Goal: Task Accomplishment & Management: Complete application form

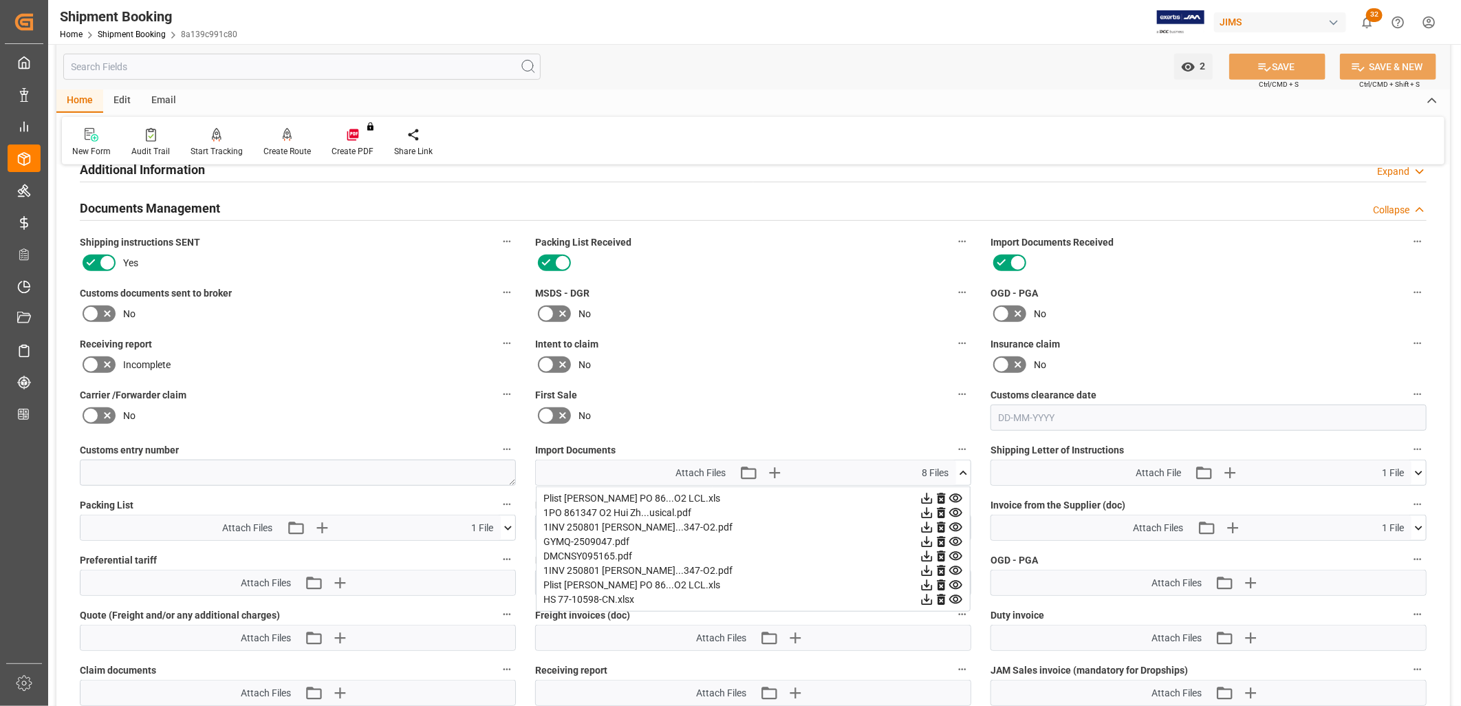
scroll to position [458, 0]
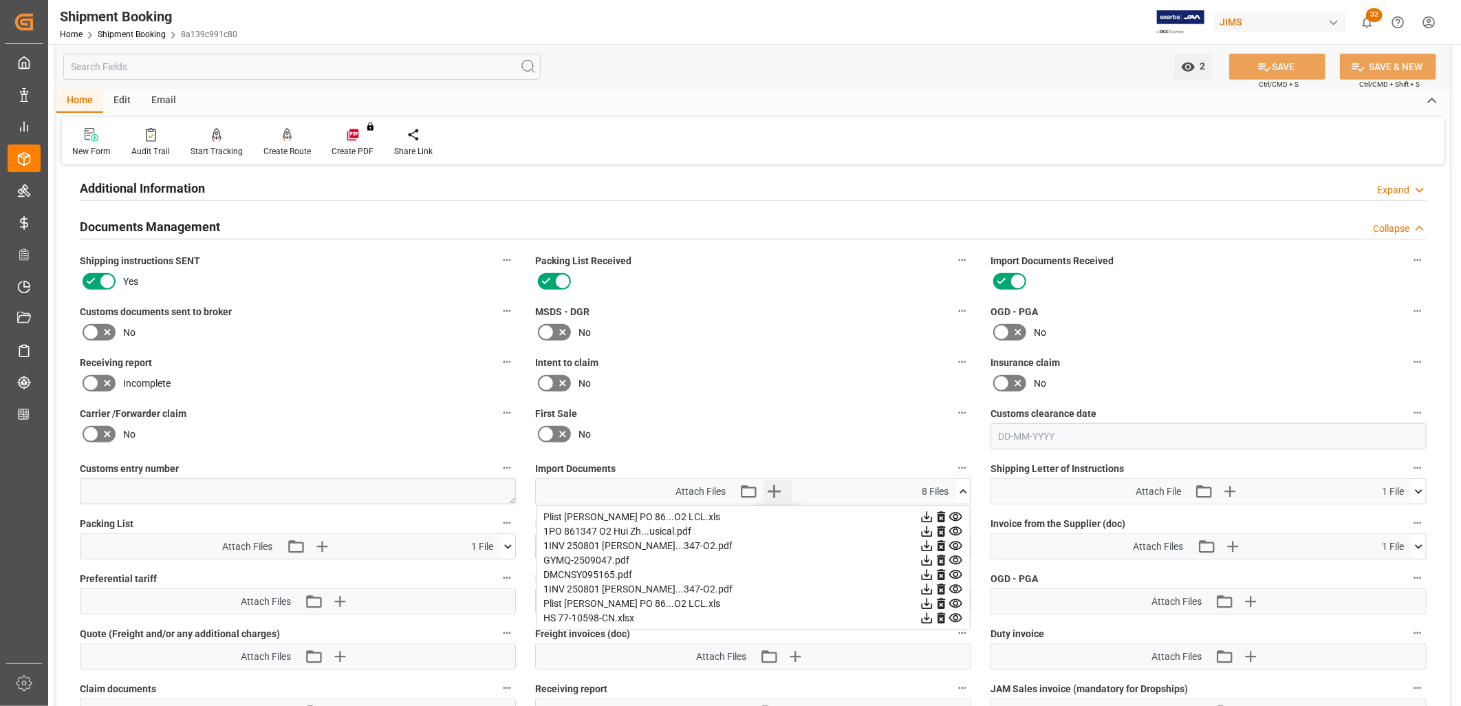
click at [776, 486] on icon "button" at bounding box center [773, 491] width 13 height 13
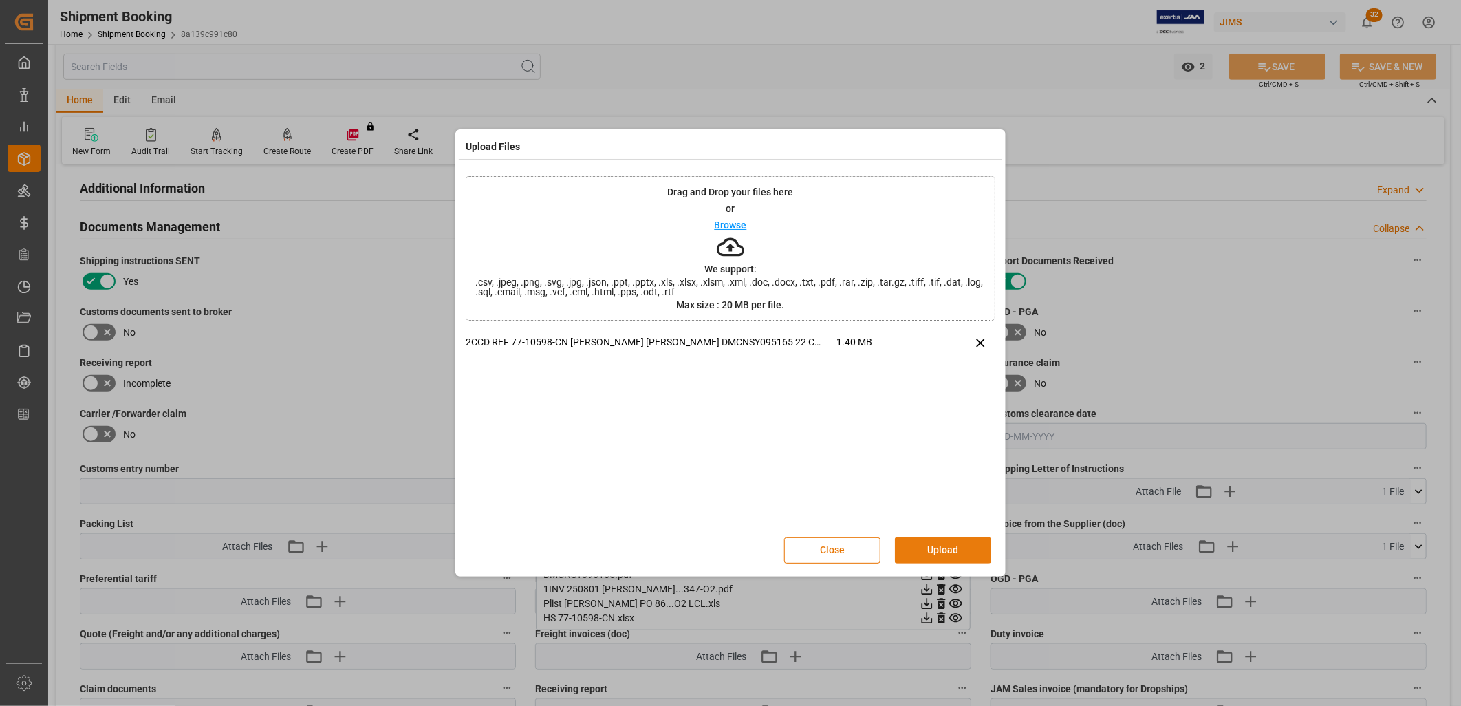
click at [944, 543] on button "Upload" at bounding box center [943, 550] width 96 height 26
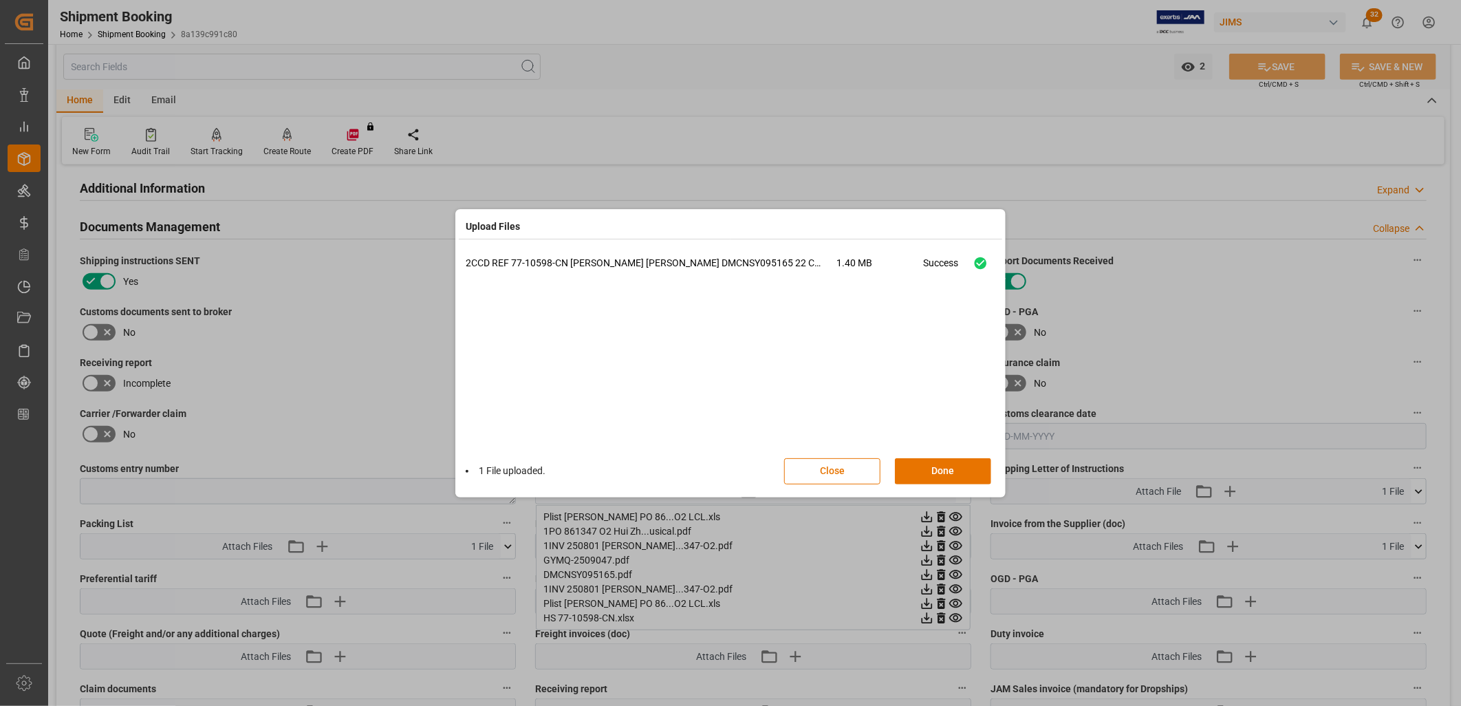
click at [944, 444] on div "2CCD REF 77-10598-CN Hui Zhou Delmar DMCNSY095165 22 Ctns .msg 1.40 MB Success" at bounding box center [730, 352] width 529 height 193
click at [951, 464] on button "Done" at bounding box center [943, 471] width 96 height 26
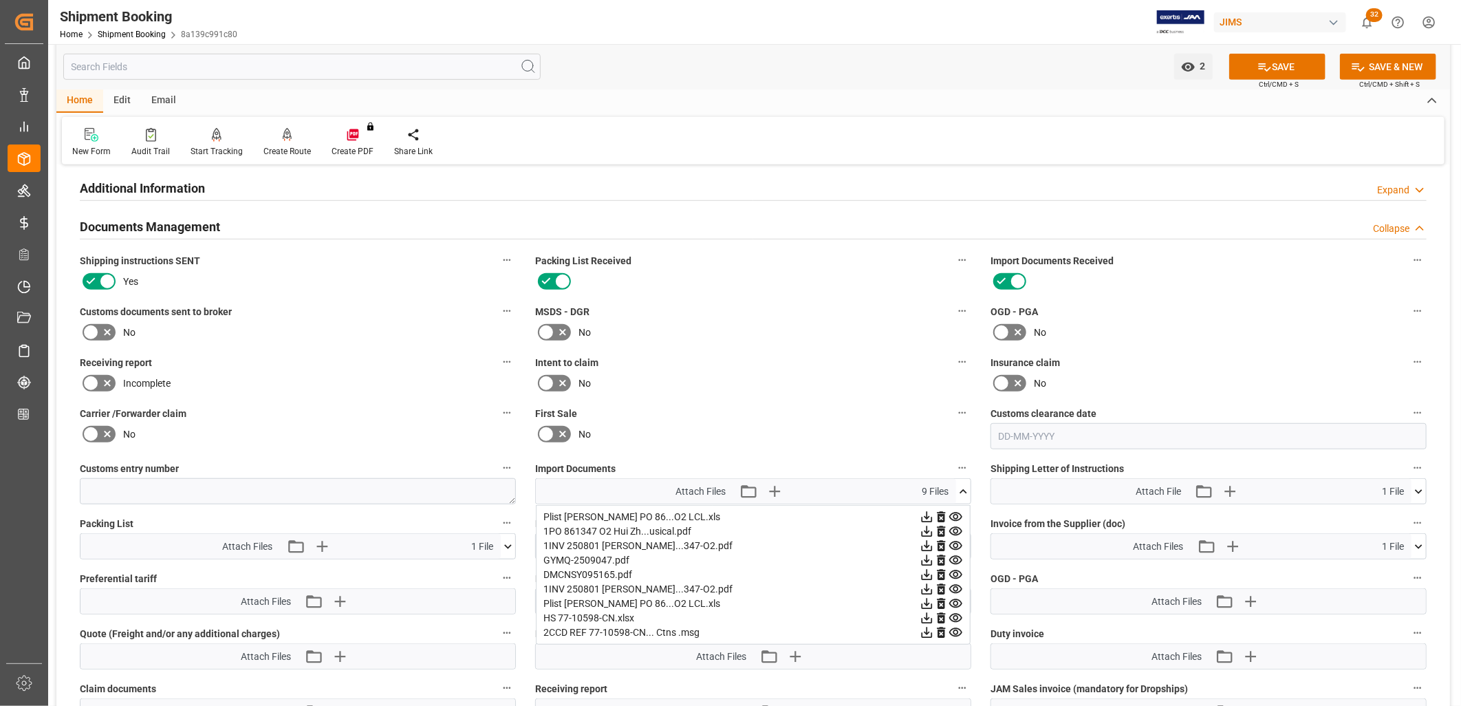
click at [88, 331] on icon at bounding box center [91, 332] width 17 height 17
click at [0, 0] on input "checkbox" at bounding box center [0, 0] width 0 height 0
click at [1277, 69] on button "SAVE" at bounding box center [1277, 67] width 96 height 26
click at [963, 490] on icon at bounding box center [963, 491] width 14 height 14
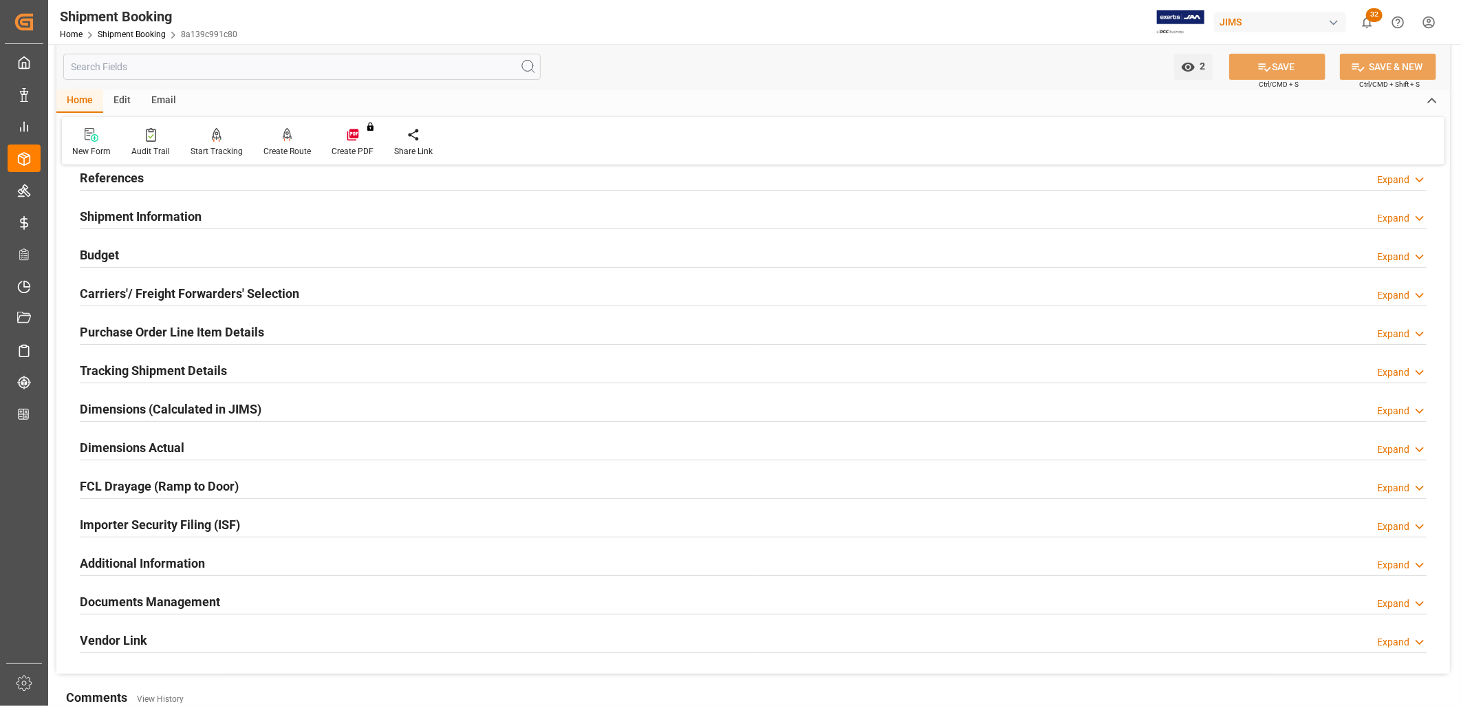
scroll to position [0, 0]
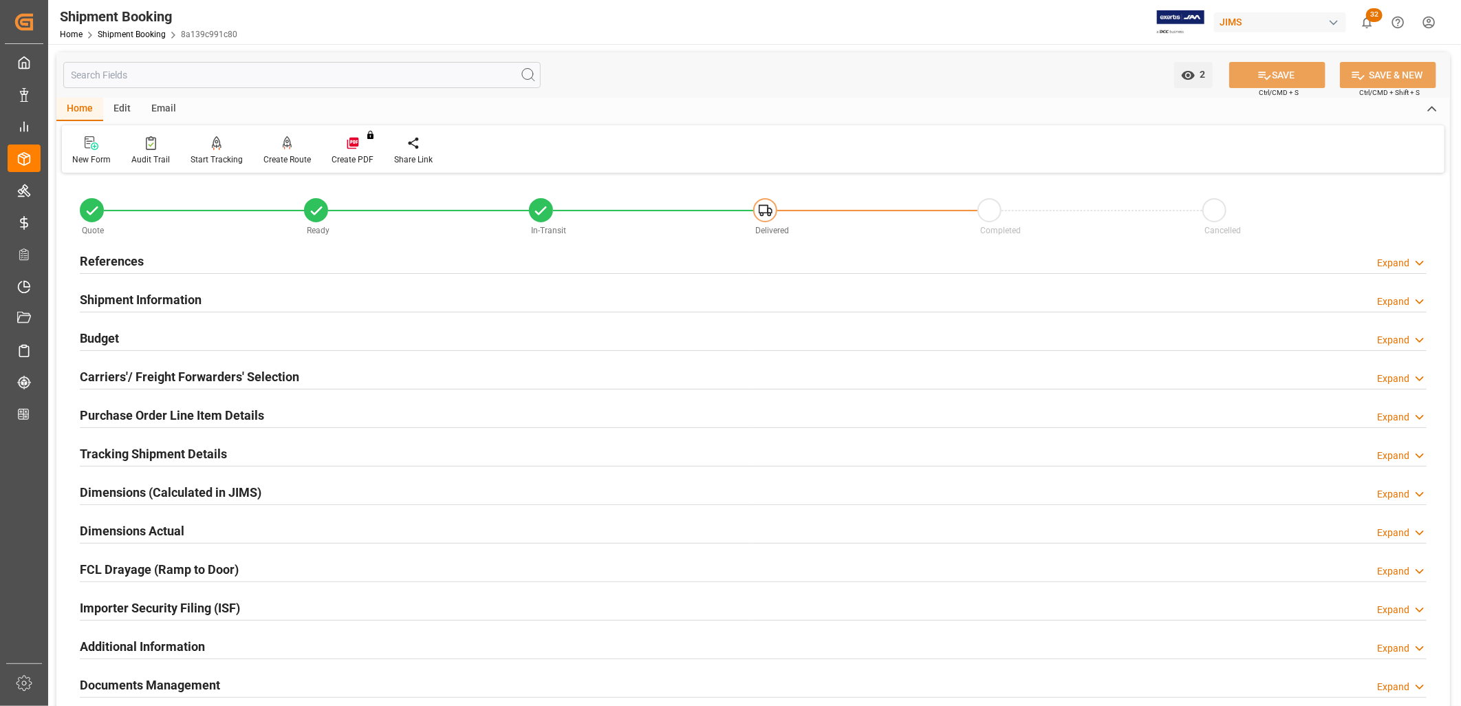
click at [131, 255] on h2 "References" at bounding box center [112, 261] width 64 height 19
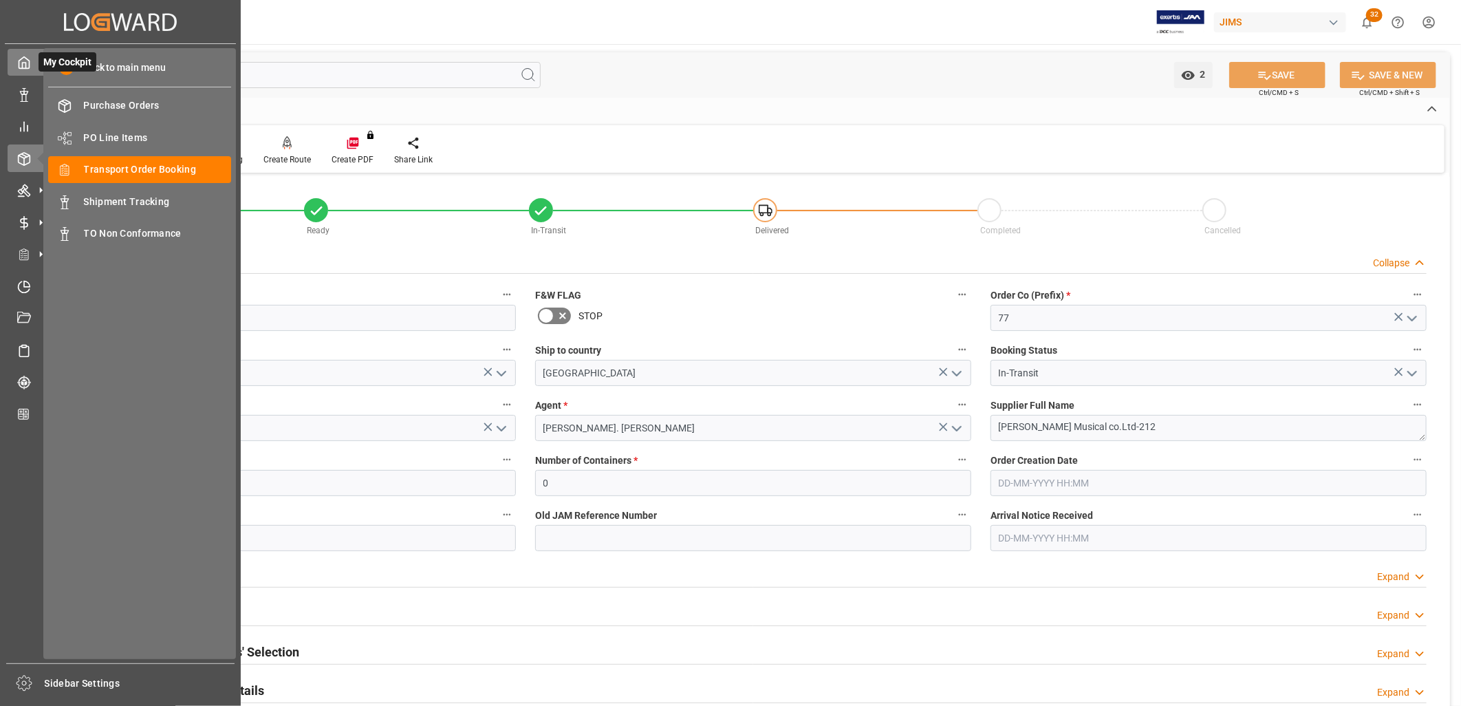
click at [26, 67] on icon at bounding box center [24, 63] width 14 height 14
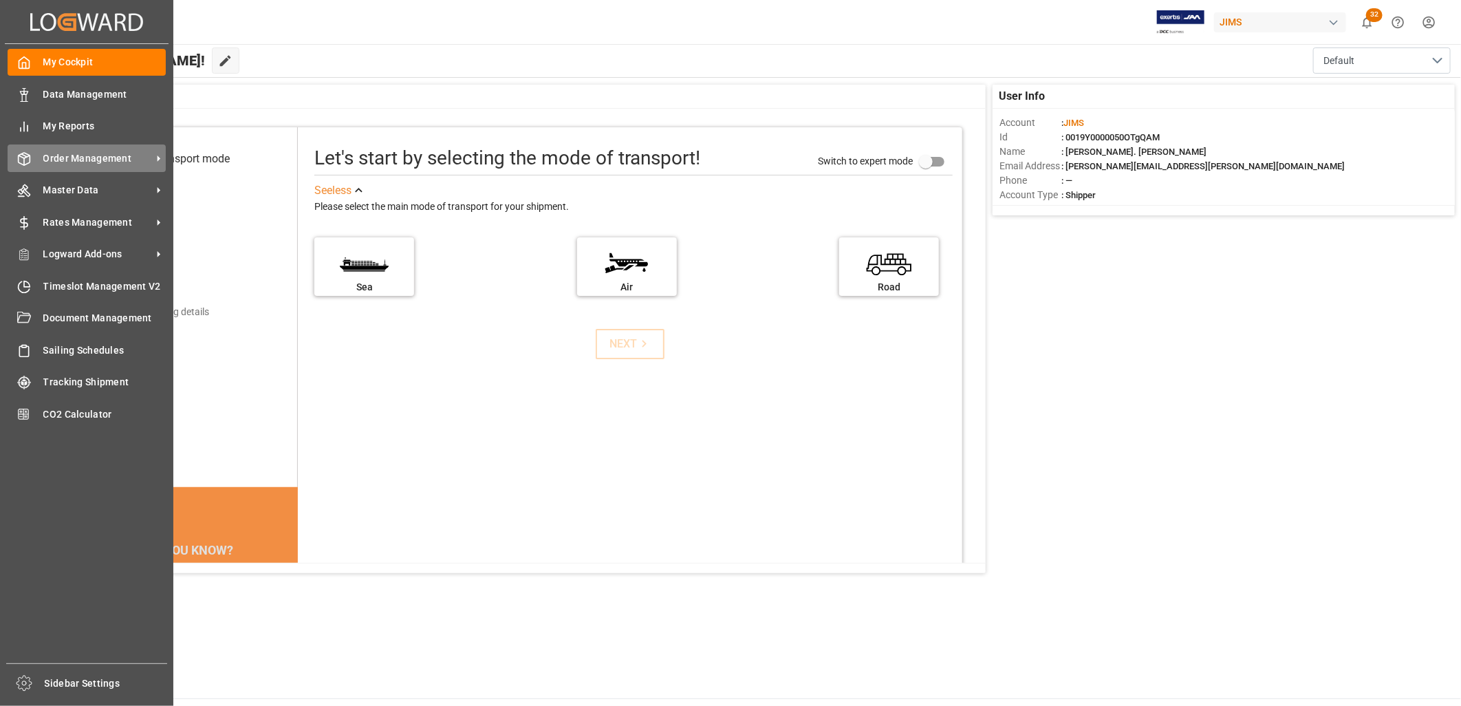
click at [77, 156] on span "Order Management" at bounding box center [97, 158] width 109 height 14
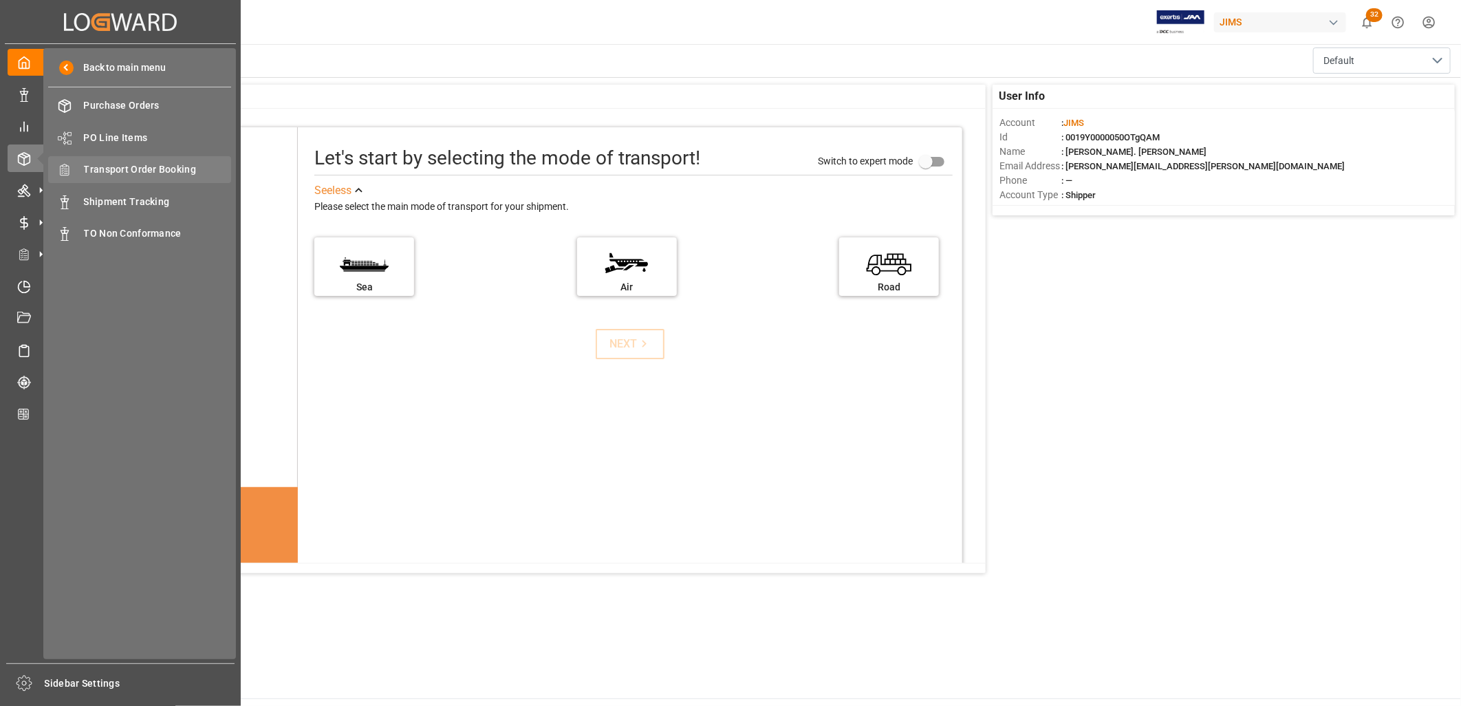
click at [169, 173] on span "Transport Order Booking" at bounding box center [158, 169] width 148 height 14
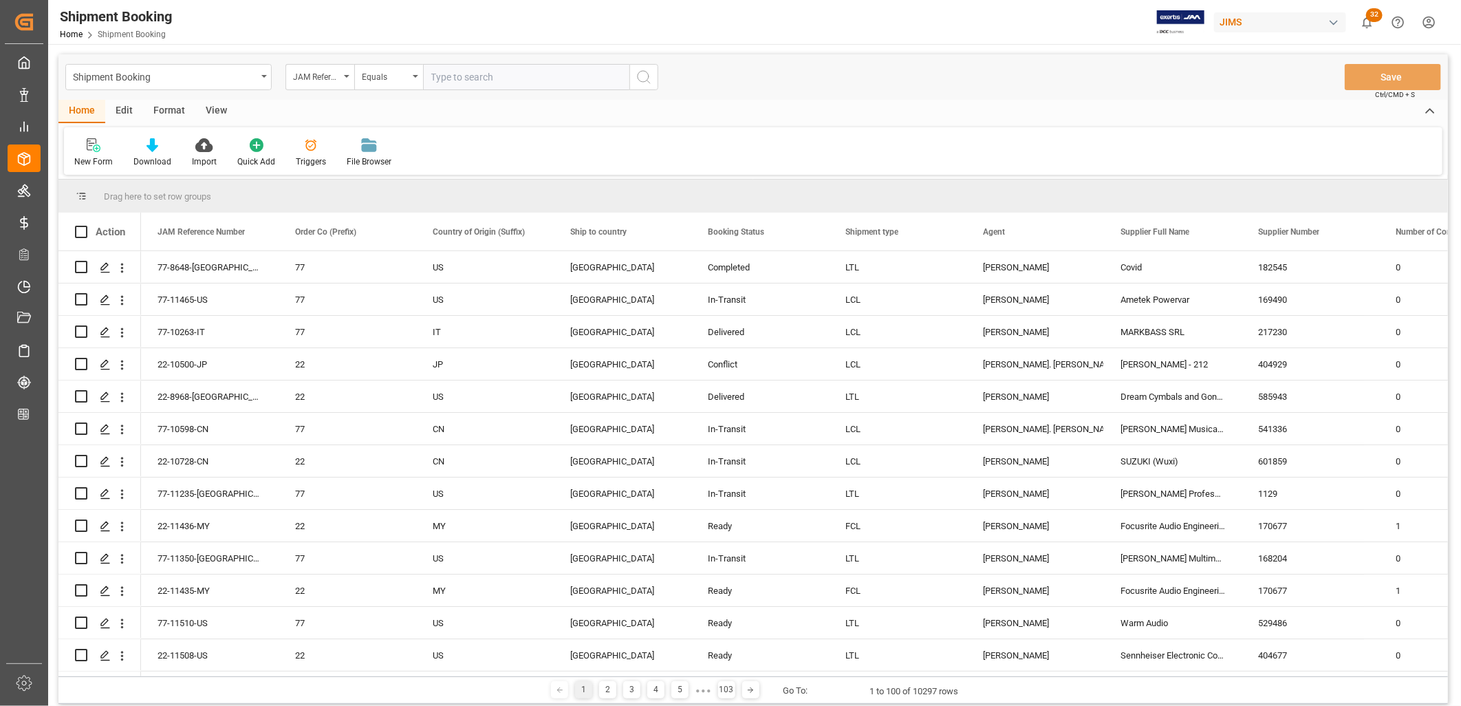
click at [437, 74] on input "text" at bounding box center [526, 77] width 206 height 26
type input "77-11010-TW"
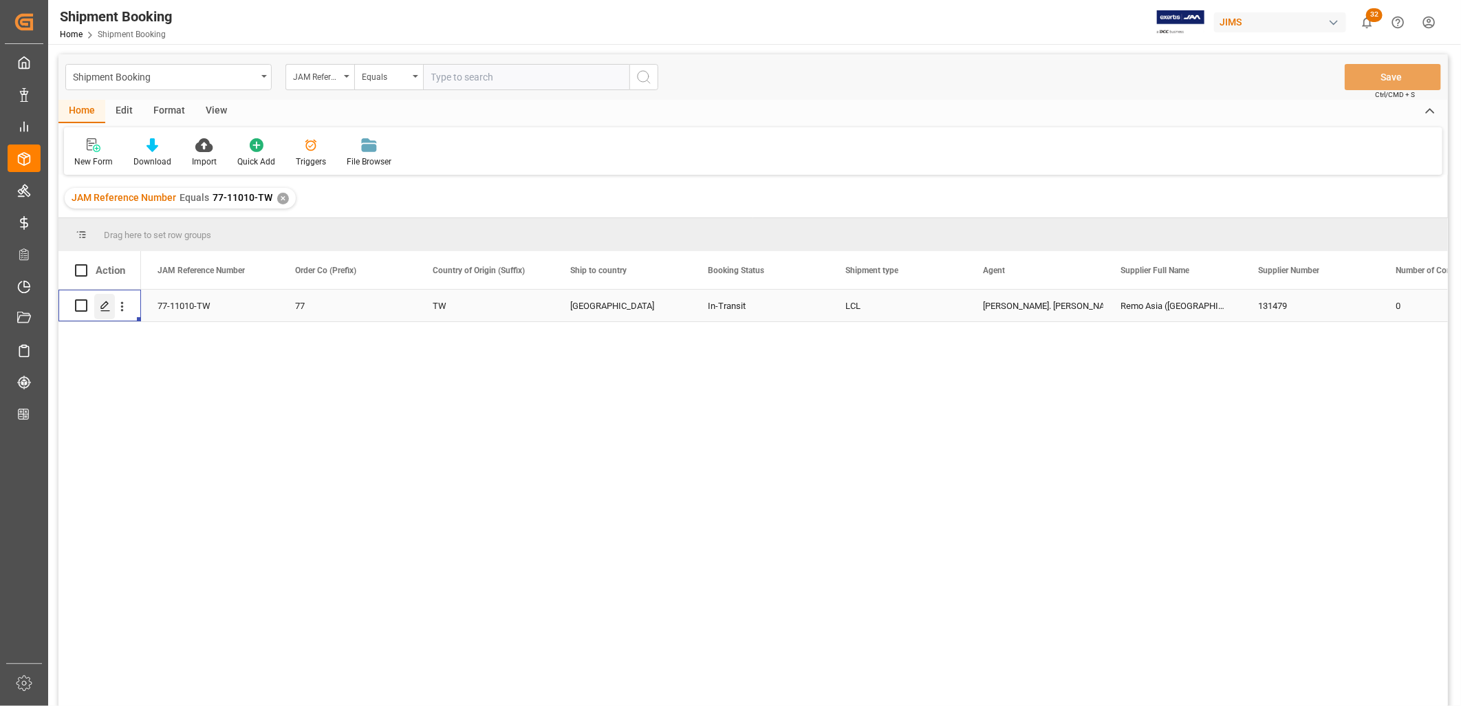
click at [101, 306] on icon "Press SPACE to select this row." at bounding box center [105, 306] width 11 height 11
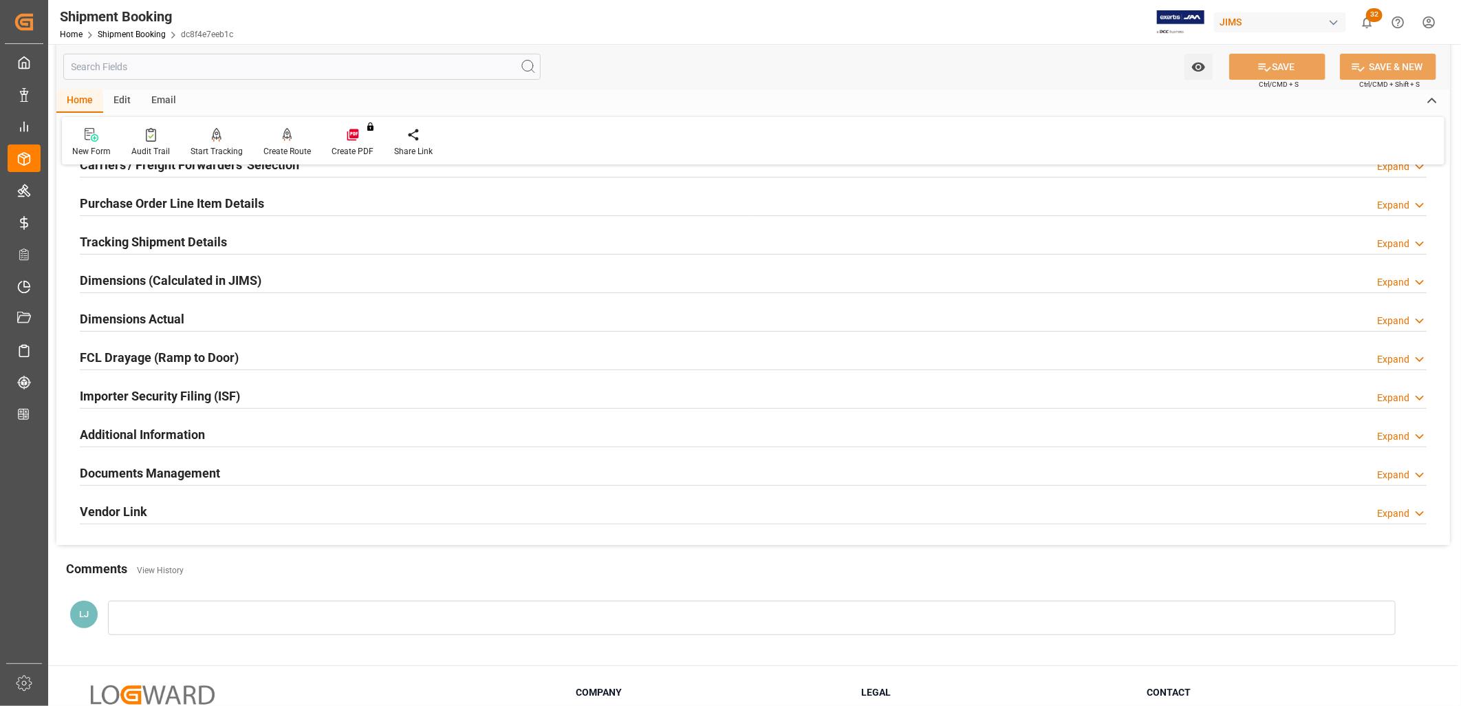
scroll to position [229, 0]
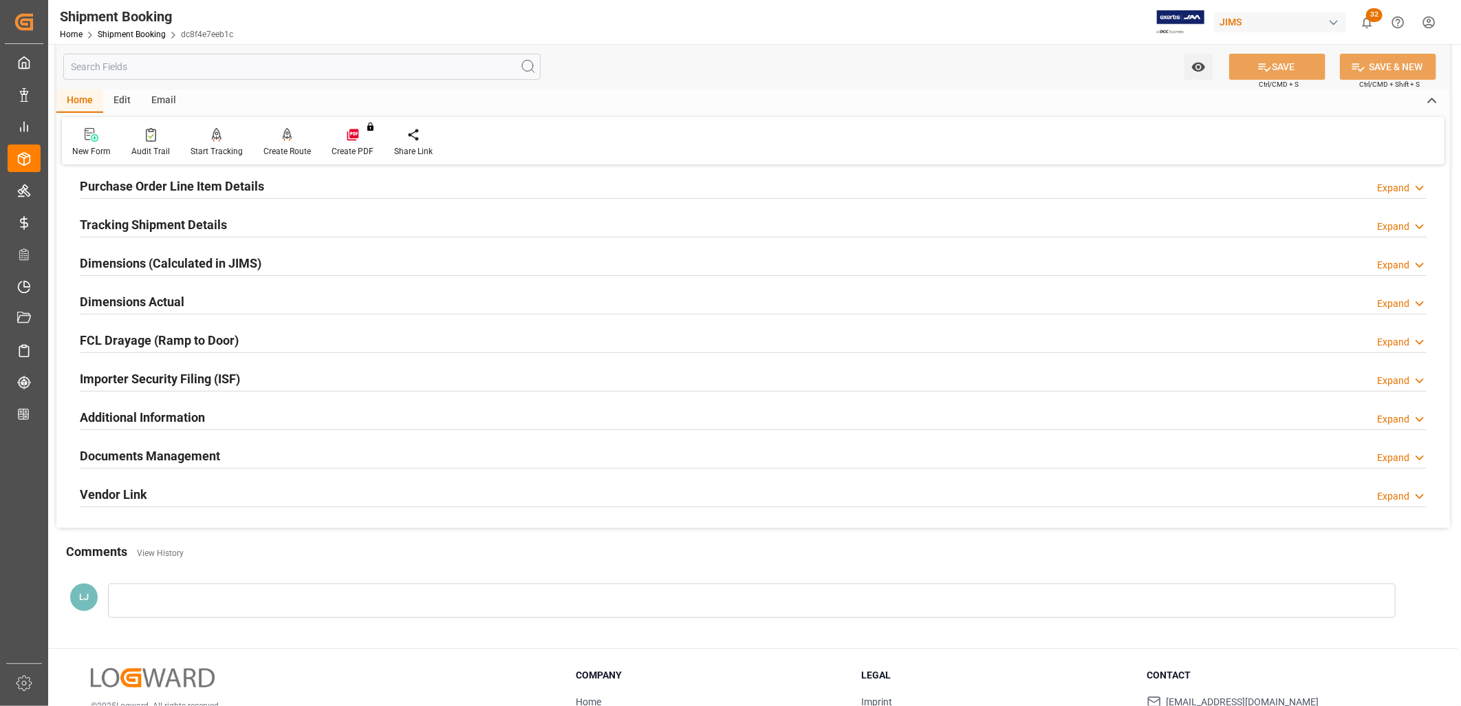
click at [156, 459] on h2 "Documents Management" at bounding box center [150, 455] width 140 height 19
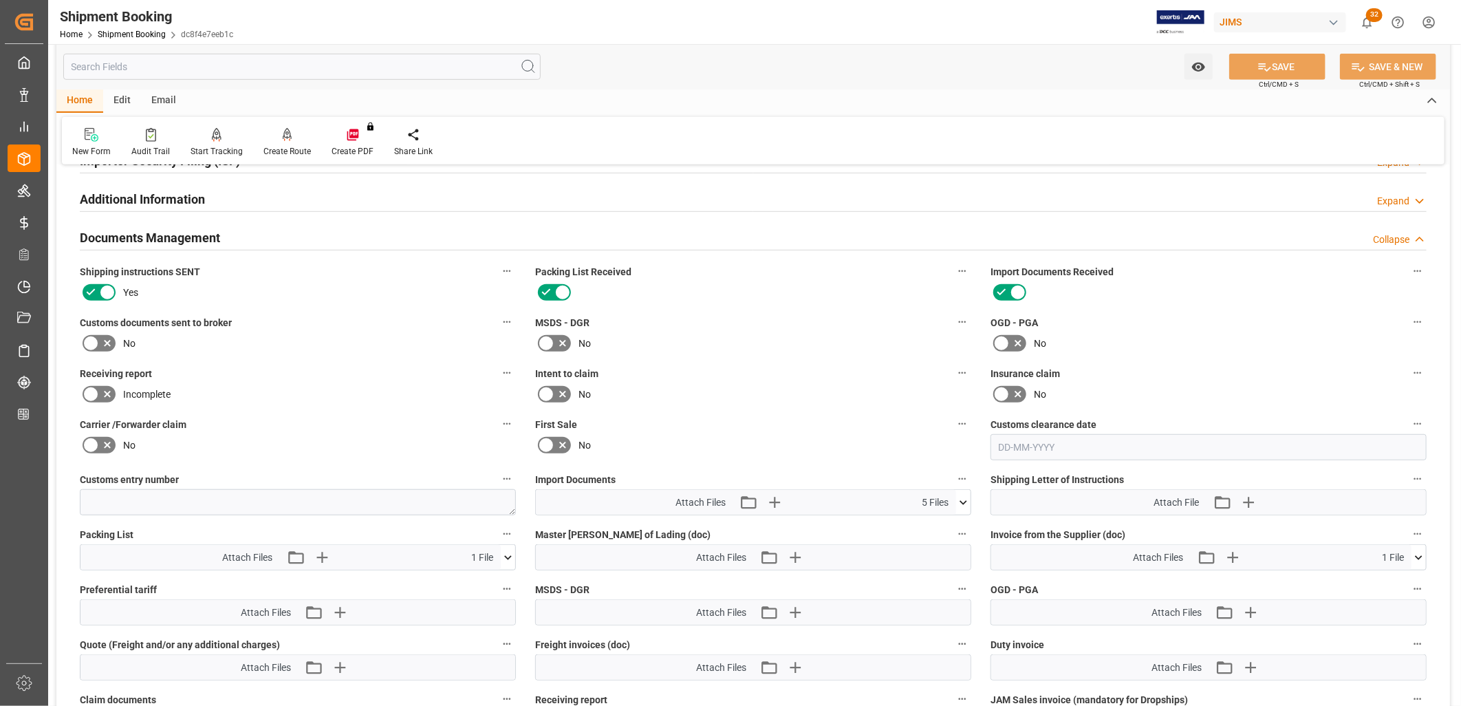
scroll to position [458, 0]
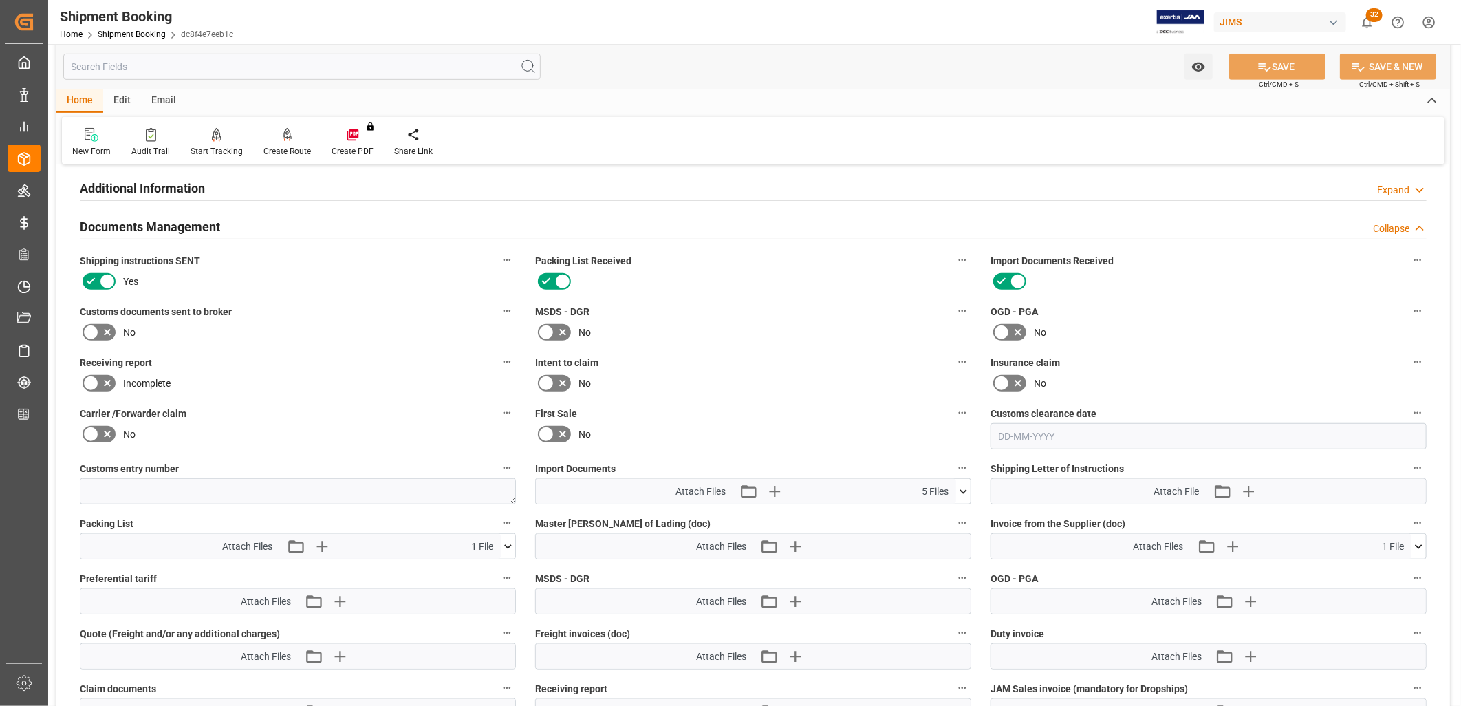
click at [963, 487] on icon at bounding box center [963, 491] width 14 height 14
click at [772, 484] on icon "button" at bounding box center [774, 491] width 22 height 22
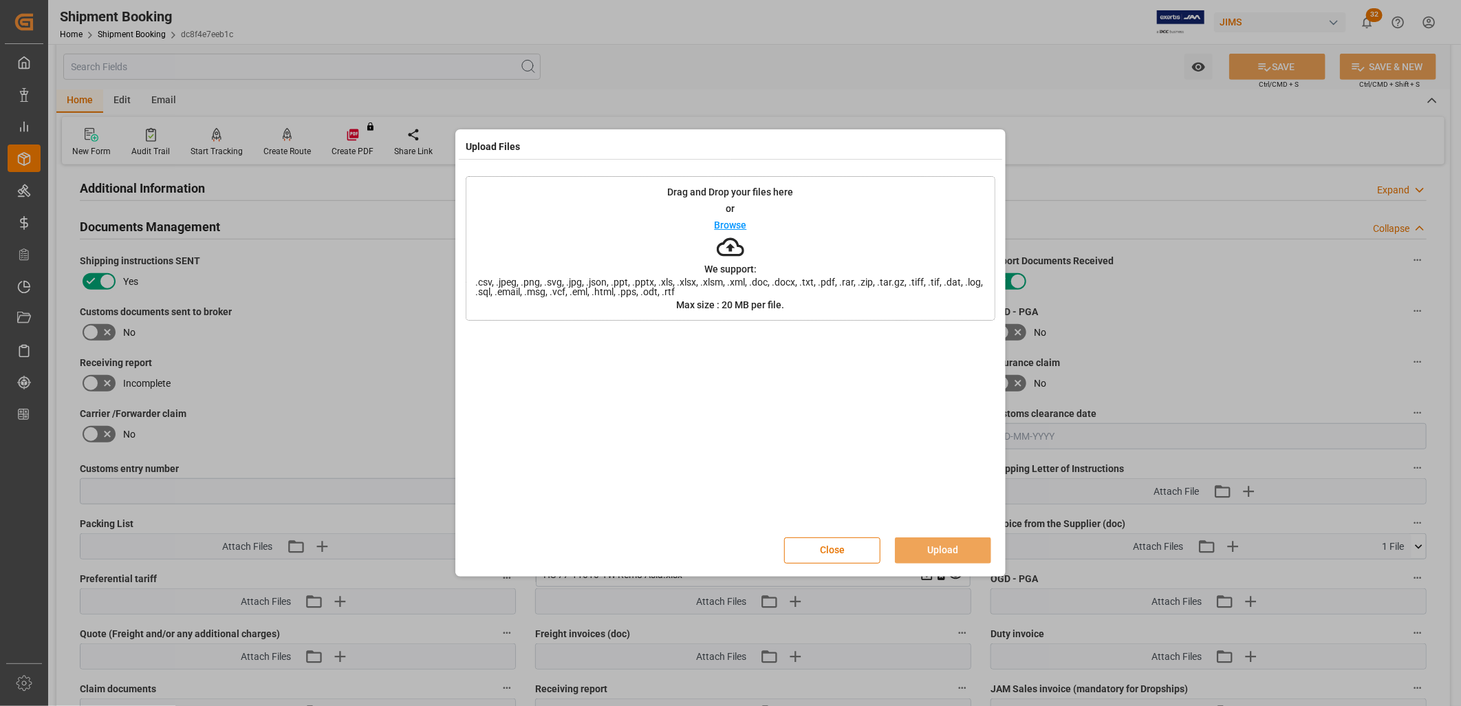
click at [739, 228] on p "Browse" at bounding box center [730, 225] width 32 height 10
click at [921, 547] on button "Upload" at bounding box center [943, 550] width 96 height 26
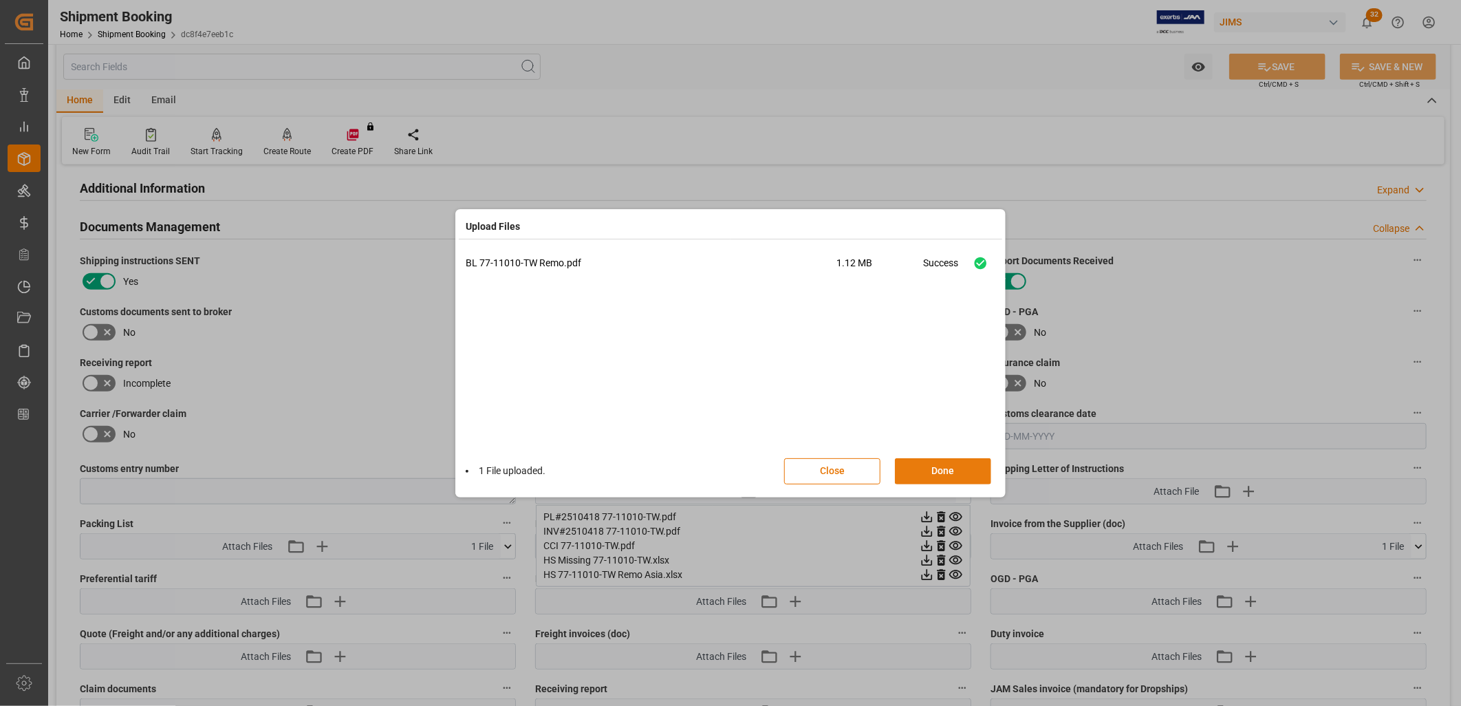
click at [933, 465] on button "Done" at bounding box center [943, 471] width 96 height 26
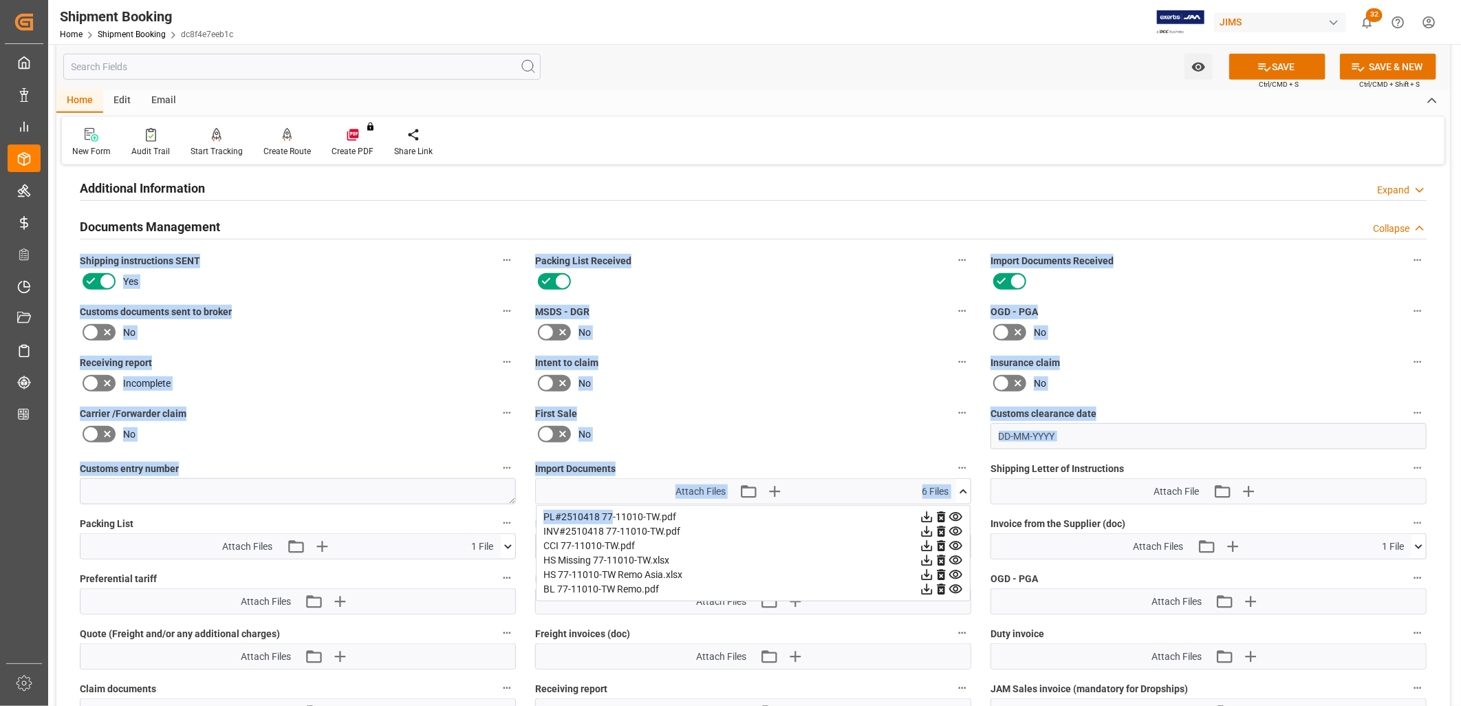
drag, startPoint x: 612, startPoint y: 512, endPoint x: 1909, endPoint y: 239, distance: 1325.4
click at [1460, 239] on html "Created by potrace 1.15, written by Peter Selinger 2001-2017 Created by potrace…" at bounding box center [730, 353] width 1461 height 706
click at [813, 459] on label "Import Documents" at bounding box center [753, 468] width 436 height 19
click at [953, 459] on button "Import Documents" at bounding box center [962, 468] width 18 height 18
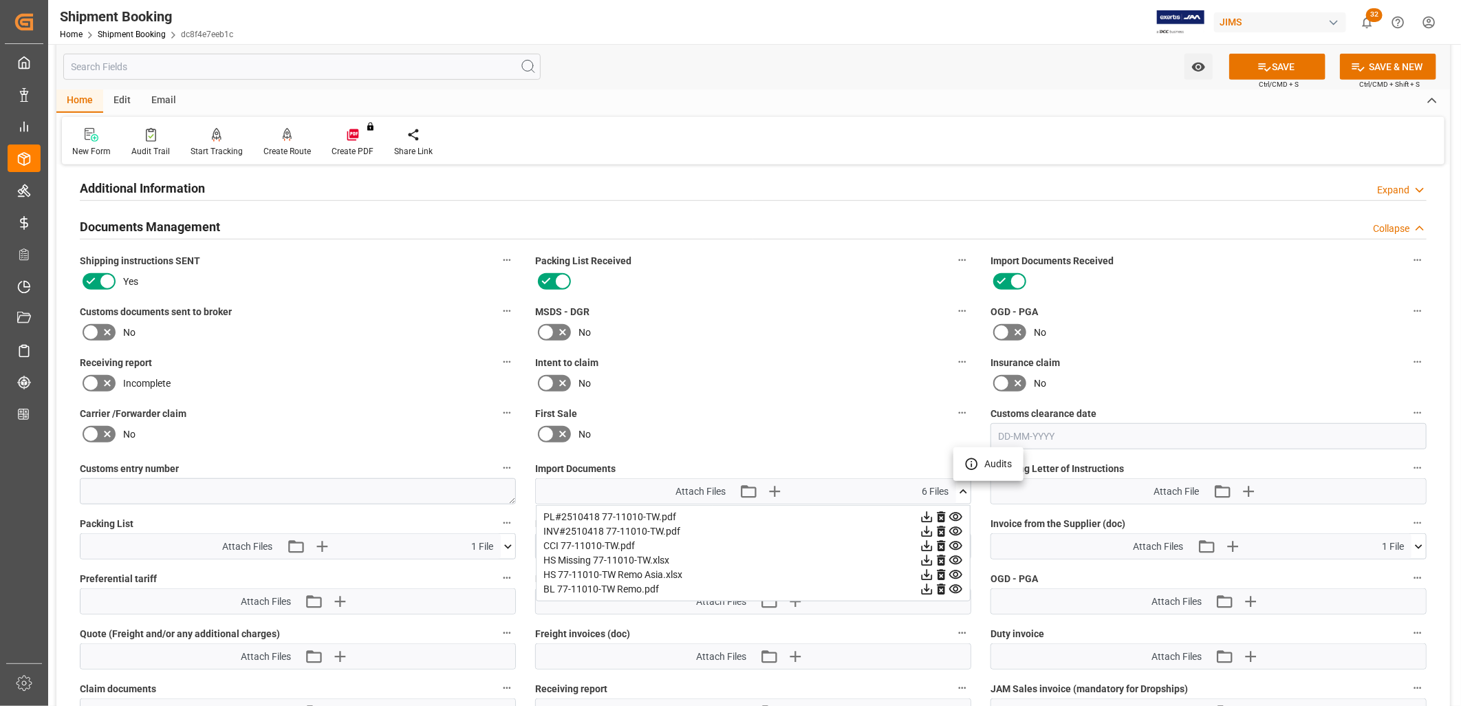
click at [771, 380] on div at bounding box center [730, 353] width 1461 height 706
click at [966, 487] on icon at bounding box center [963, 491] width 14 height 14
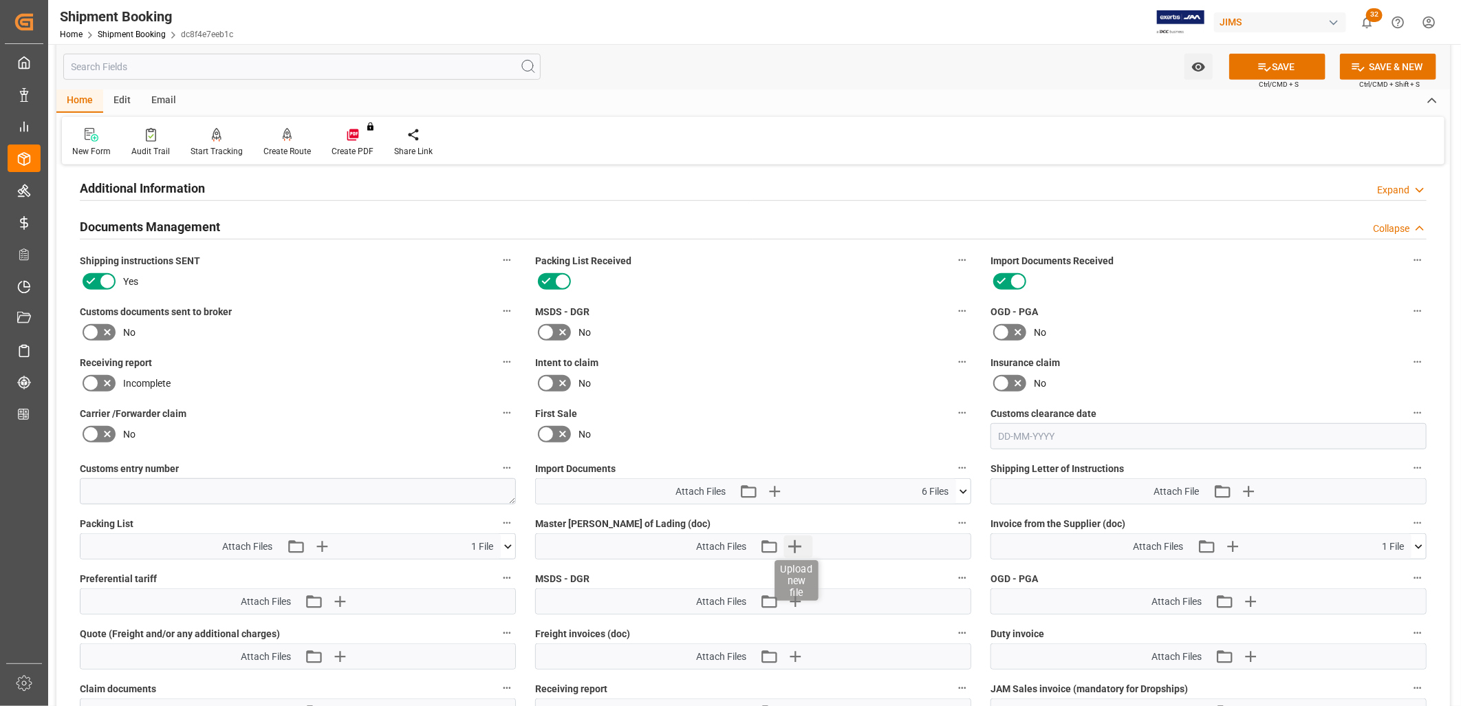
click at [792, 539] on icon "button" at bounding box center [795, 546] width 22 height 22
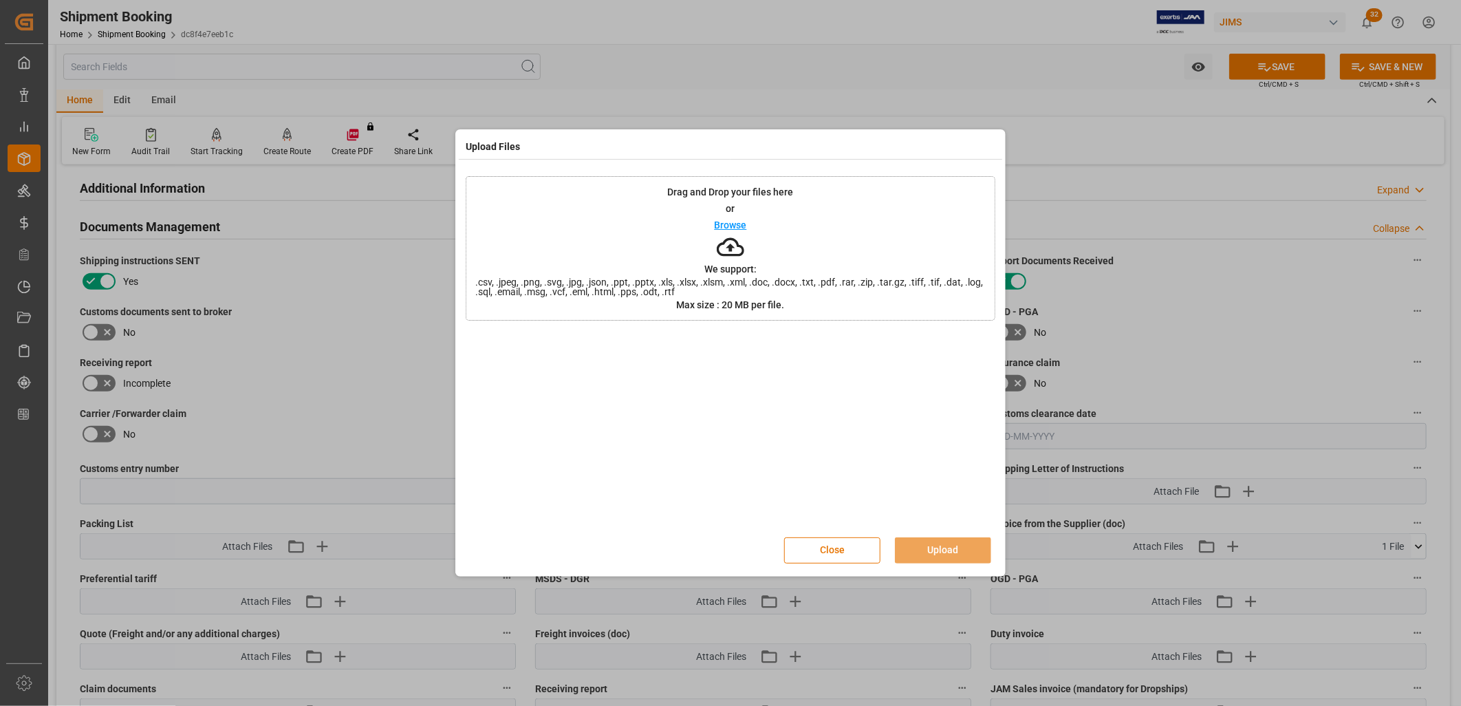
click at [732, 226] on p "Browse" at bounding box center [730, 225] width 32 height 10
click at [948, 545] on button "Upload" at bounding box center [943, 550] width 96 height 26
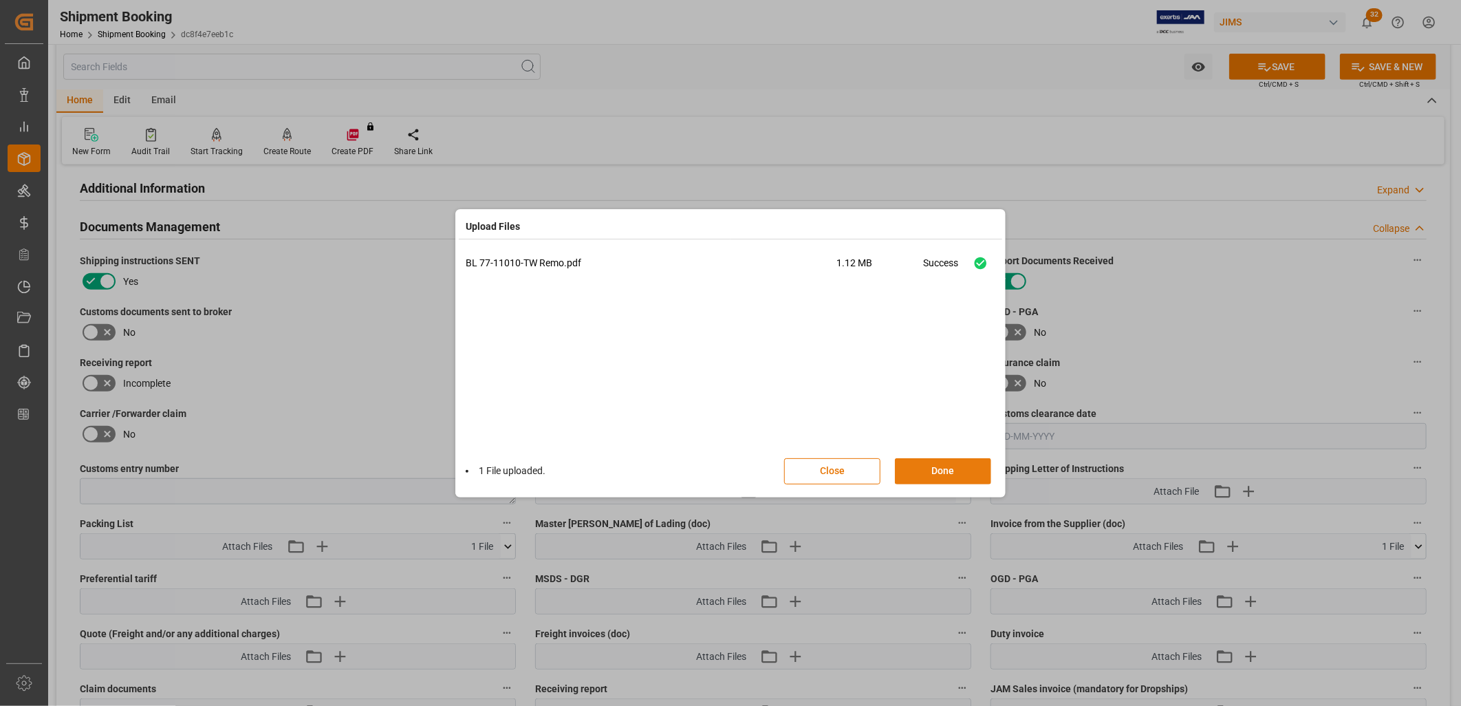
click at [930, 469] on button "Done" at bounding box center [943, 471] width 96 height 26
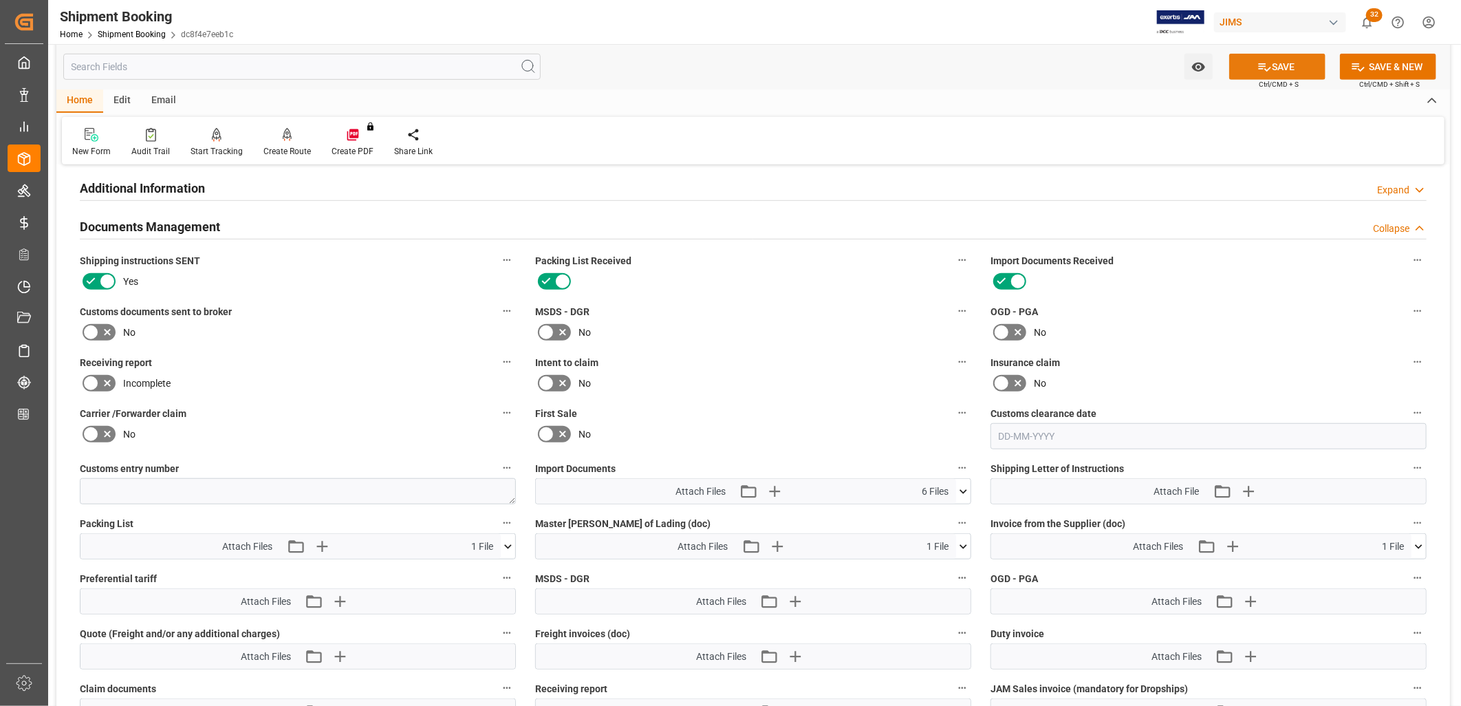
click at [1296, 65] on button "SAVE" at bounding box center [1277, 67] width 96 height 26
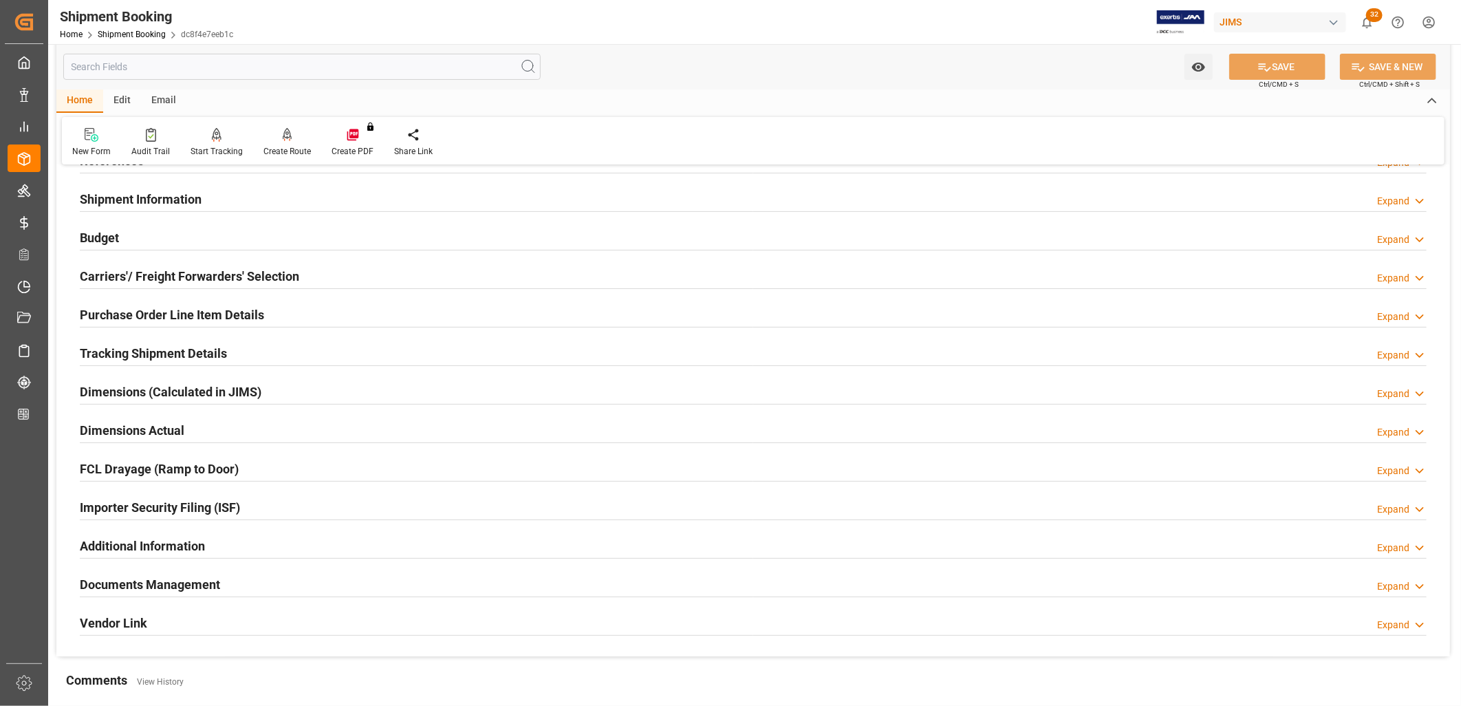
scroll to position [0, 0]
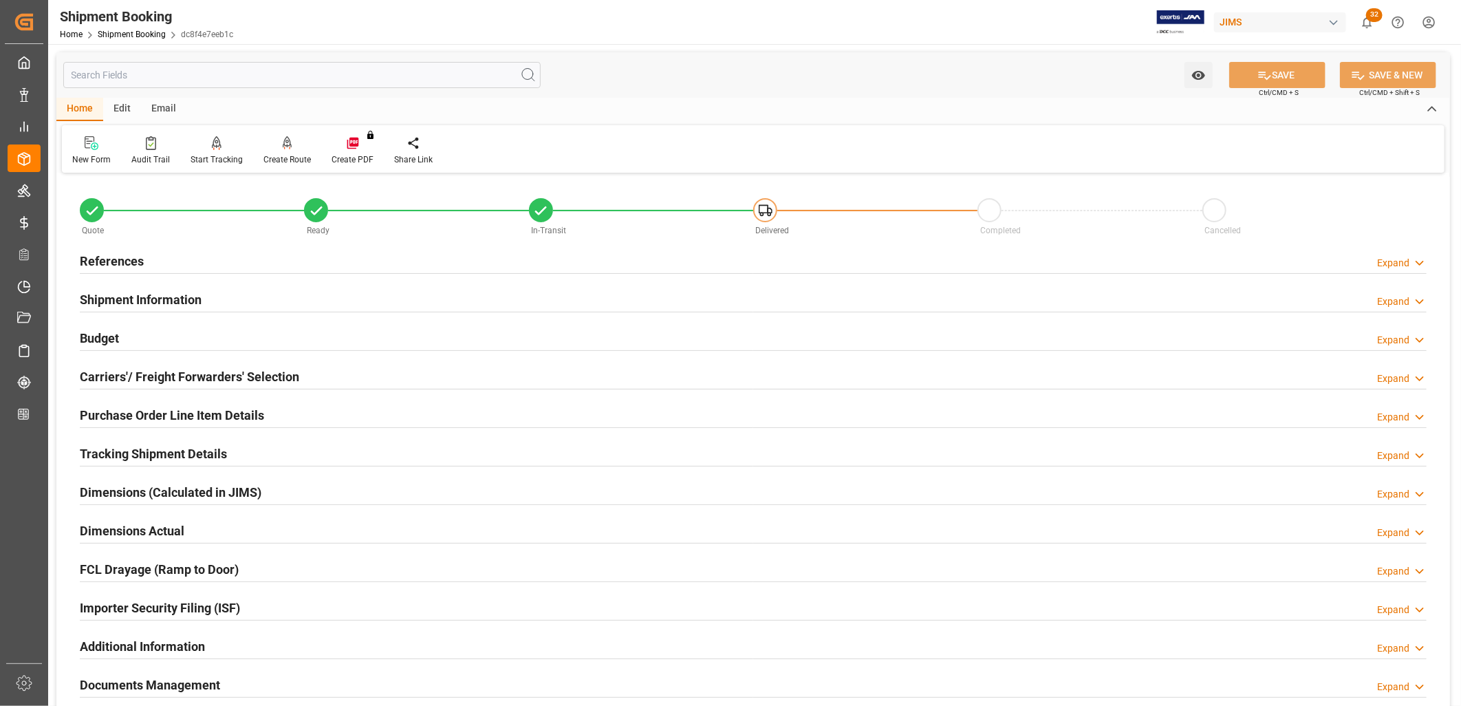
click at [127, 257] on h2 "References" at bounding box center [112, 261] width 64 height 19
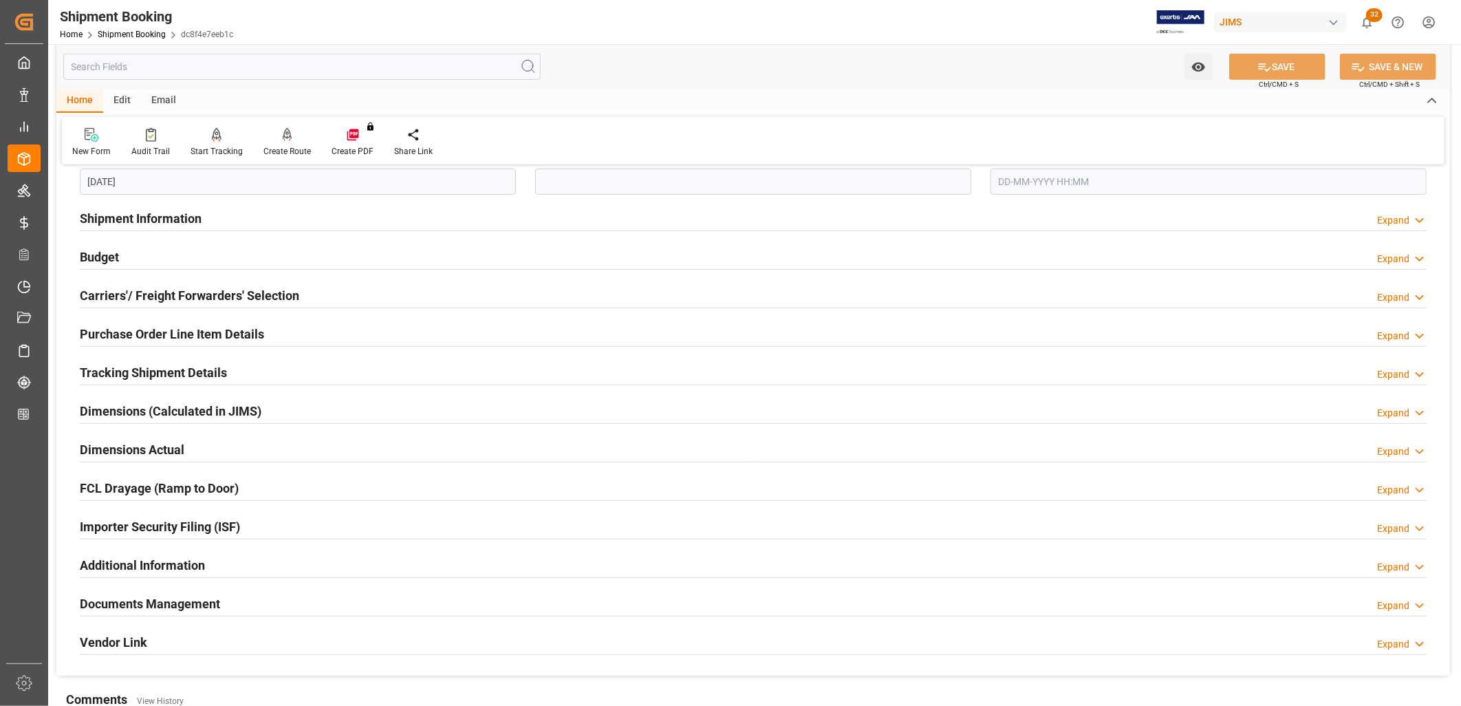
scroll to position [382, 0]
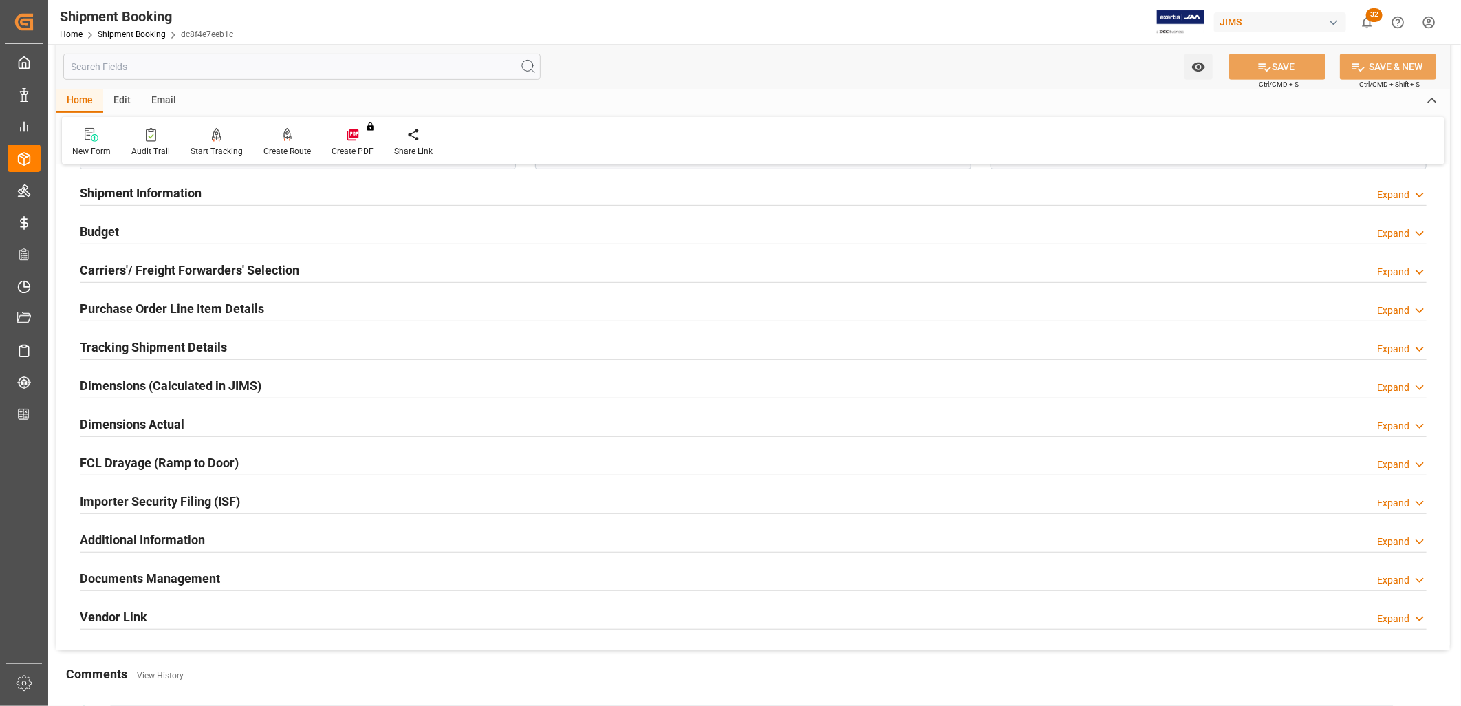
click at [195, 576] on h2 "Documents Management" at bounding box center [150, 578] width 140 height 19
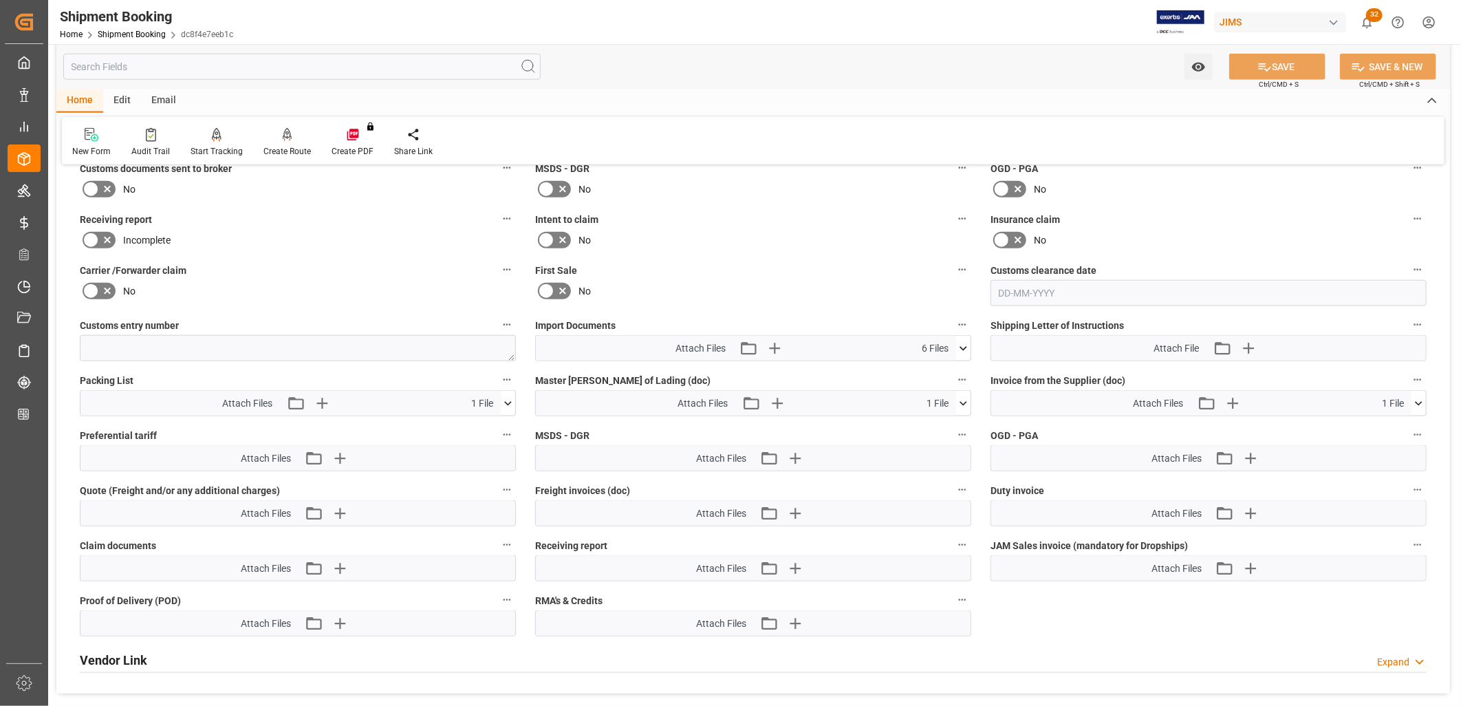
scroll to position [917, 0]
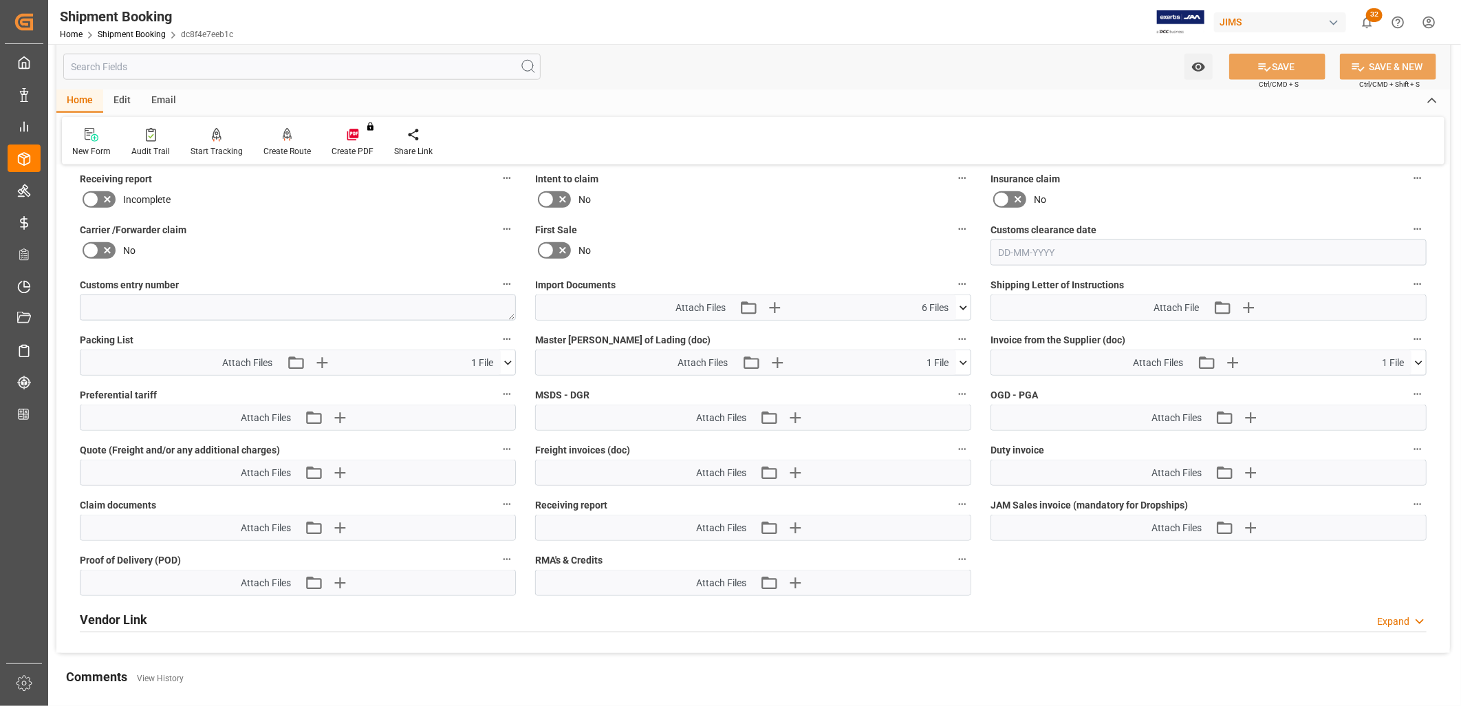
click at [965, 301] on icon at bounding box center [963, 308] width 14 height 14
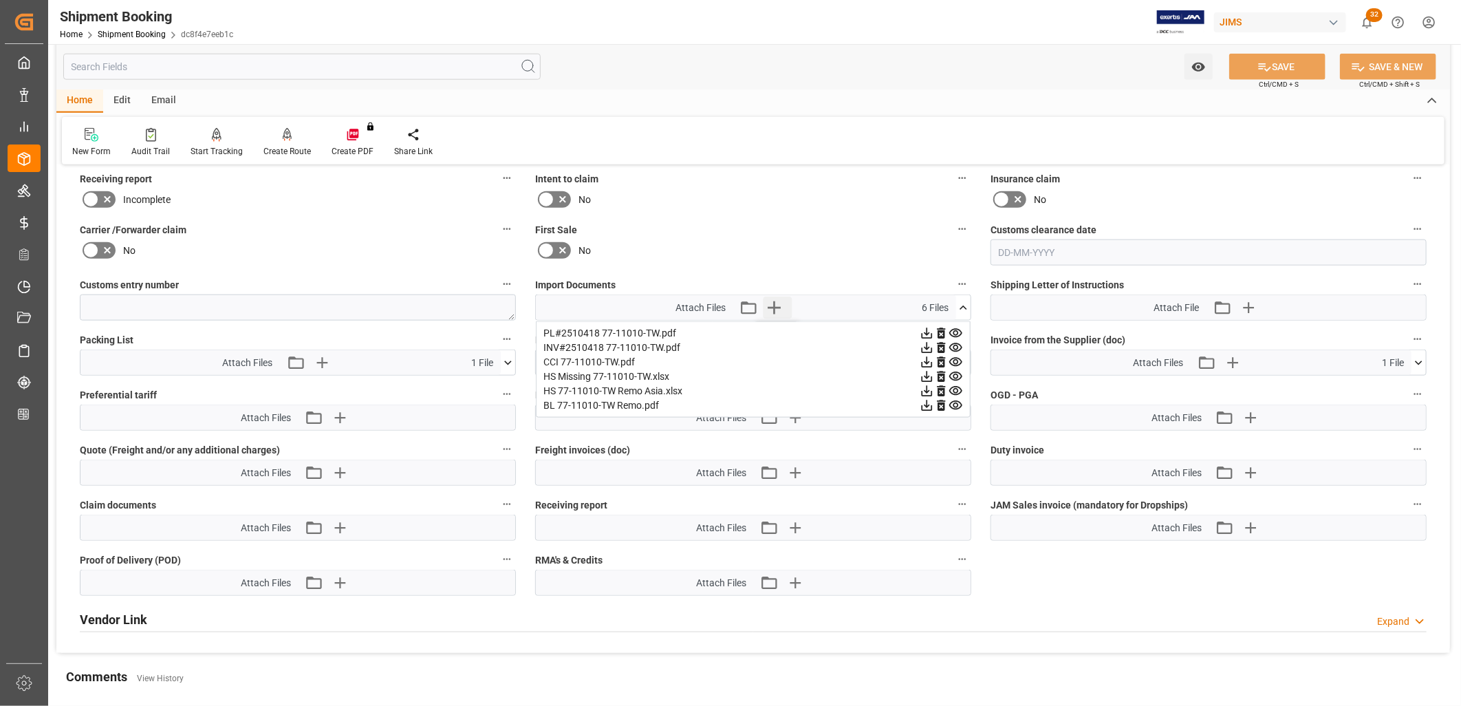
click at [775, 299] on icon "button" at bounding box center [774, 307] width 22 height 22
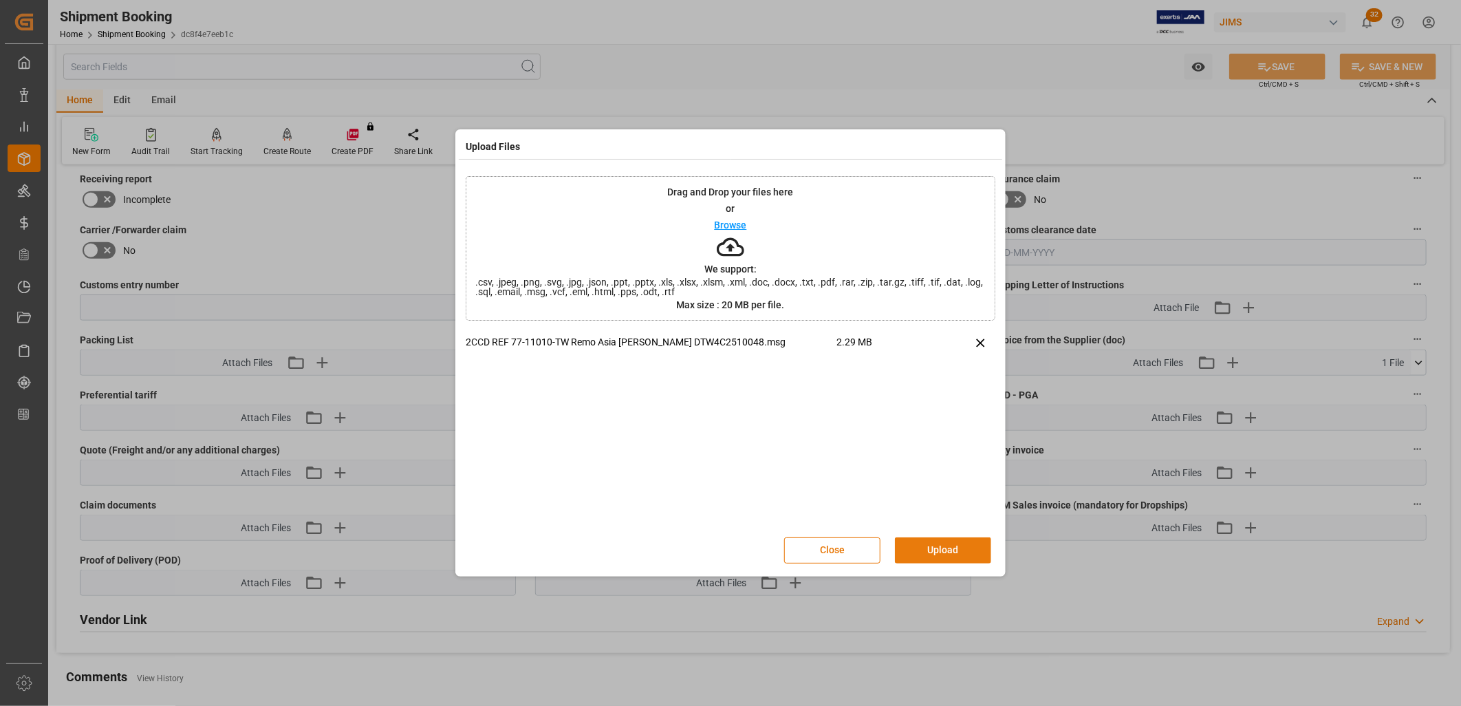
click at [963, 549] on button "Upload" at bounding box center [943, 550] width 96 height 26
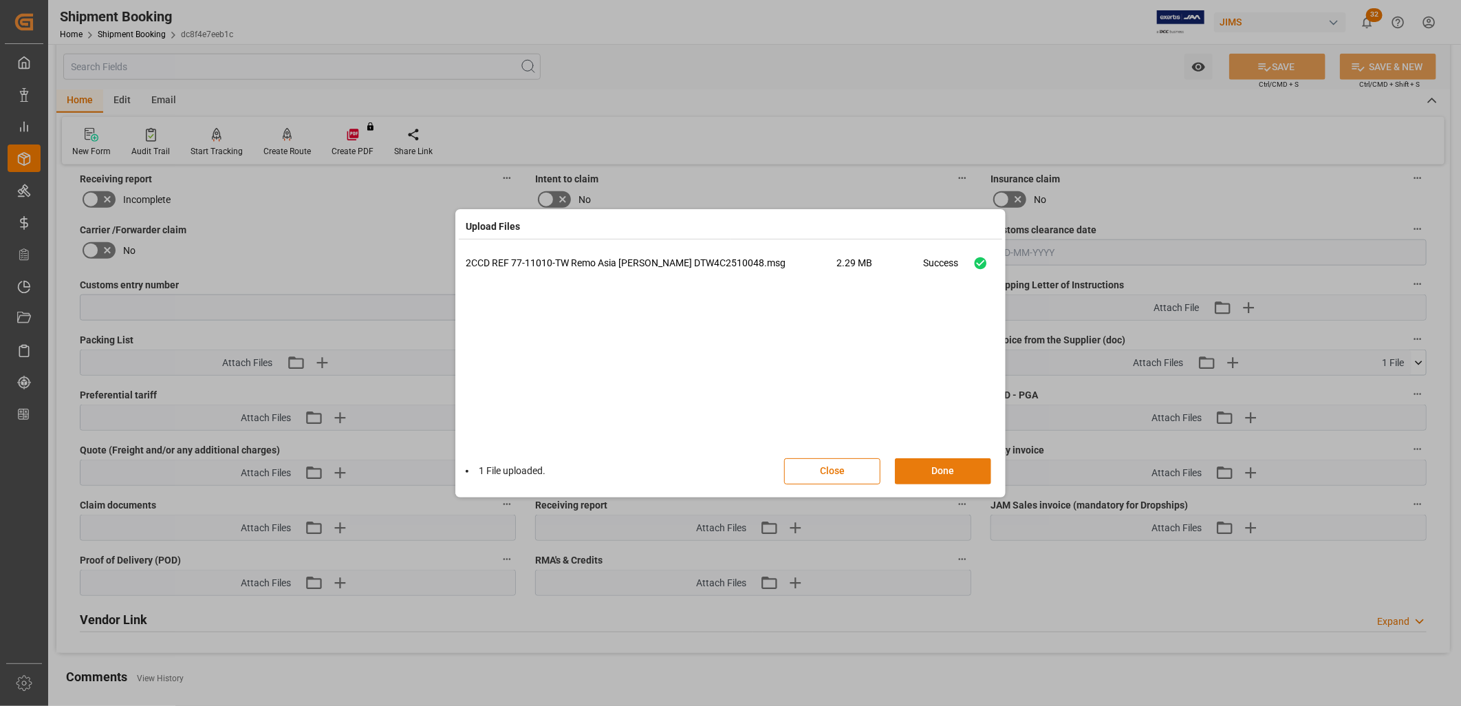
click at [946, 470] on button "Done" at bounding box center [943, 471] width 96 height 26
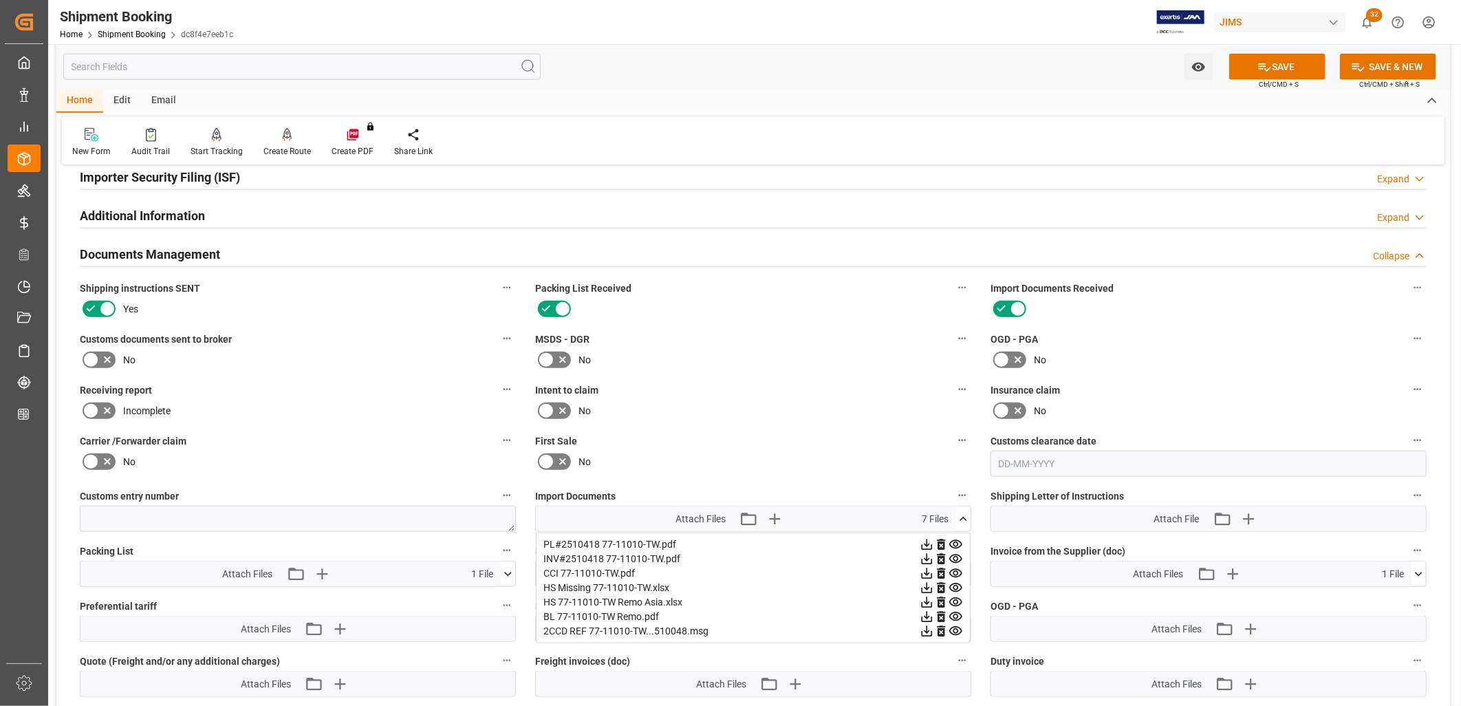
scroll to position [679, 0]
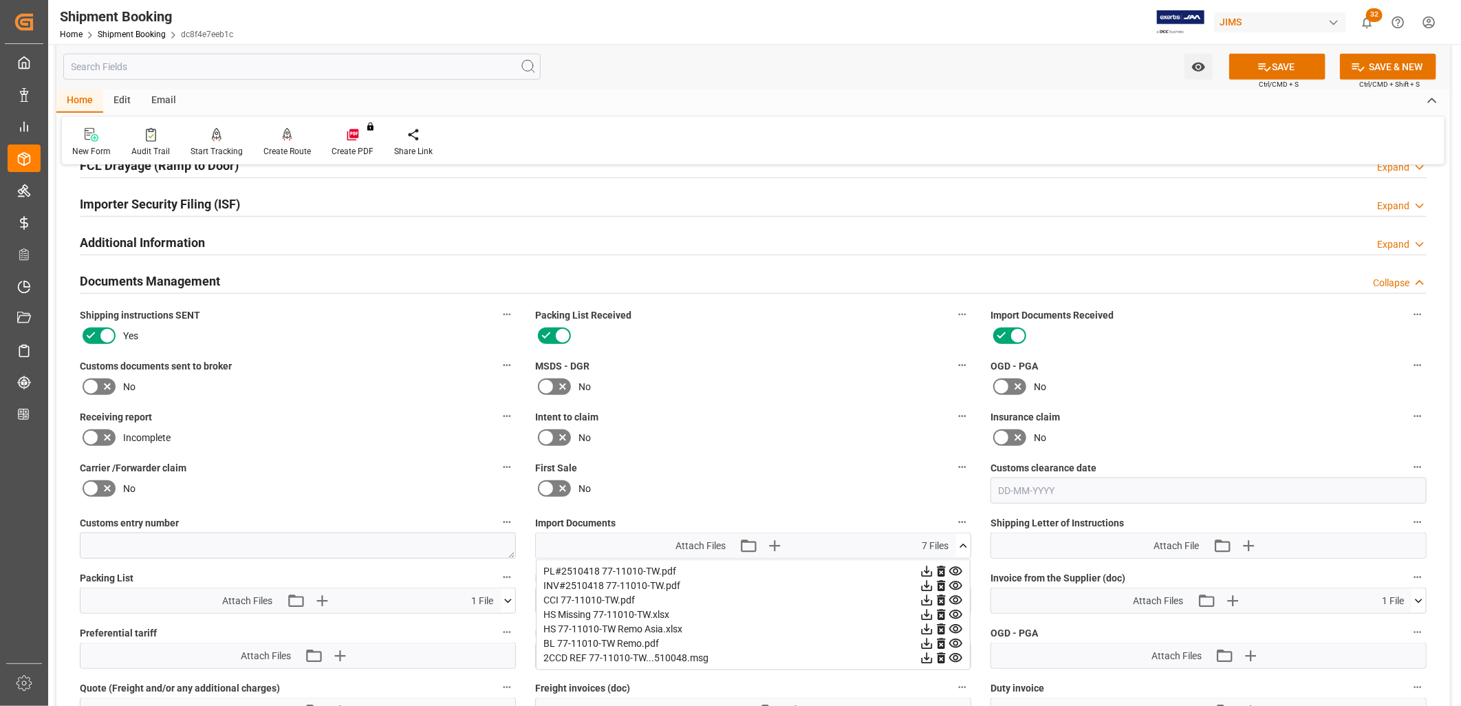
click at [158, 281] on h2 "Documents Management" at bounding box center [150, 281] width 140 height 19
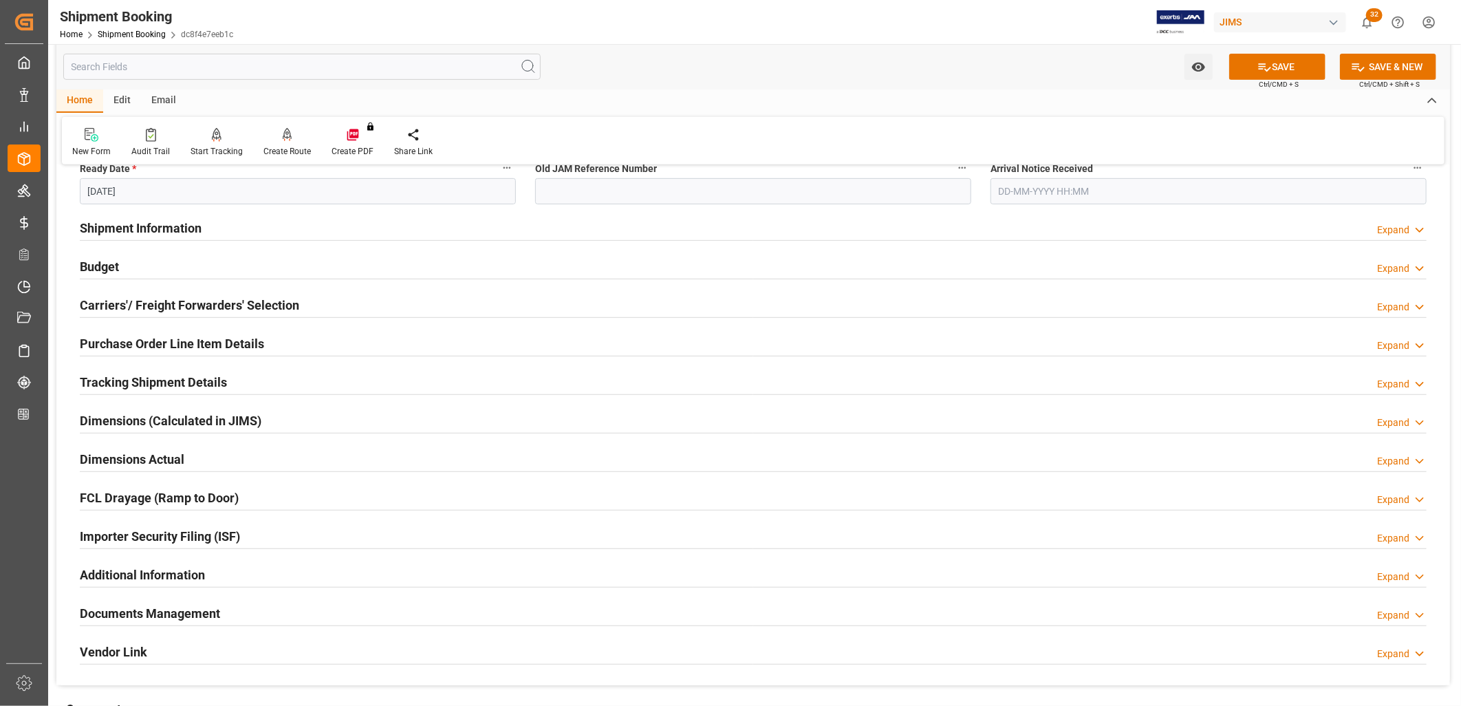
scroll to position [373, 0]
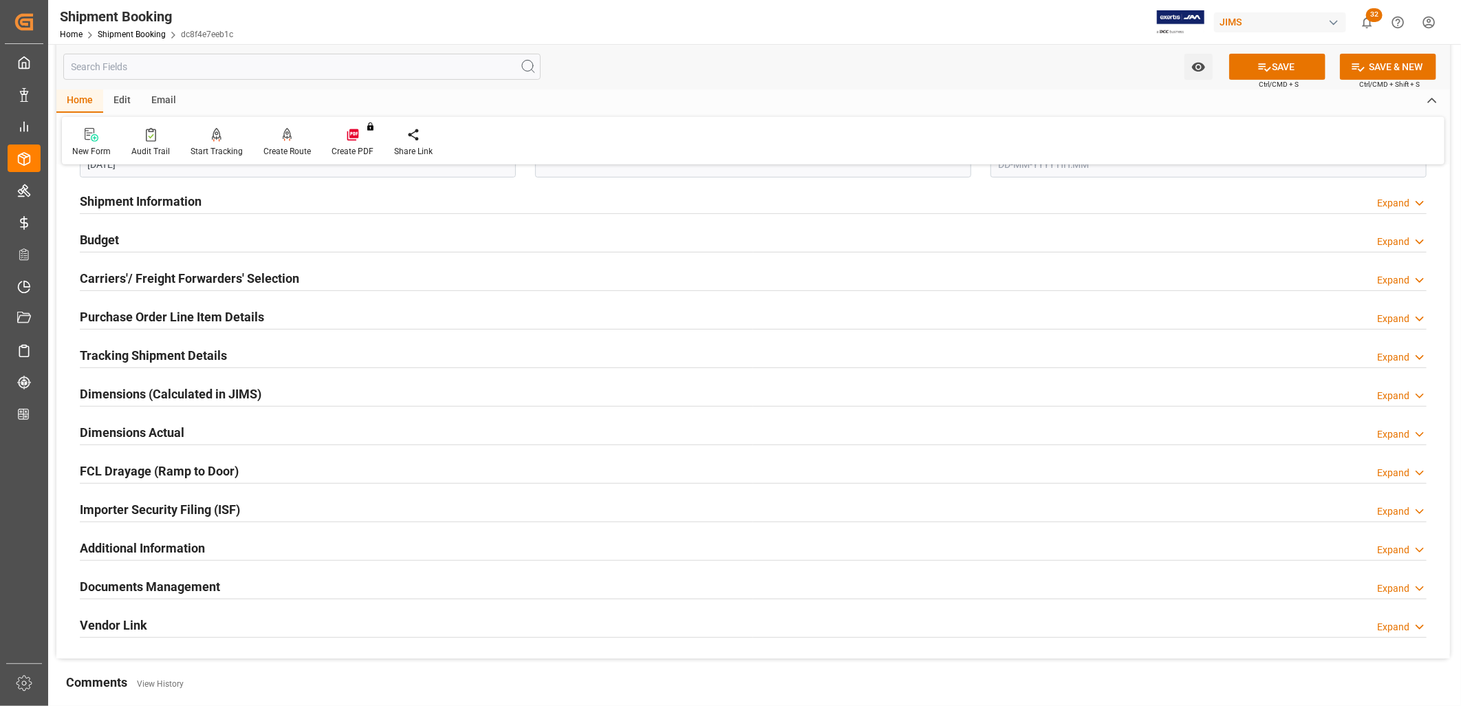
click at [194, 586] on h2 "Documents Management" at bounding box center [150, 586] width 140 height 19
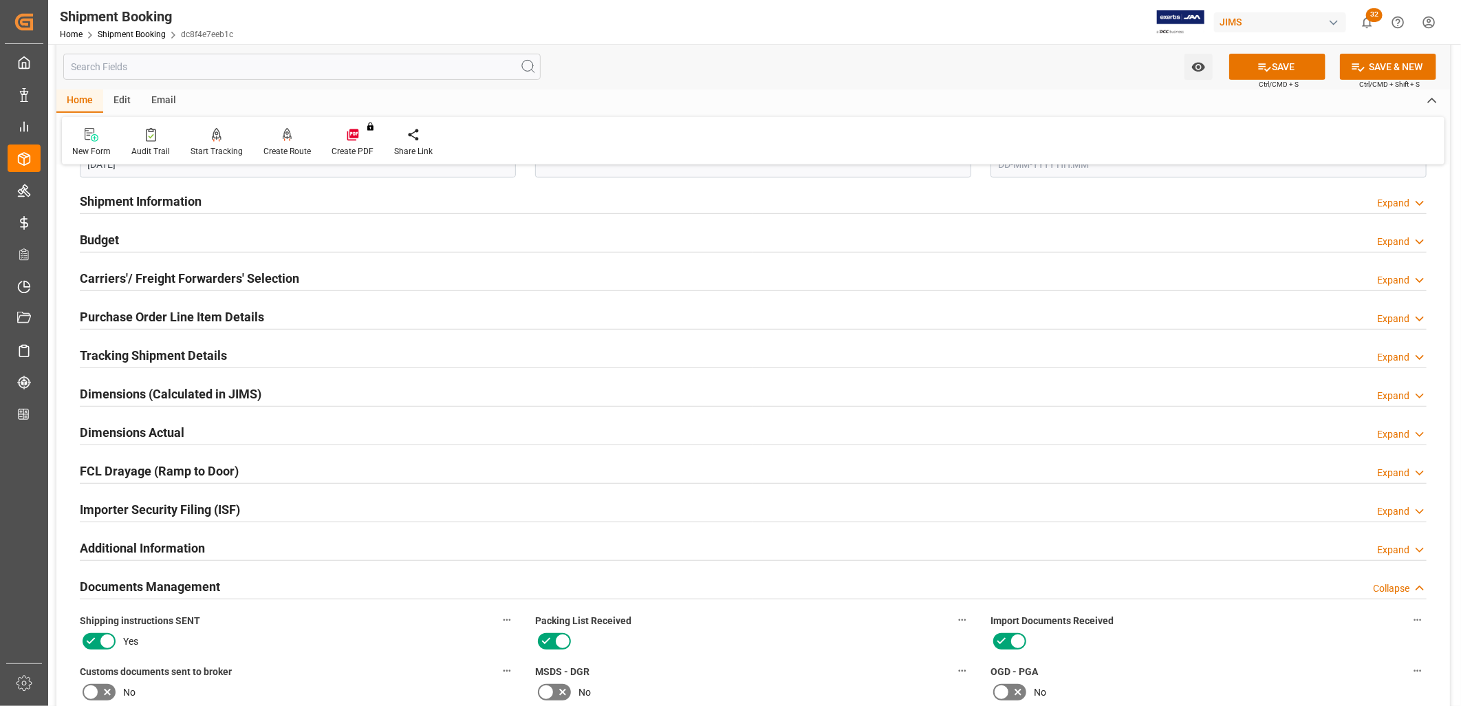
scroll to position [450, 0]
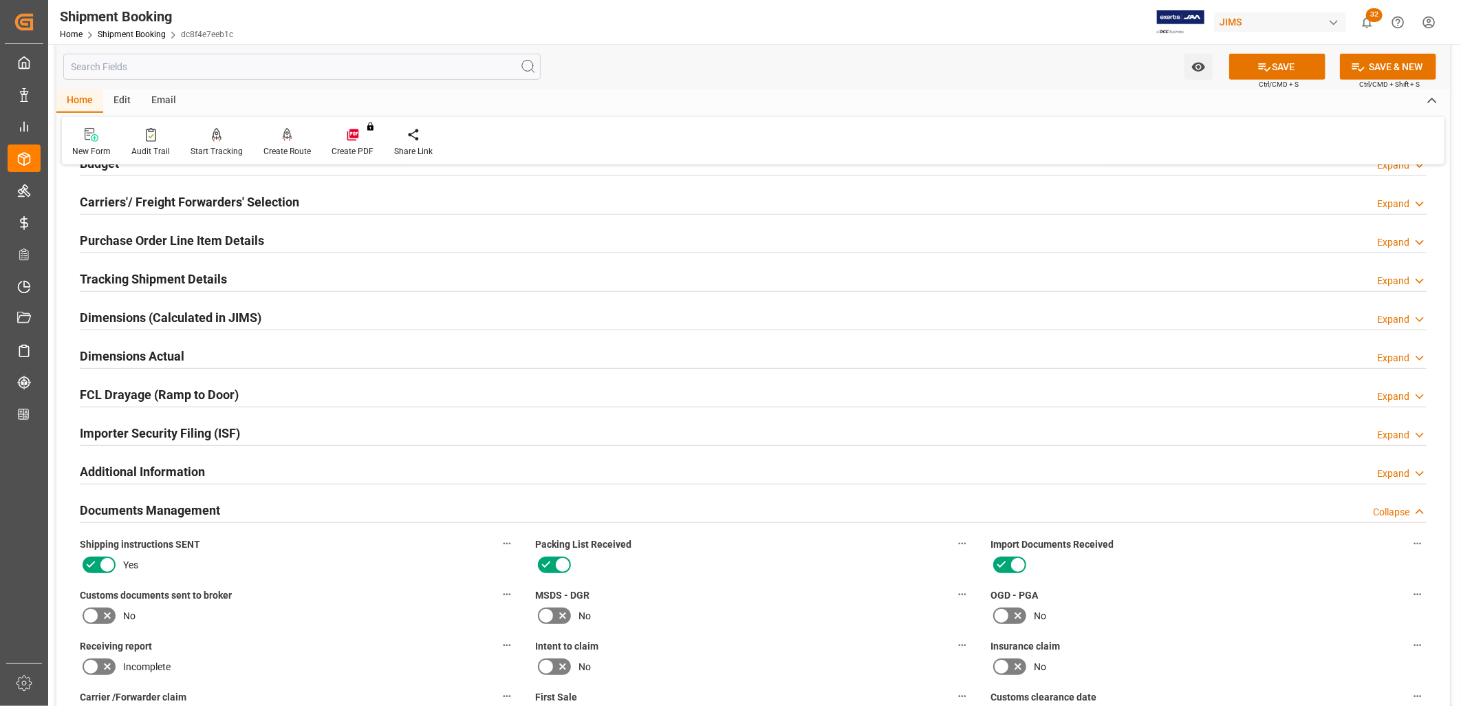
click at [93, 613] on icon at bounding box center [91, 615] width 17 height 17
click at [0, 0] on input "checkbox" at bounding box center [0, 0] width 0 height 0
click at [1287, 64] on button "SAVE" at bounding box center [1277, 67] width 96 height 26
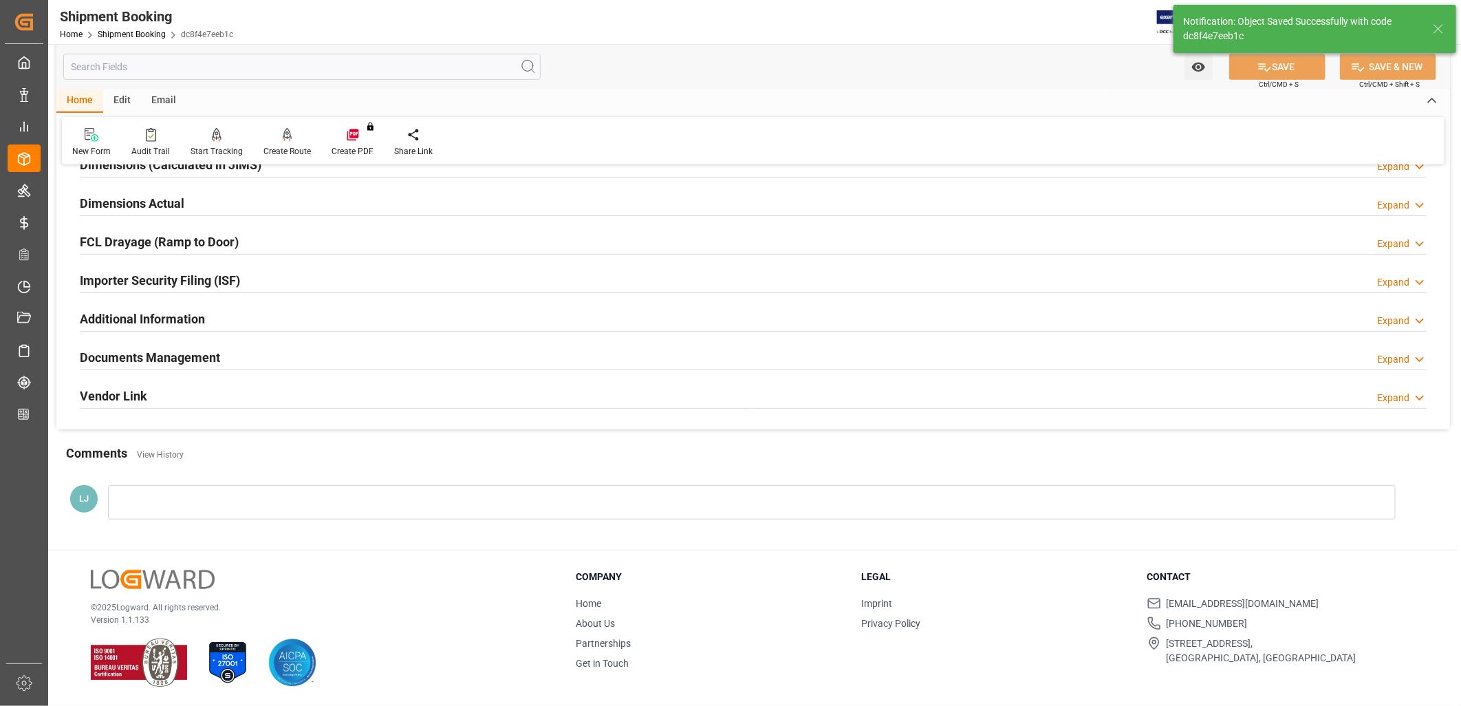
scroll to position [175, 0]
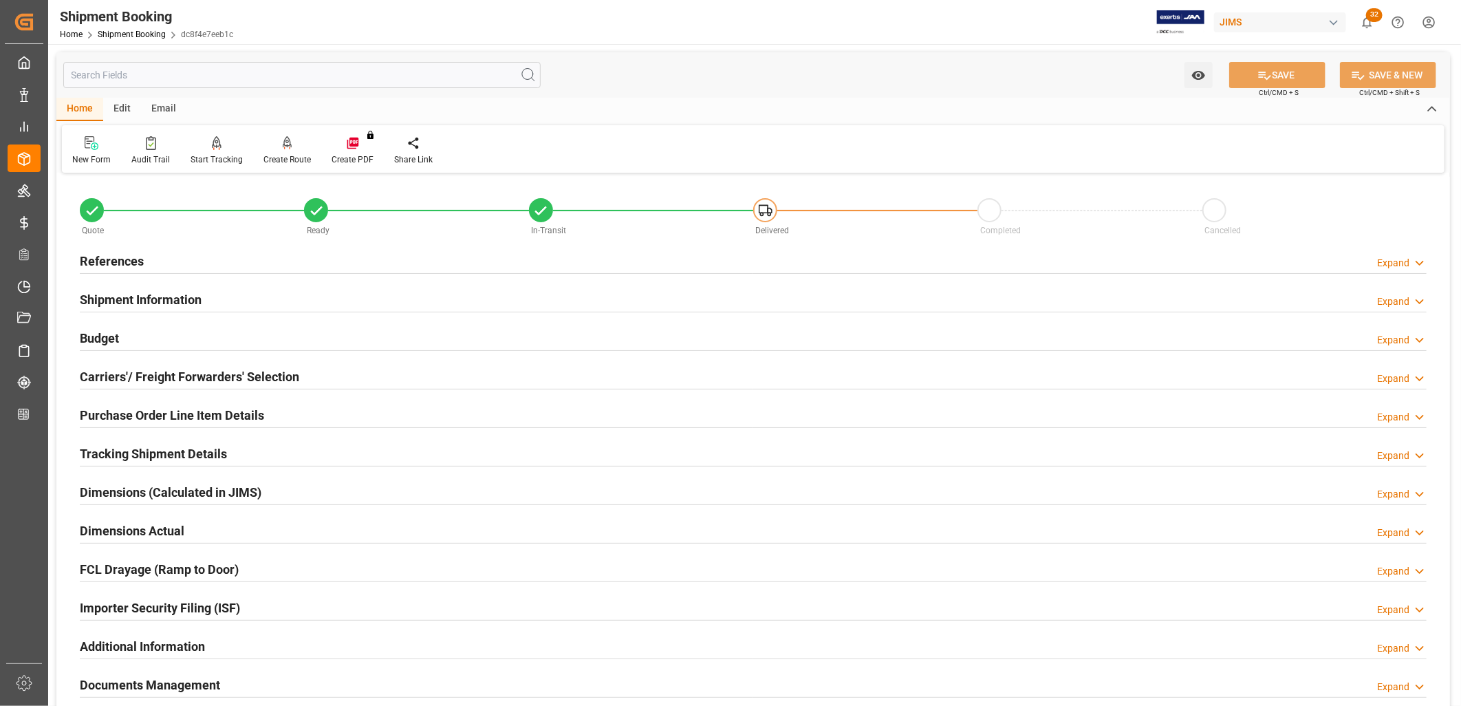
drag, startPoint x: 111, startPoint y: 250, endPoint x: 114, endPoint y: 265, distance: 15.5
click at [111, 251] on div "References" at bounding box center [112, 260] width 64 height 26
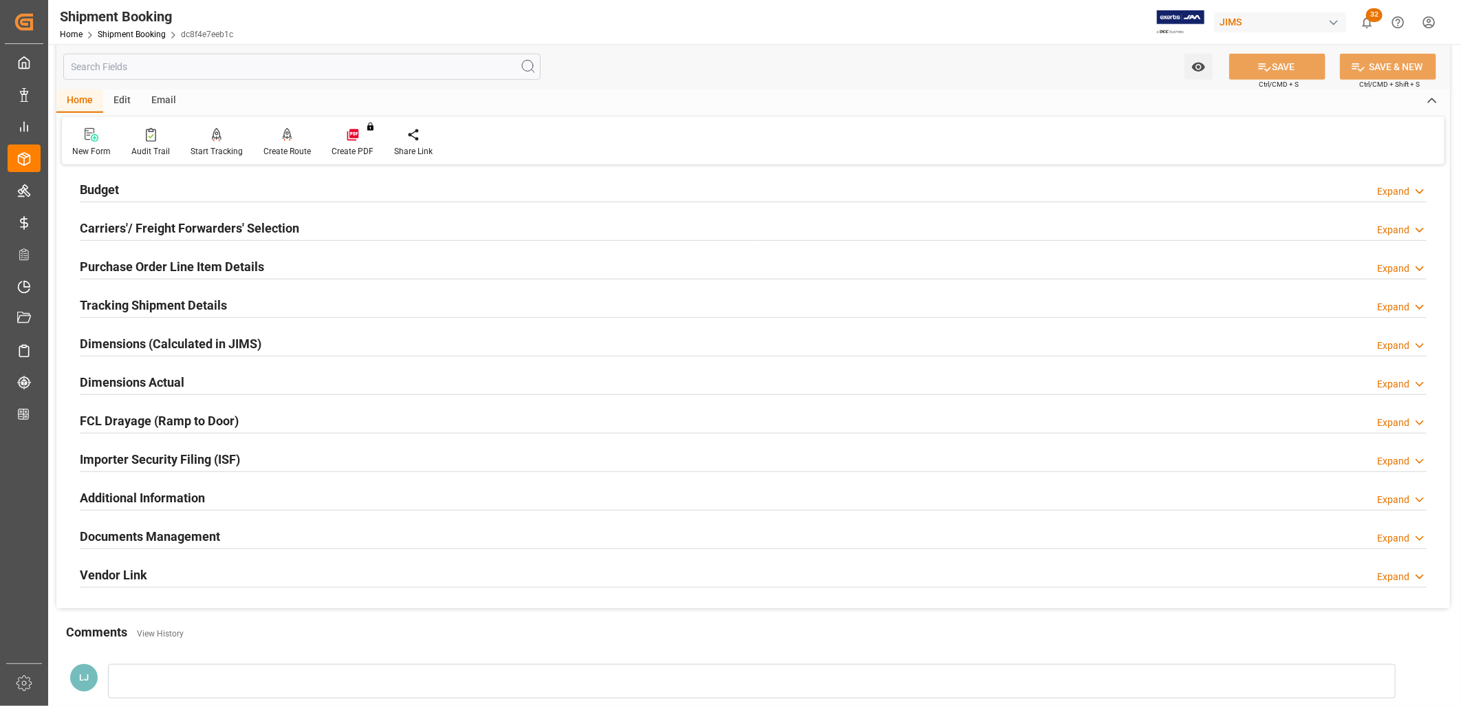
scroll to position [458, 0]
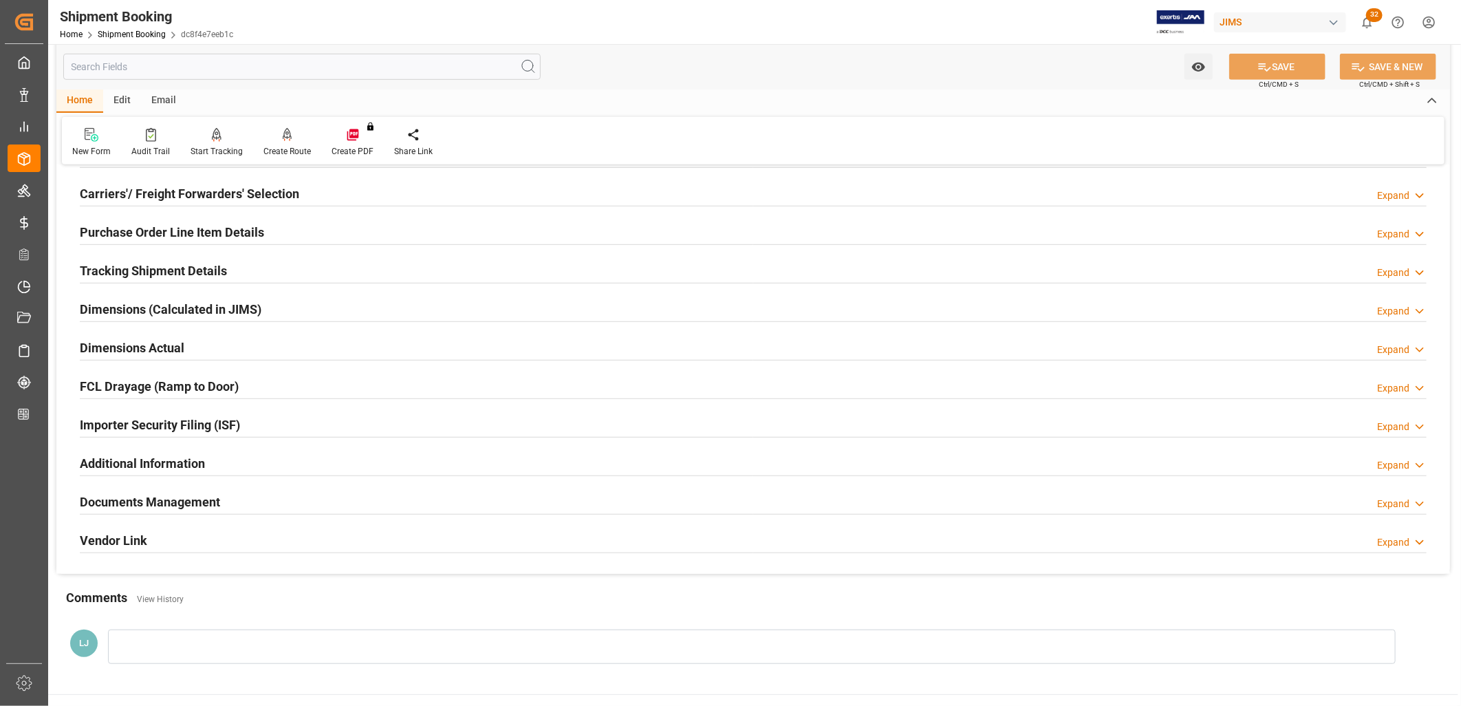
click at [159, 495] on h2 "Documents Management" at bounding box center [150, 501] width 140 height 19
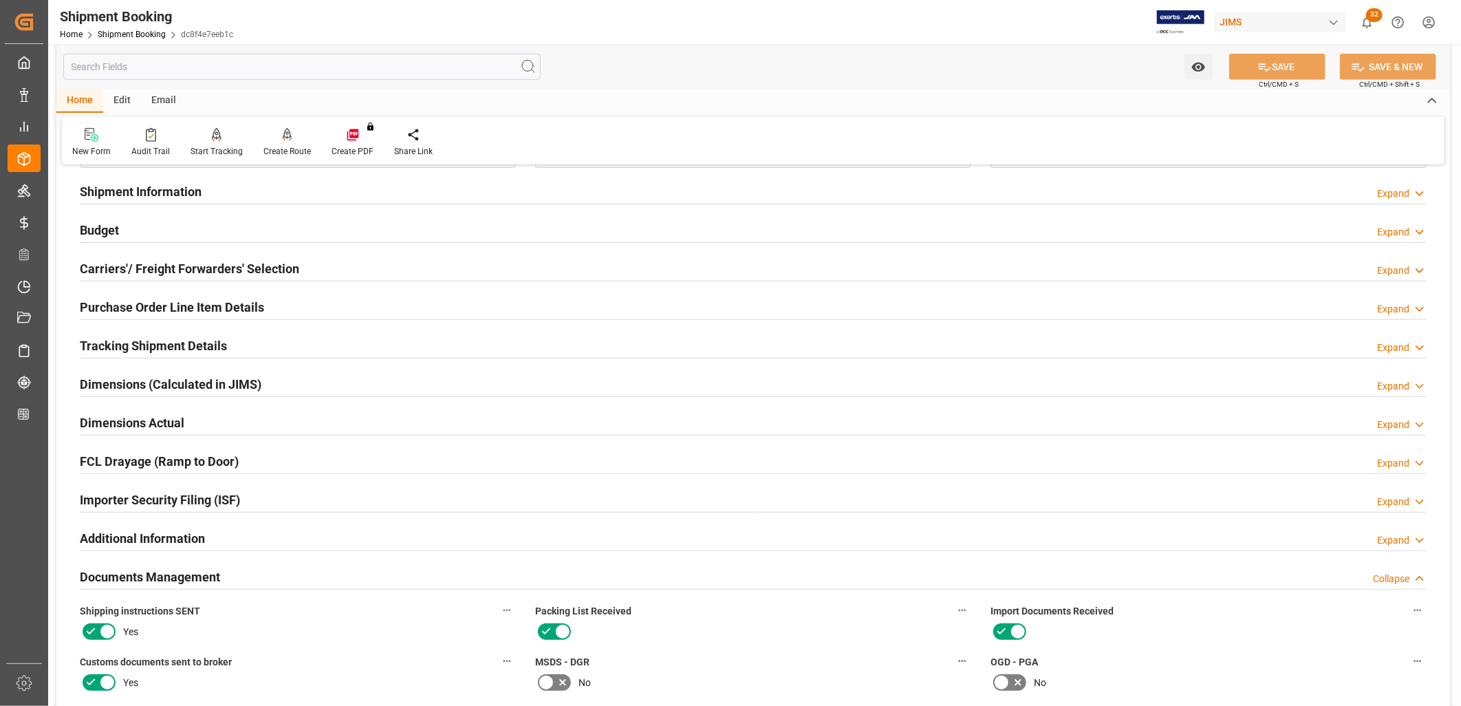
scroll to position [382, 0]
click at [175, 308] on h2 "Purchase Order Line Item Details" at bounding box center [172, 308] width 184 height 19
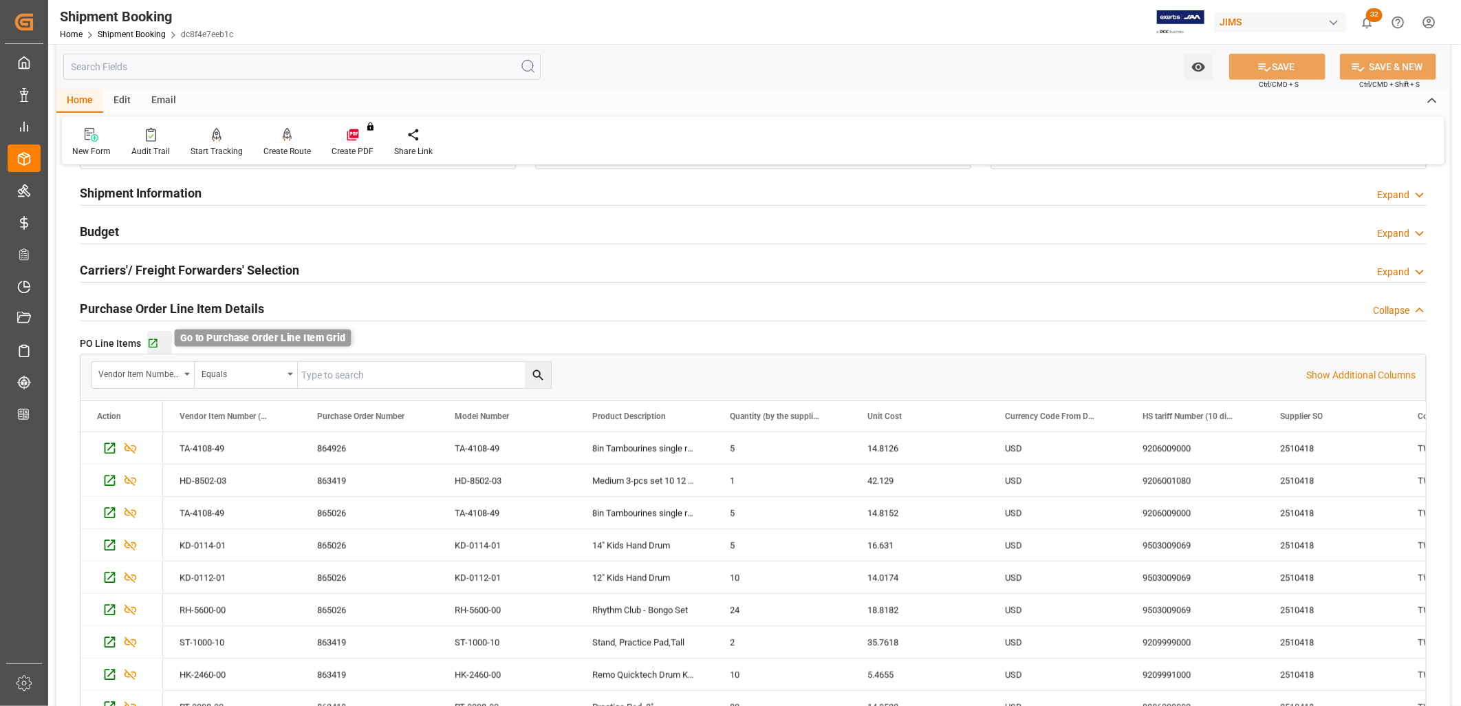
click at [149, 345] on icon "button" at bounding box center [153, 344] width 12 height 12
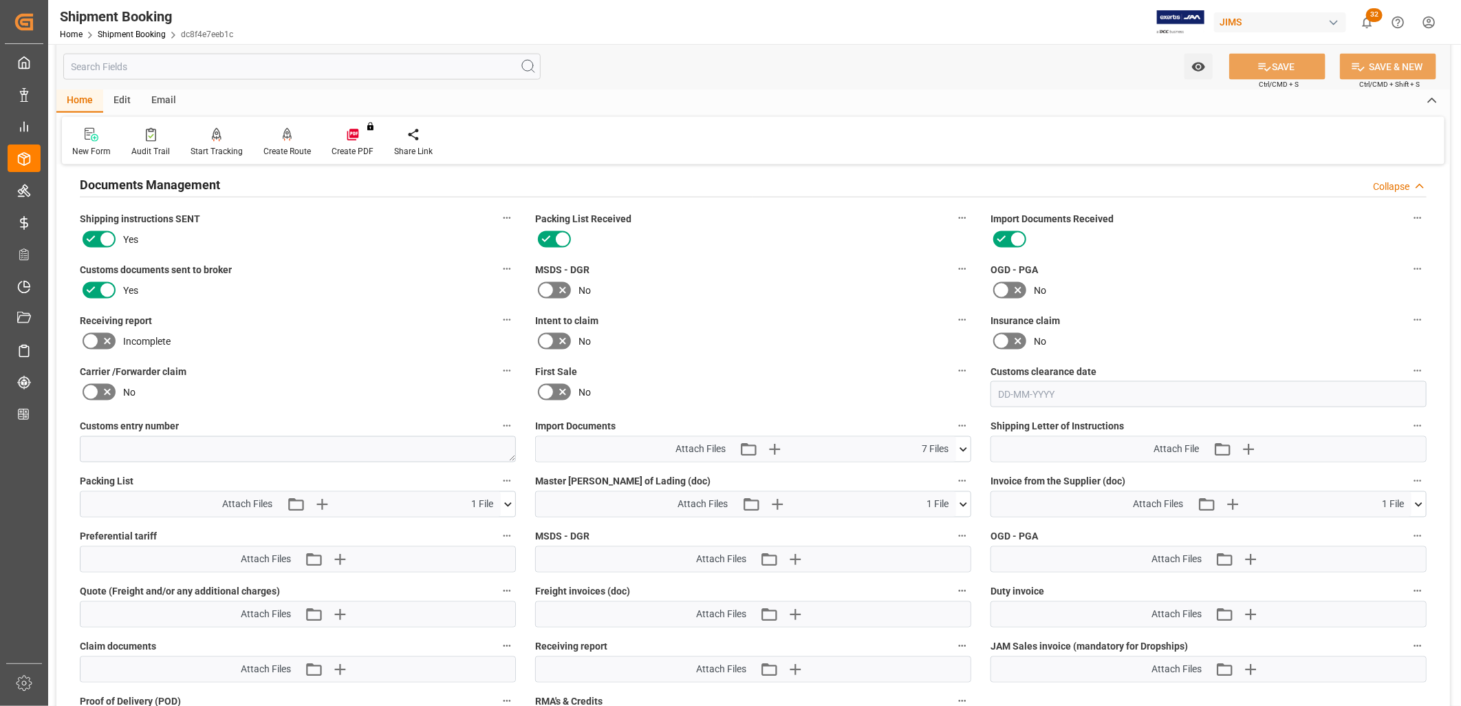
scroll to position [1298, 0]
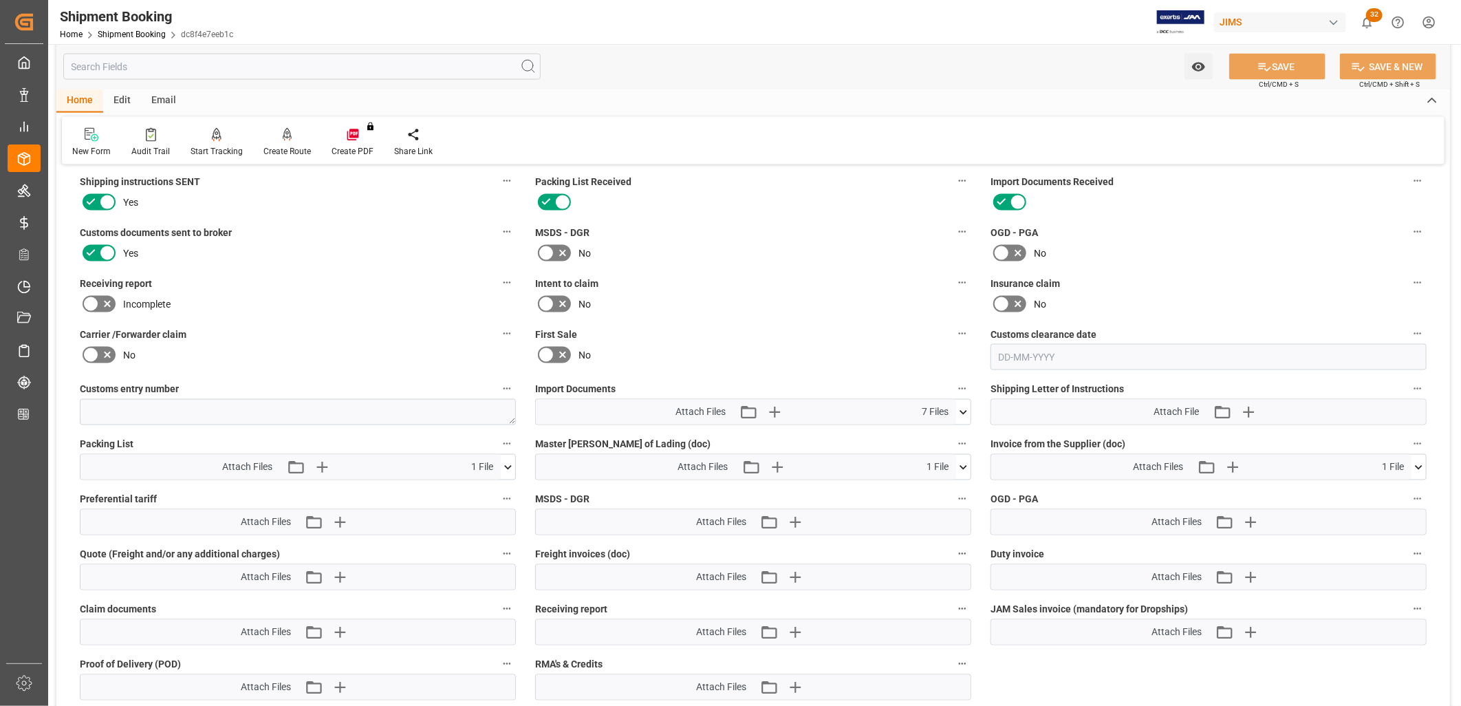
click at [964, 406] on icon at bounding box center [963, 412] width 14 height 14
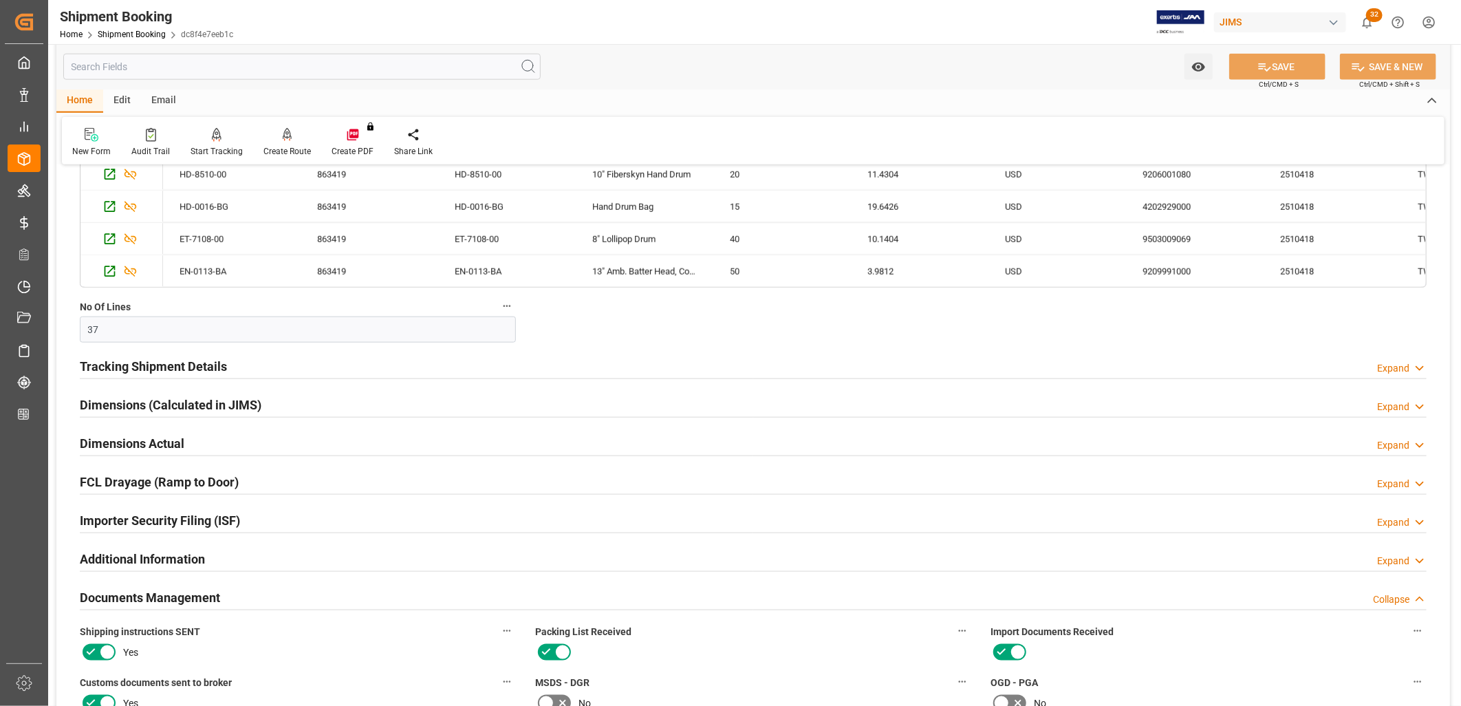
scroll to position [840, 0]
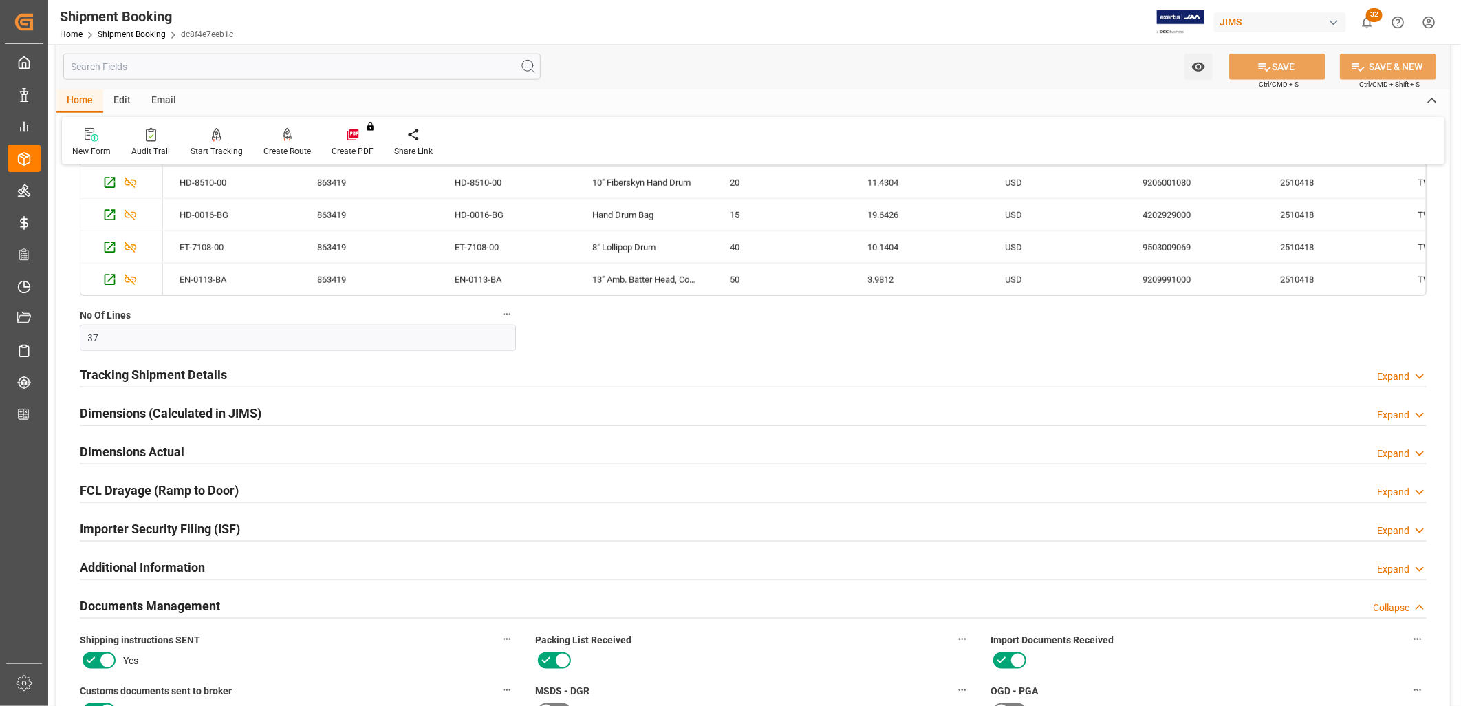
click at [136, 371] on h2 "Tracking Shipment Details" at bounding box center [153, 374] width 147 height 19
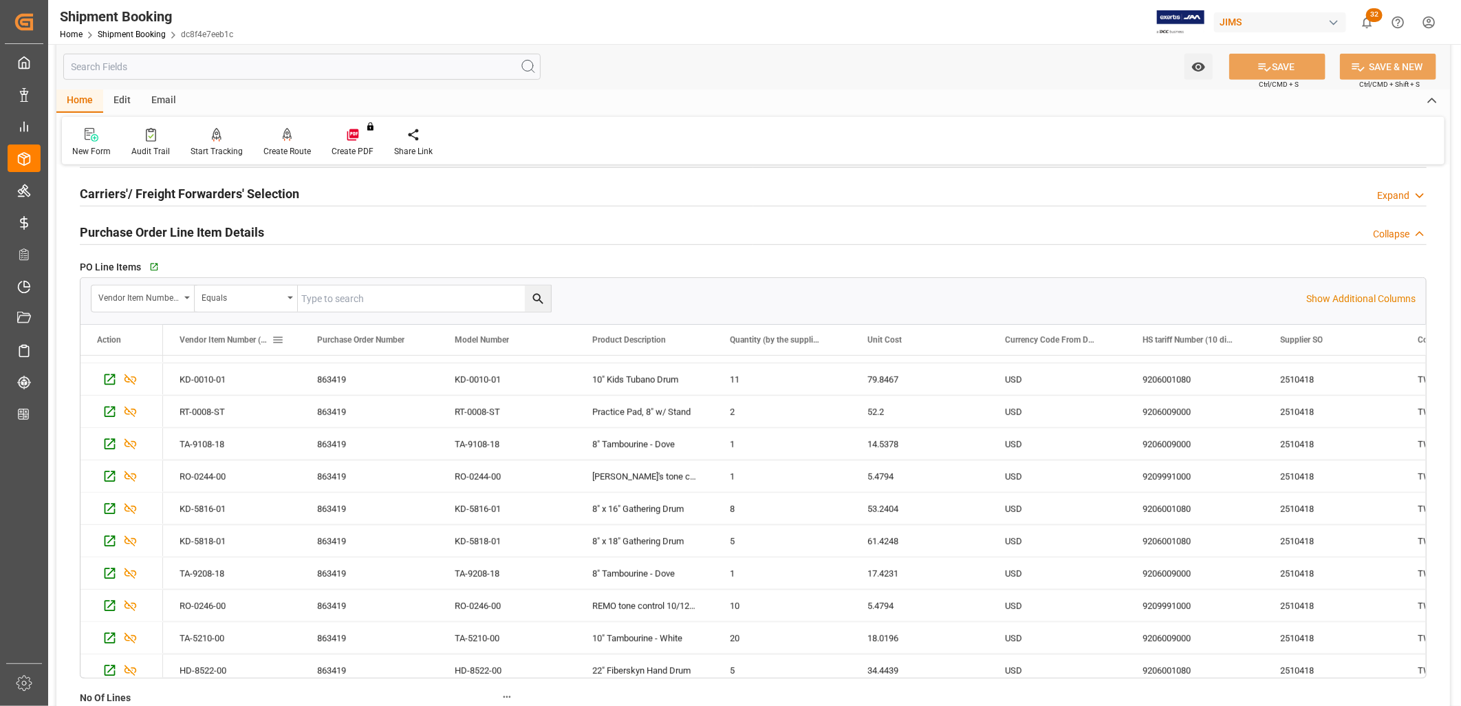
scroll to position [415, 0]
click at [256, 197] on h2 "Carriers'/ Freight Forwarders' Selection" at bounding box center [189, 193] width 219 height 19
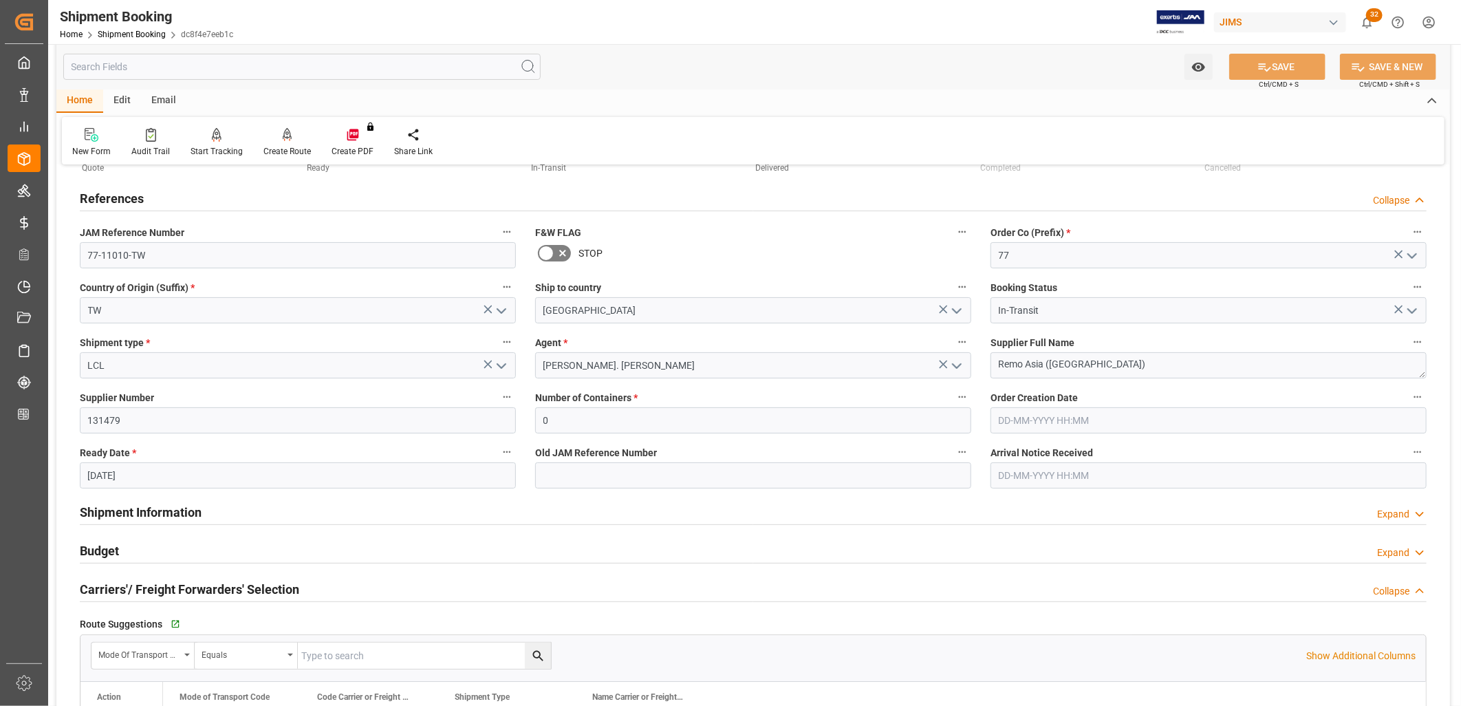
scroll to position [229, 0]
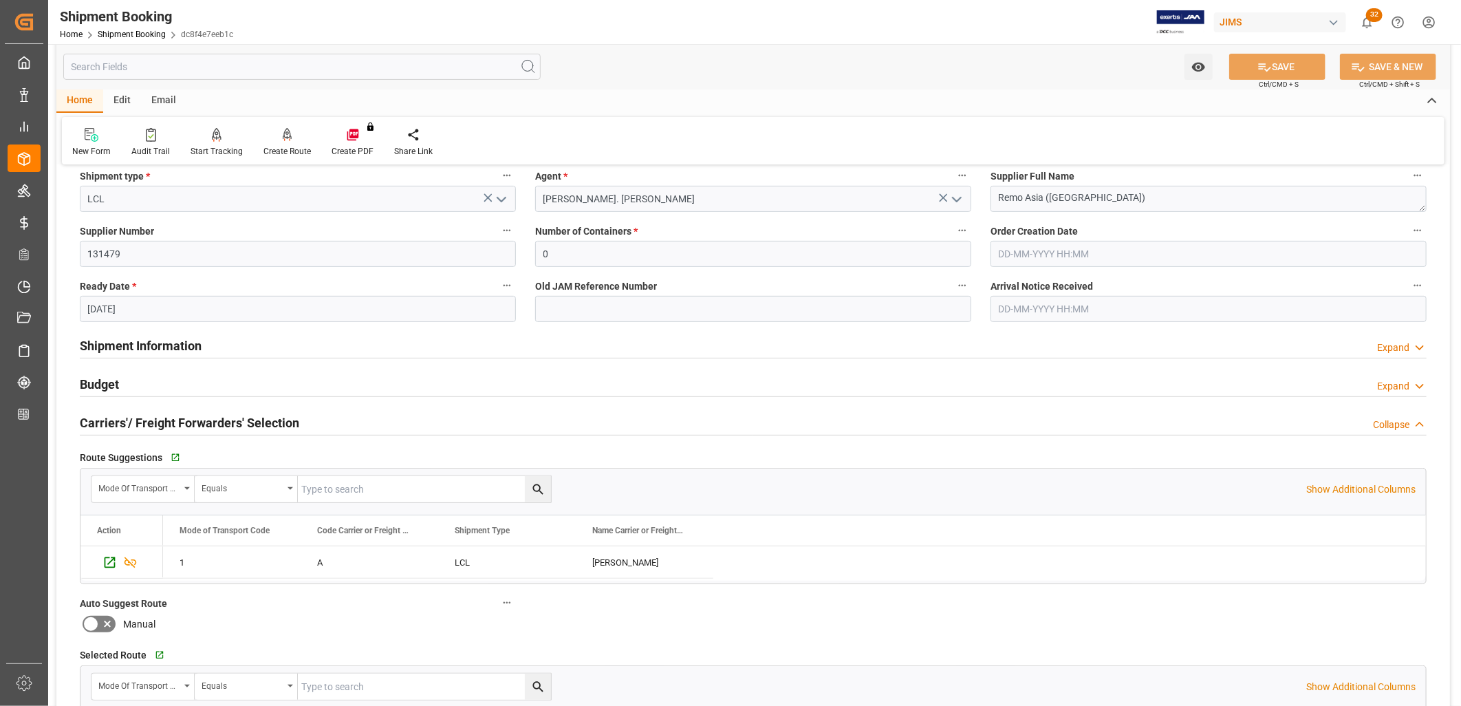
click at [91, 383] on h2 "Budget" at bounding box center [99, 384] width 39 height 19
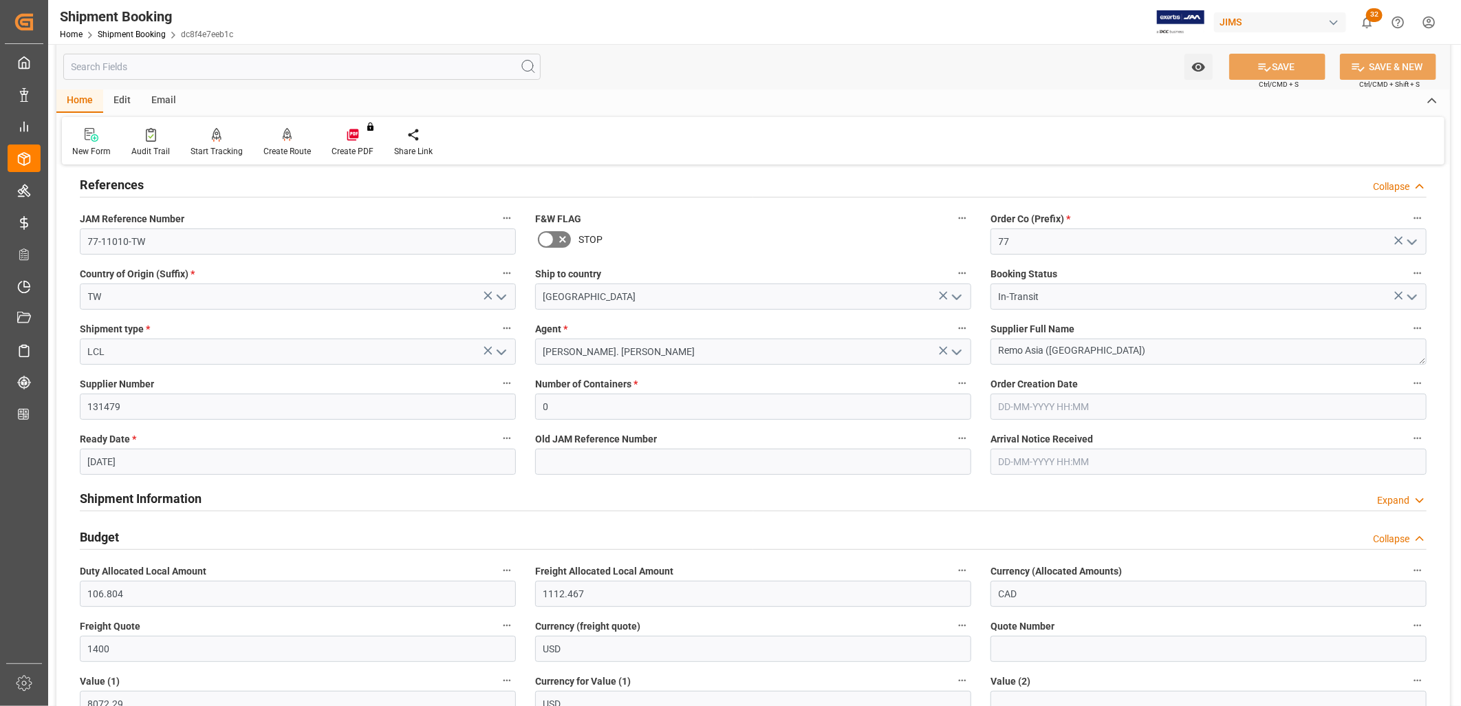
scroll to position [0, 0]
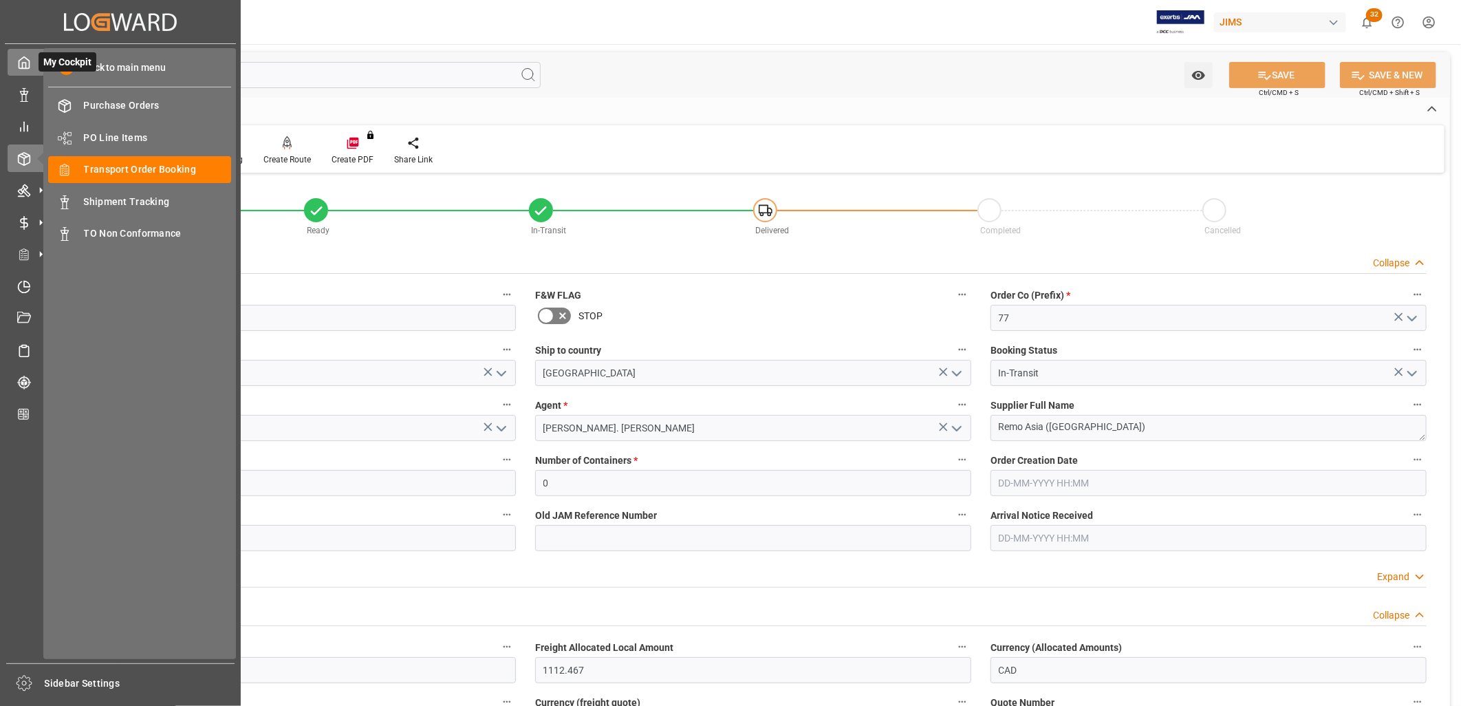
click at [25, 56] on icon at bounding box center [24, 63] width 14 height 14
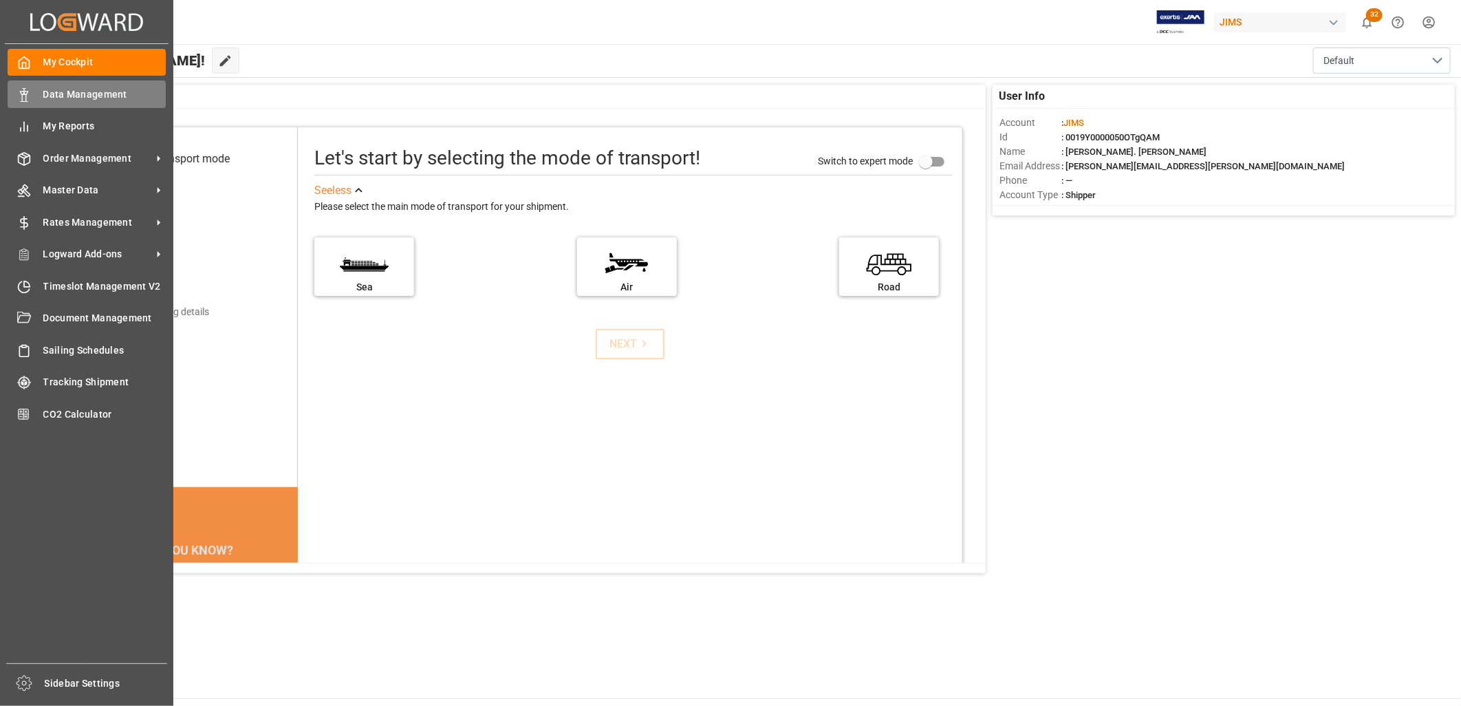
click at [61, 90] on span "Data Management" at bounding box center [104, 94] width 123 height 14
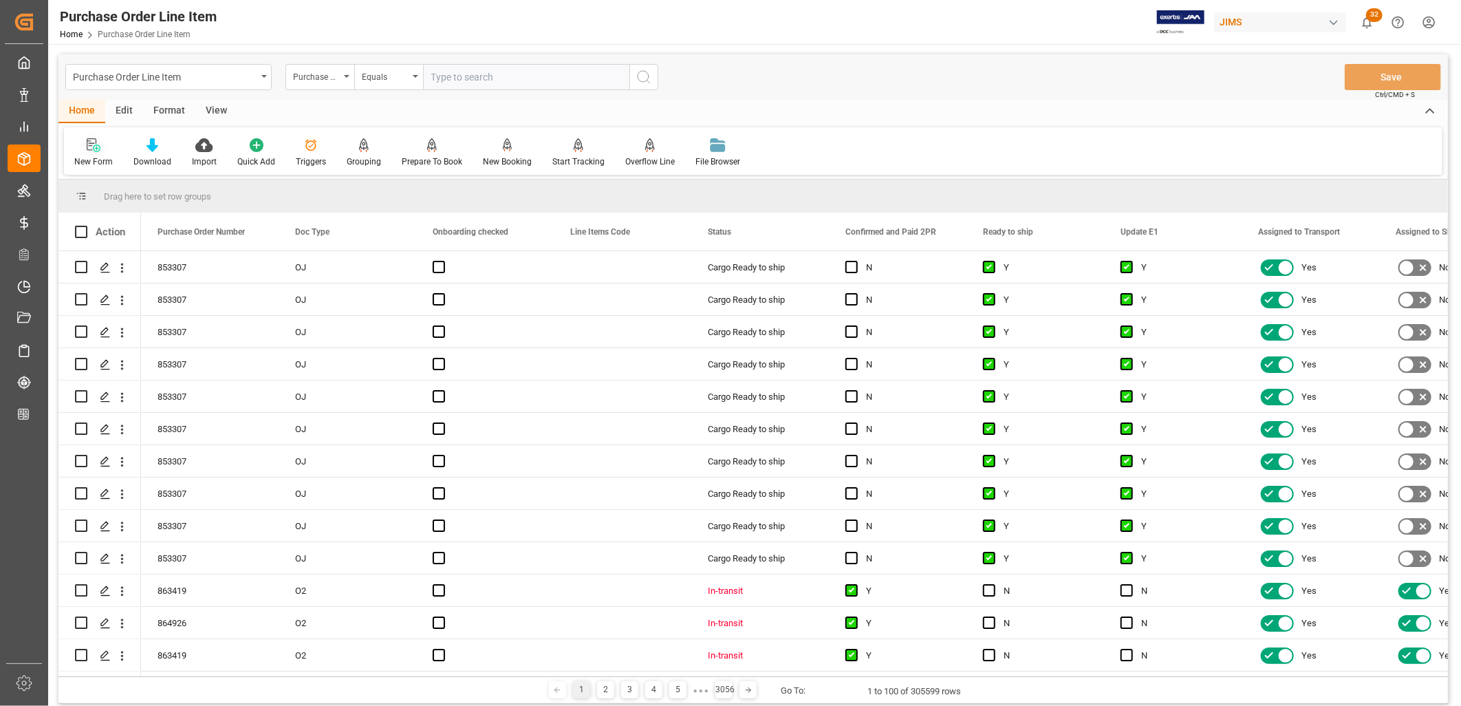
click at [92, 144] on icon at bounding box center [94, 145] width 14 height 14
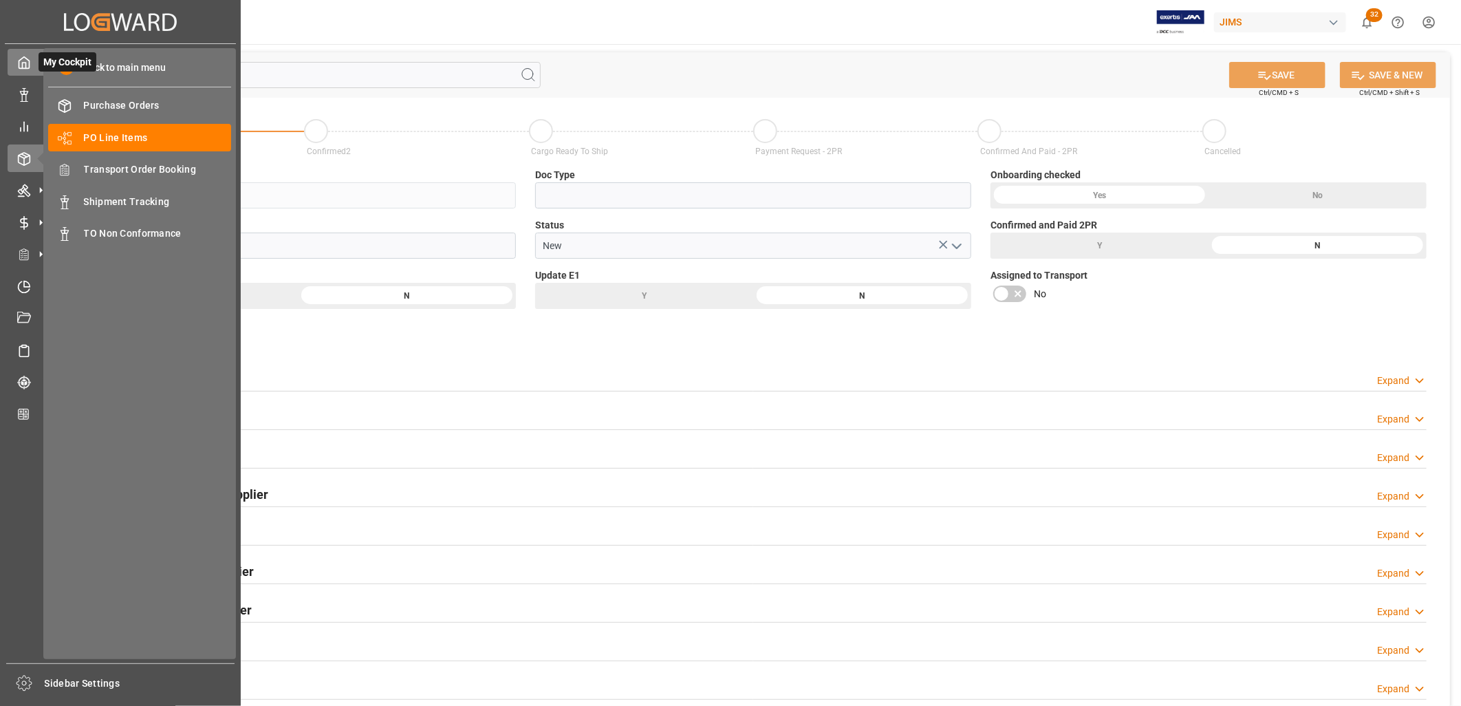
click at [23, 63] on icon at bounding box center [24, 63] width 14 height 14
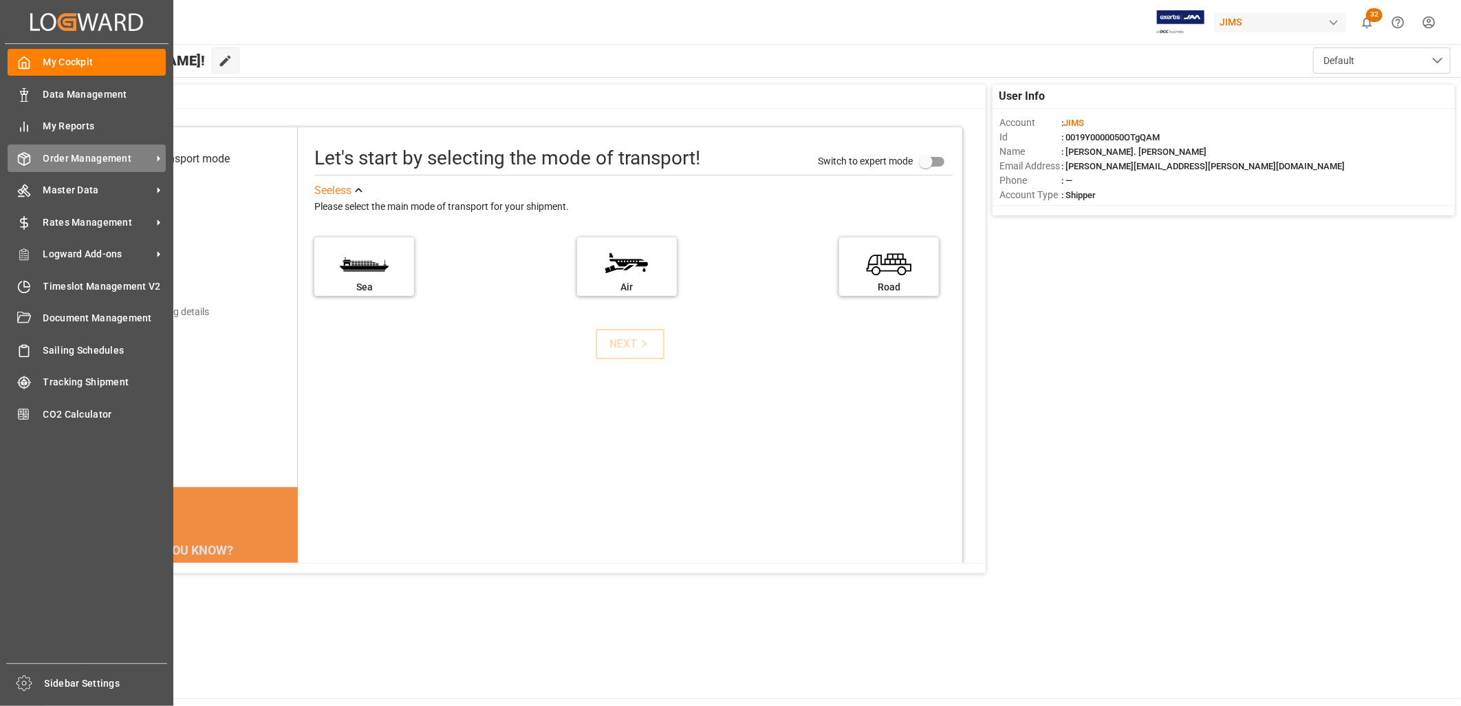
click at [77, 159] on span "Order Management" at bounding box center [97, 158] width 109 height 14
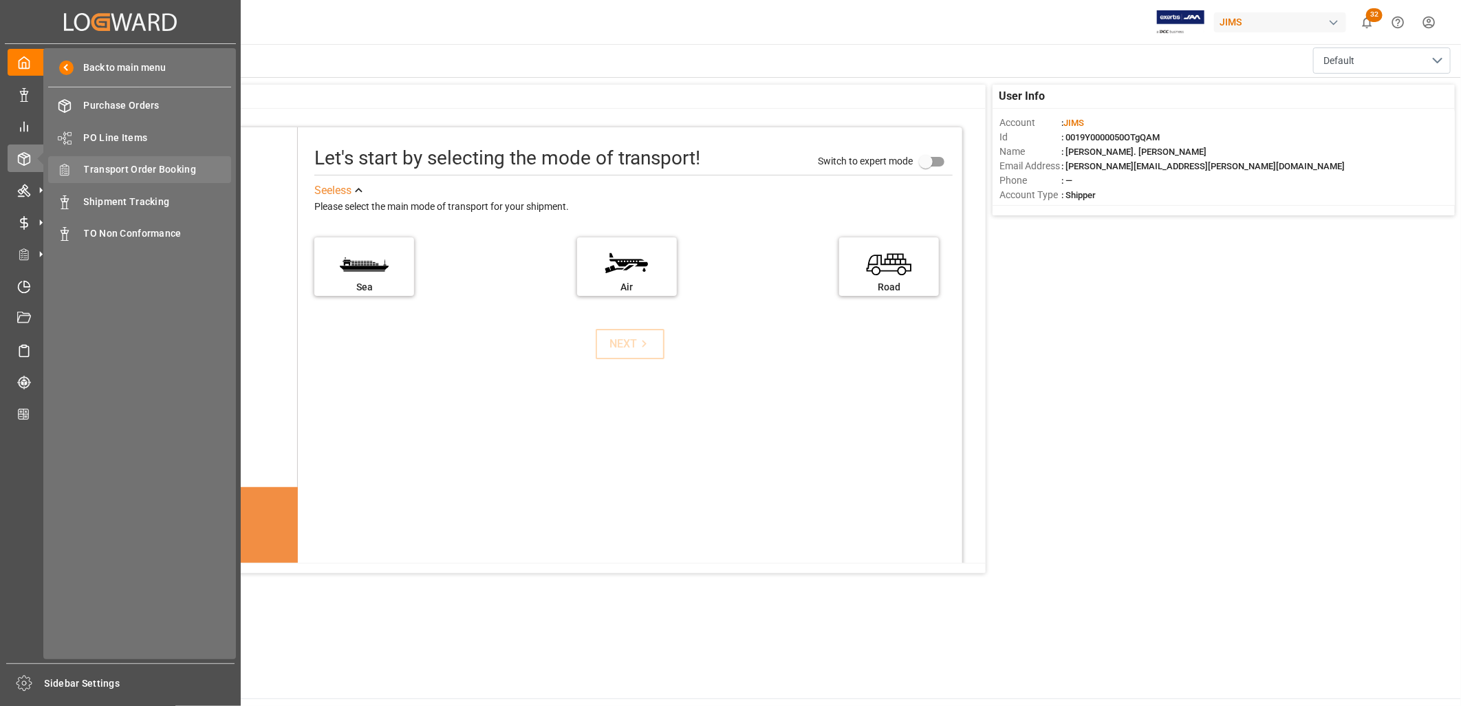
click at [138, 167] on span "Transport Order Booking" at bounding box center [158, 169] width 148 height 14
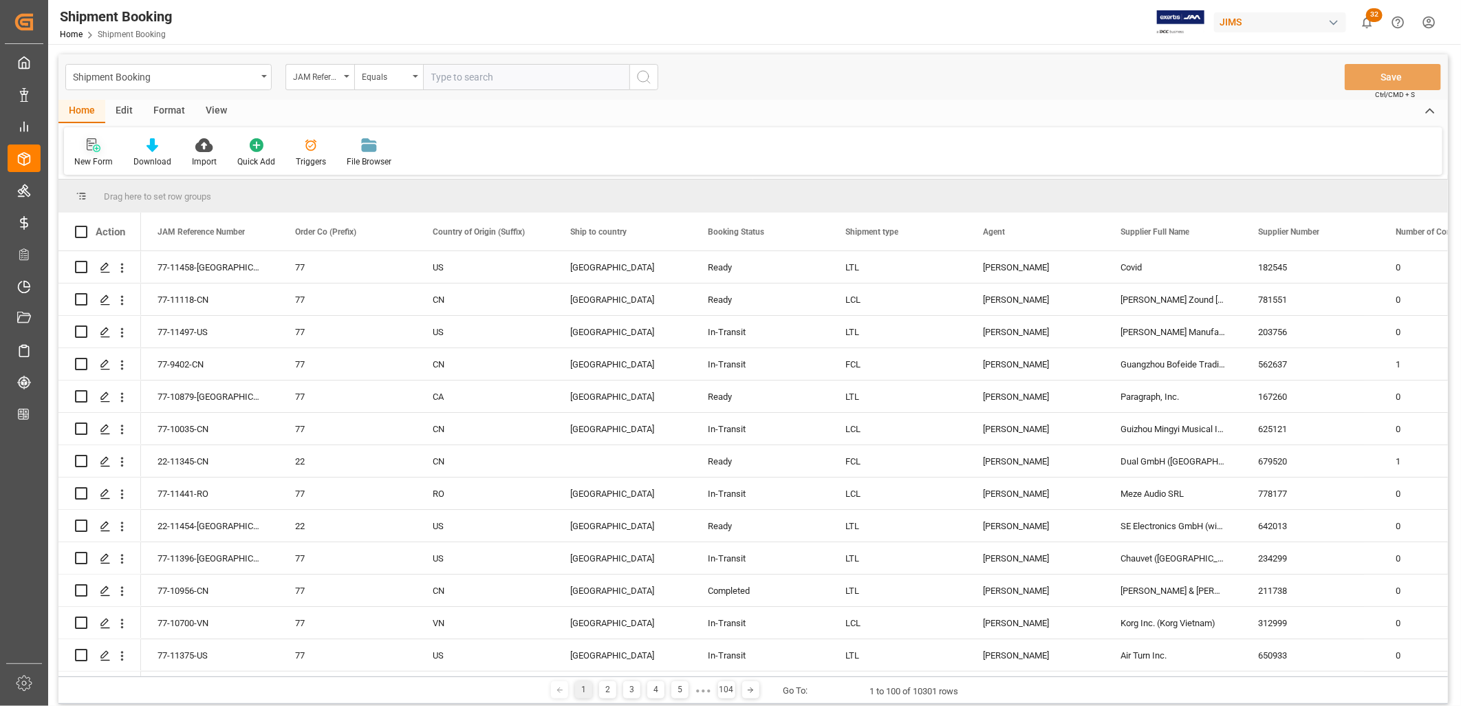
click at [92, 149] on icon at bounding box center [94, 145] width 14 height 14
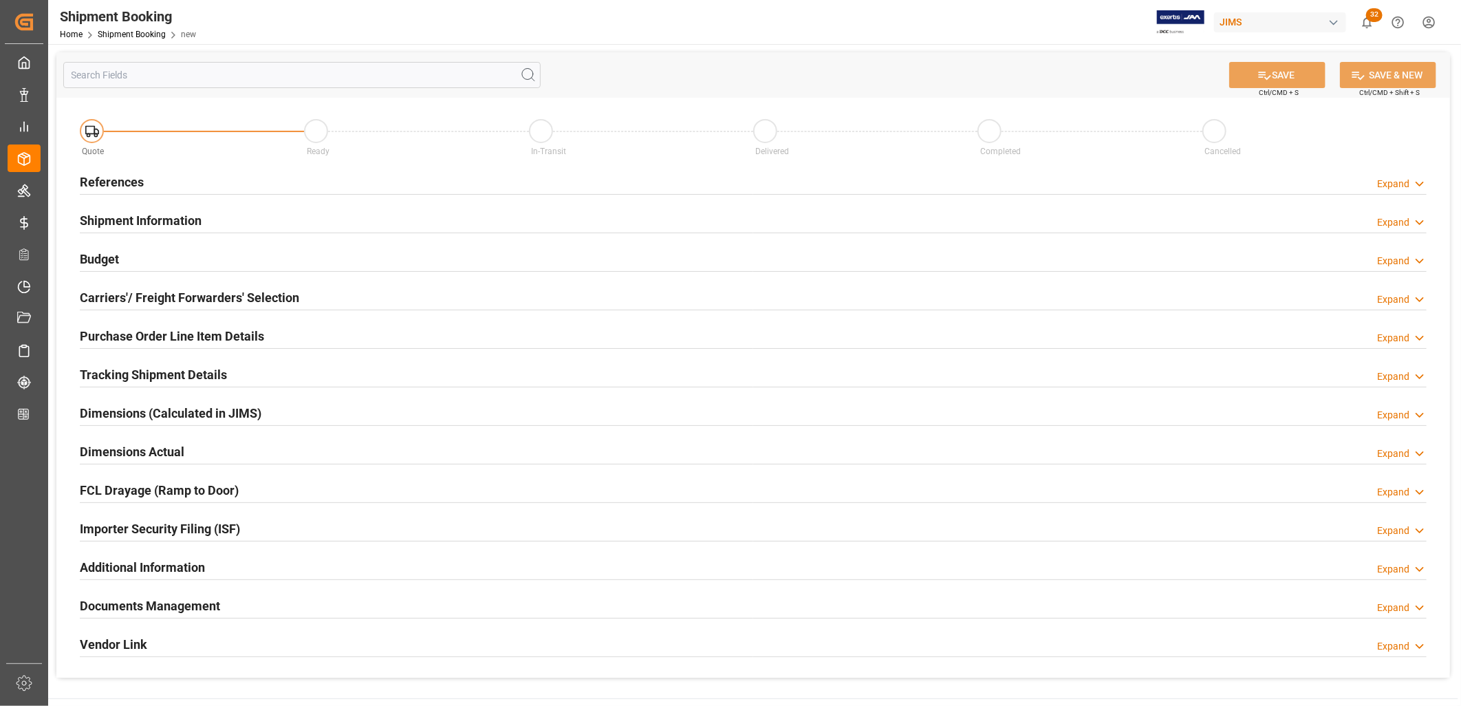
click at [129, 177] on h2 "References" at bounding box center [112, 182] width 64 height 19
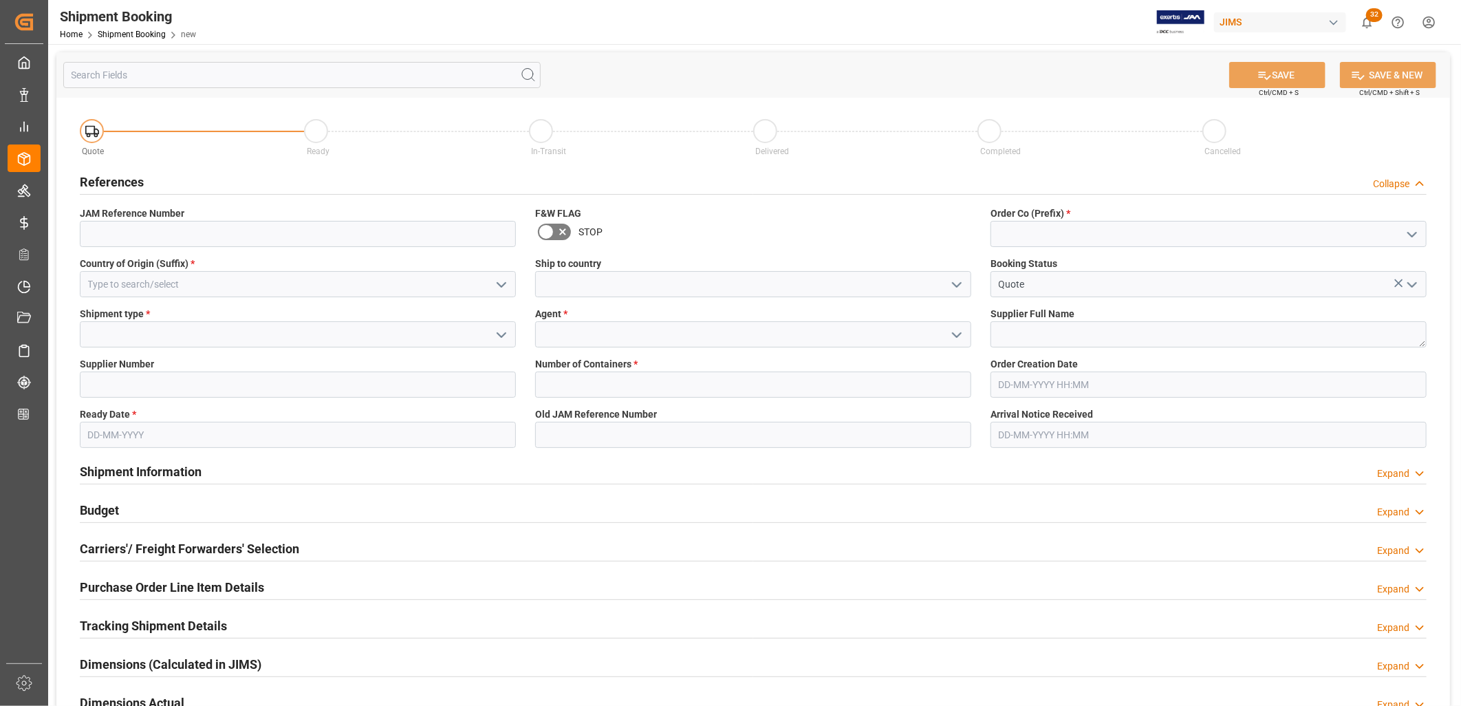
click at [1410, 232] on icon "open menu" at bounding box center [1412, 234] width 17 height 17
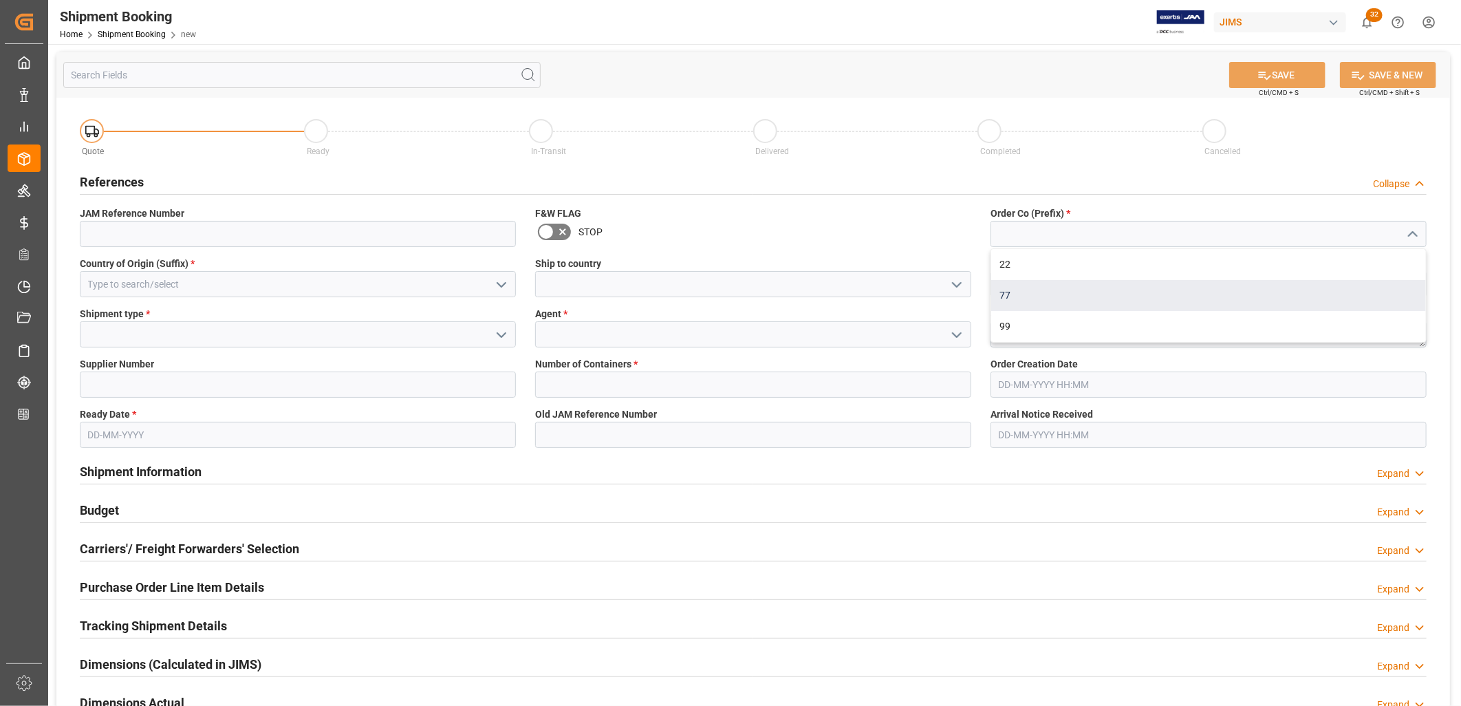
click at [1001, 290] on div "77" at bounding box center [1208, 295] width 435 height 31
type input "77"
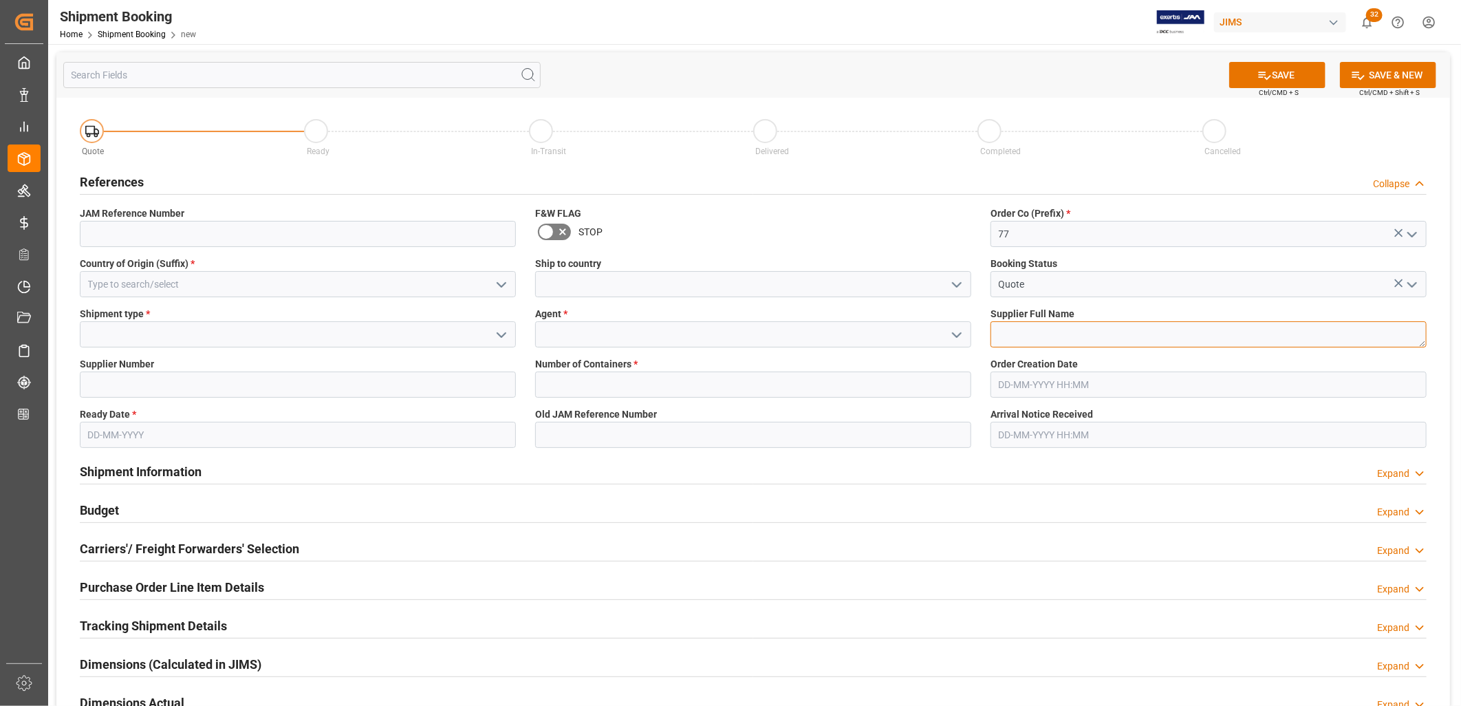
click at [1020, 332] on textarea at bounding box center [1208, 334] width 436 height 26
type textarea "Cherub Technology Co"
click at [953, 329] on icon "open menu" at bounding box center [956, 335] width 17 height 17
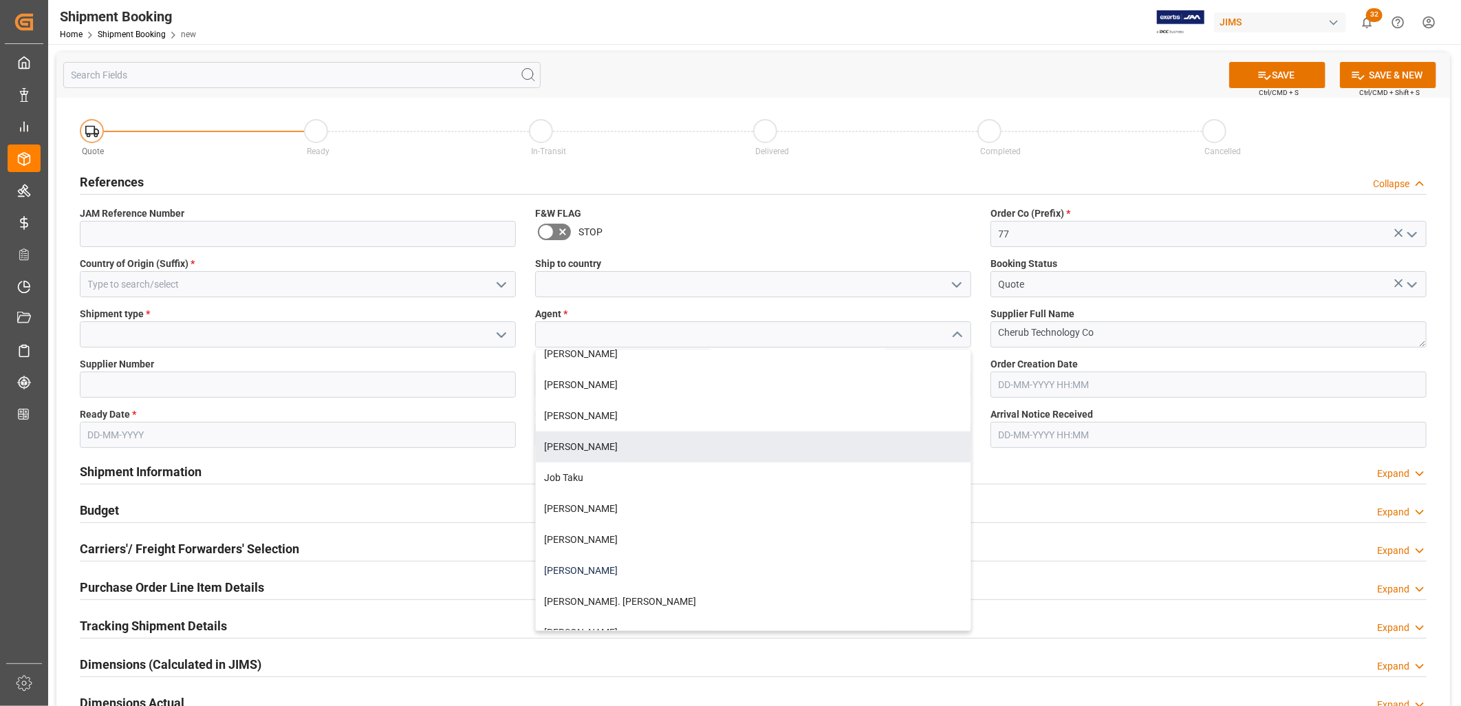
scroll to position [305, 0]
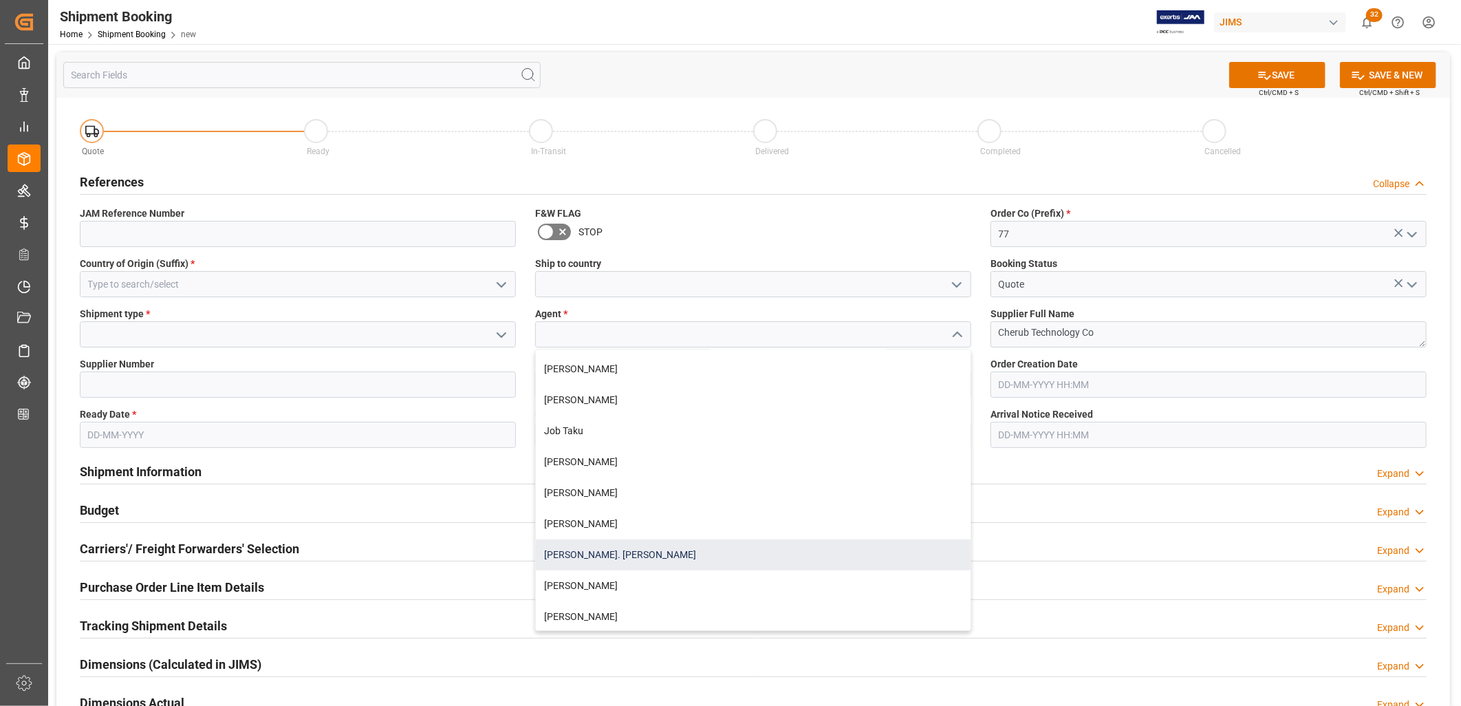
click at [597, 553] on div "[PERSON_NAME]. [PERSON_NAME]" at bounding box center [753, 554] width 435 height 31
type input "[PERSON_NAME]. [PERSON_NAME]"
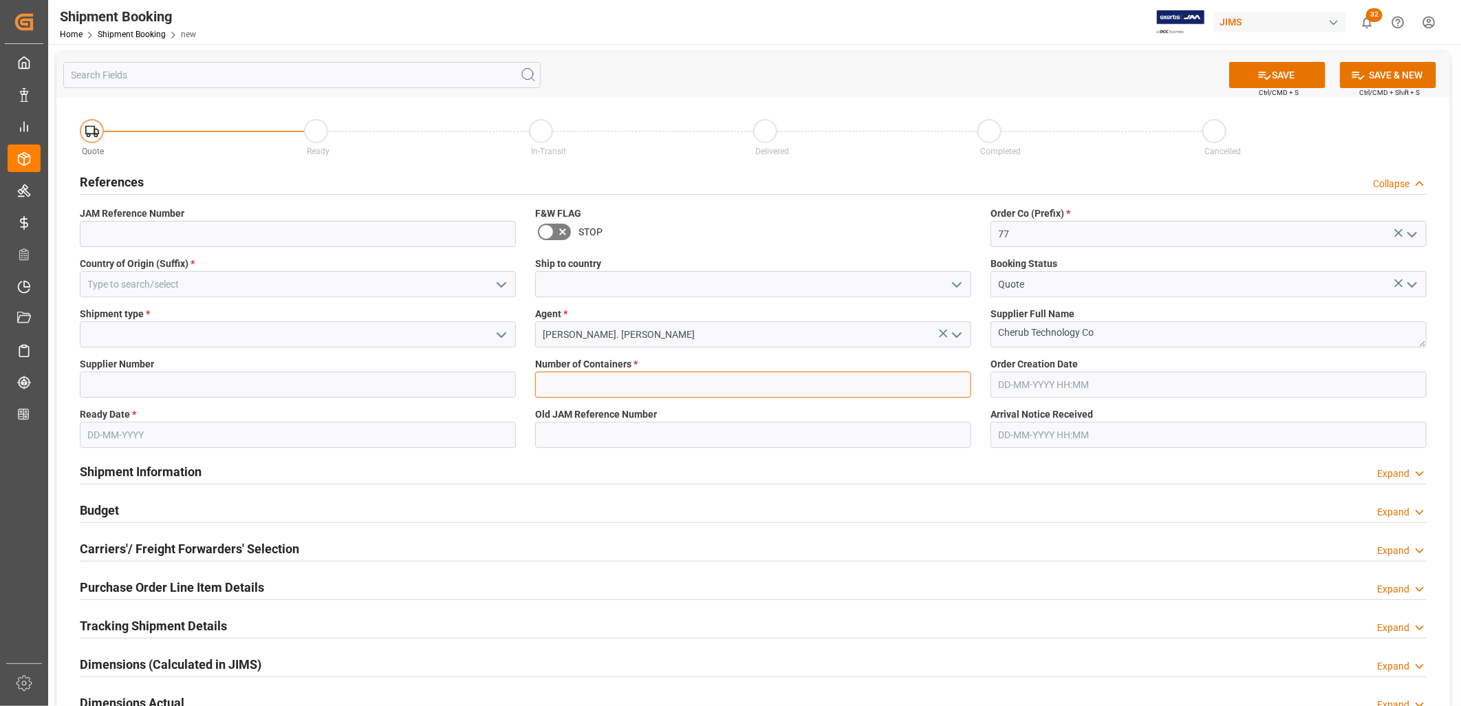
click at [575, 389] on input "text" at bounding box center [753, 384] width 436 height 26
type input "0"
click at [500, 283] on icon "open menu" at bounding box center [501, 284] width 17 height 17
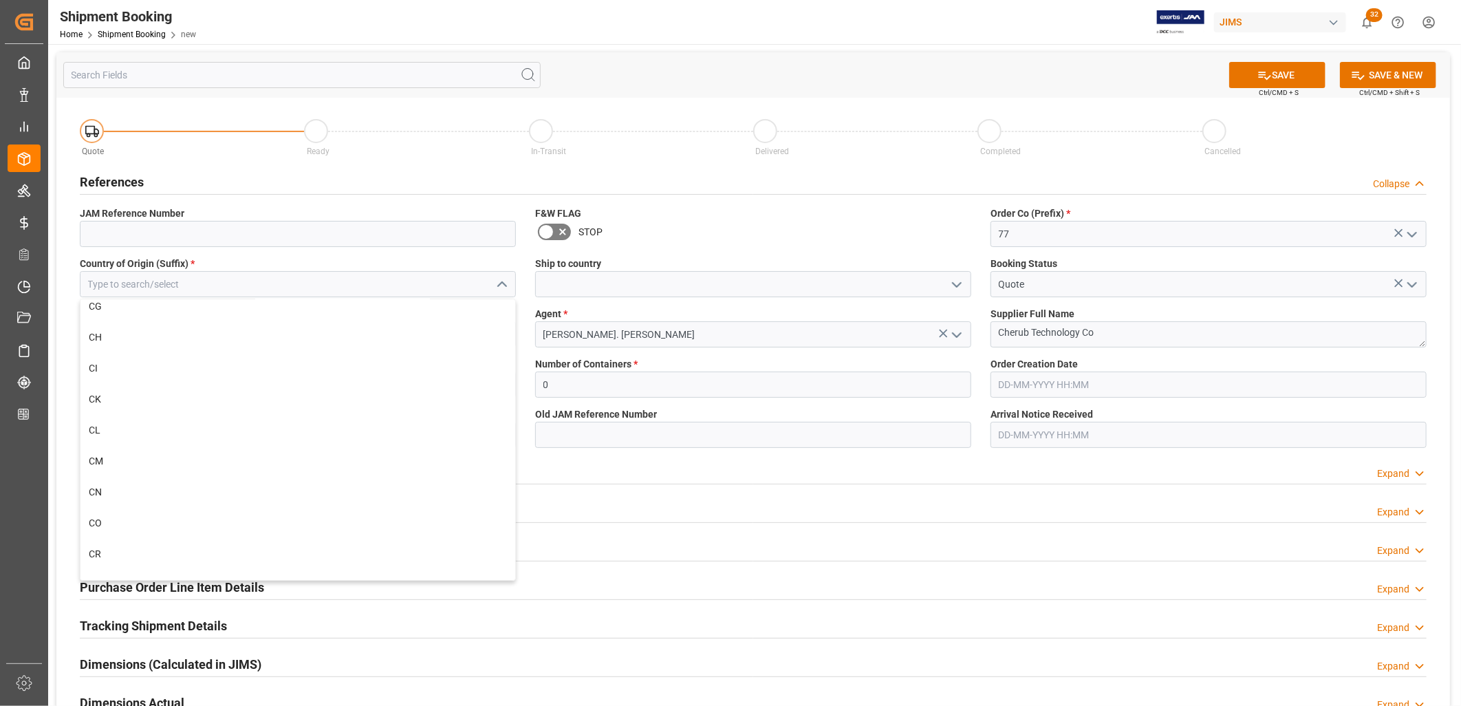
scroll to position [1375, 0]
click at [95, 485] on div "CN" at bounding box center [297, 486] width 435 height 31
type input "CN"
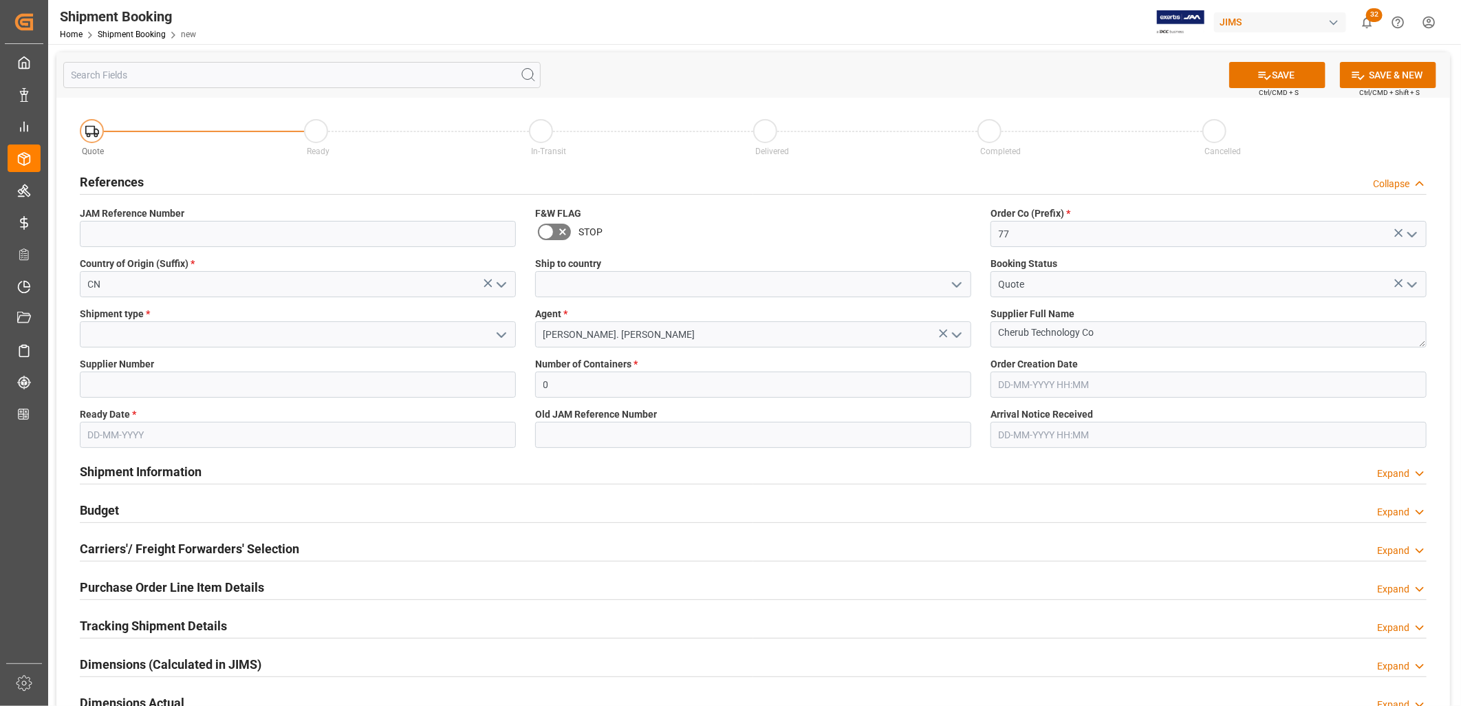
click at [503, 332] on icon "open menu" at bounding box center [501, 335] width 17 height 17
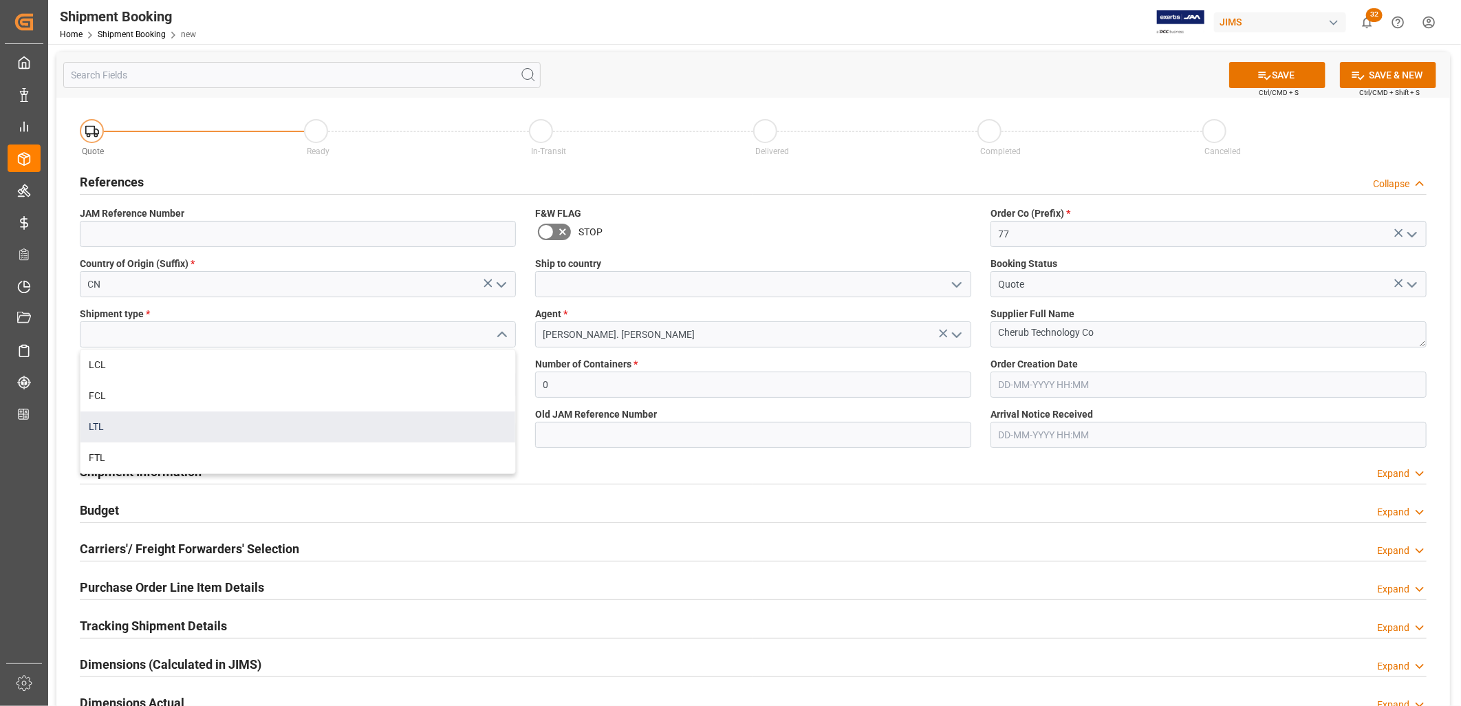
click at [105, 424] on div "LTL" at bounding box center [297, 426] width 435 height 31
type input "LTL"
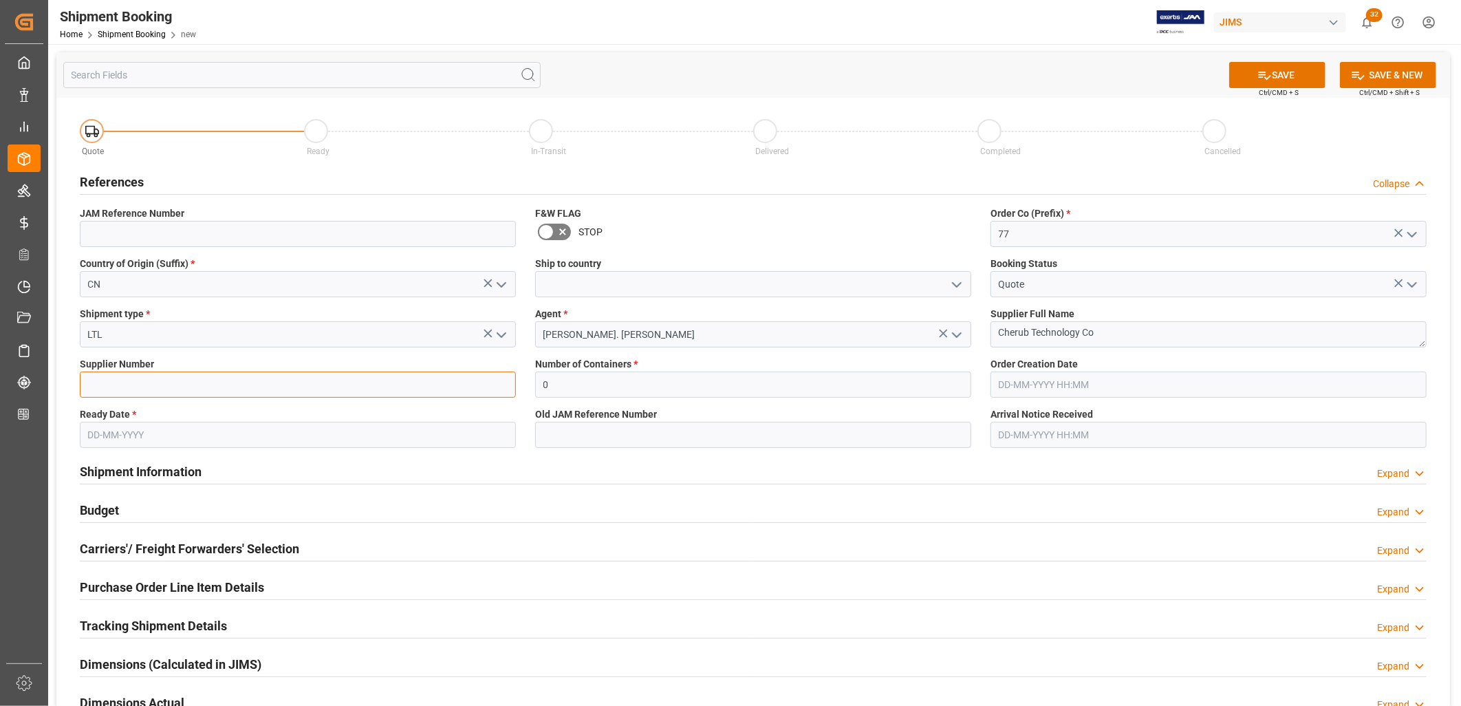
click at [131, 387] on input at bounding box center [298, 384] width 436 height 26
click at [98, 382] on input at bounding box center [298, 384] width 436 height 26
type input "299461"
click at [156, 435] on input "text" at bounding box center [298, 435] width 436 height 26
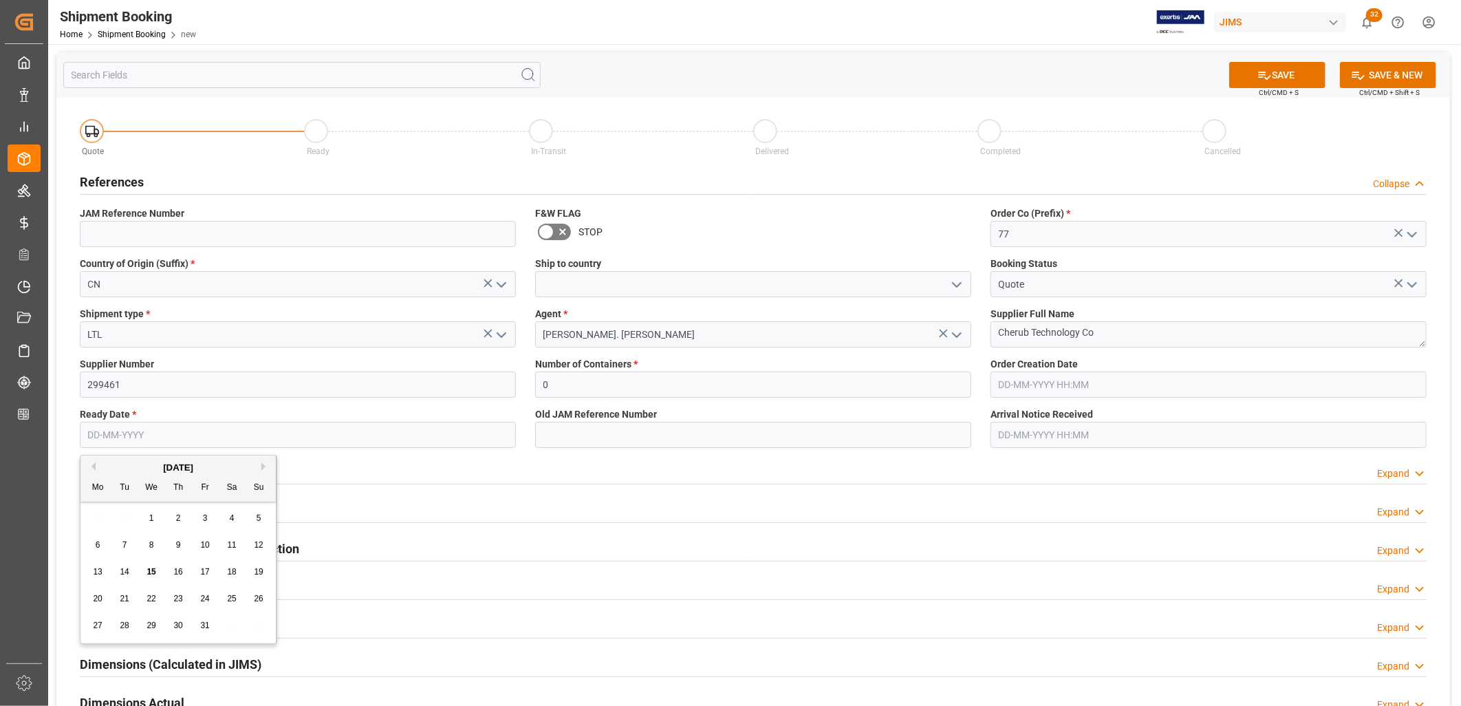
click at [102, 556] on div "6 7 8 9 10 11 12" at bounding box center [179, 545] width 188 height 27
click at [234, 576] on span "18" at bounding box center [231, 572] width 9 height 10
type input "[DATE]"
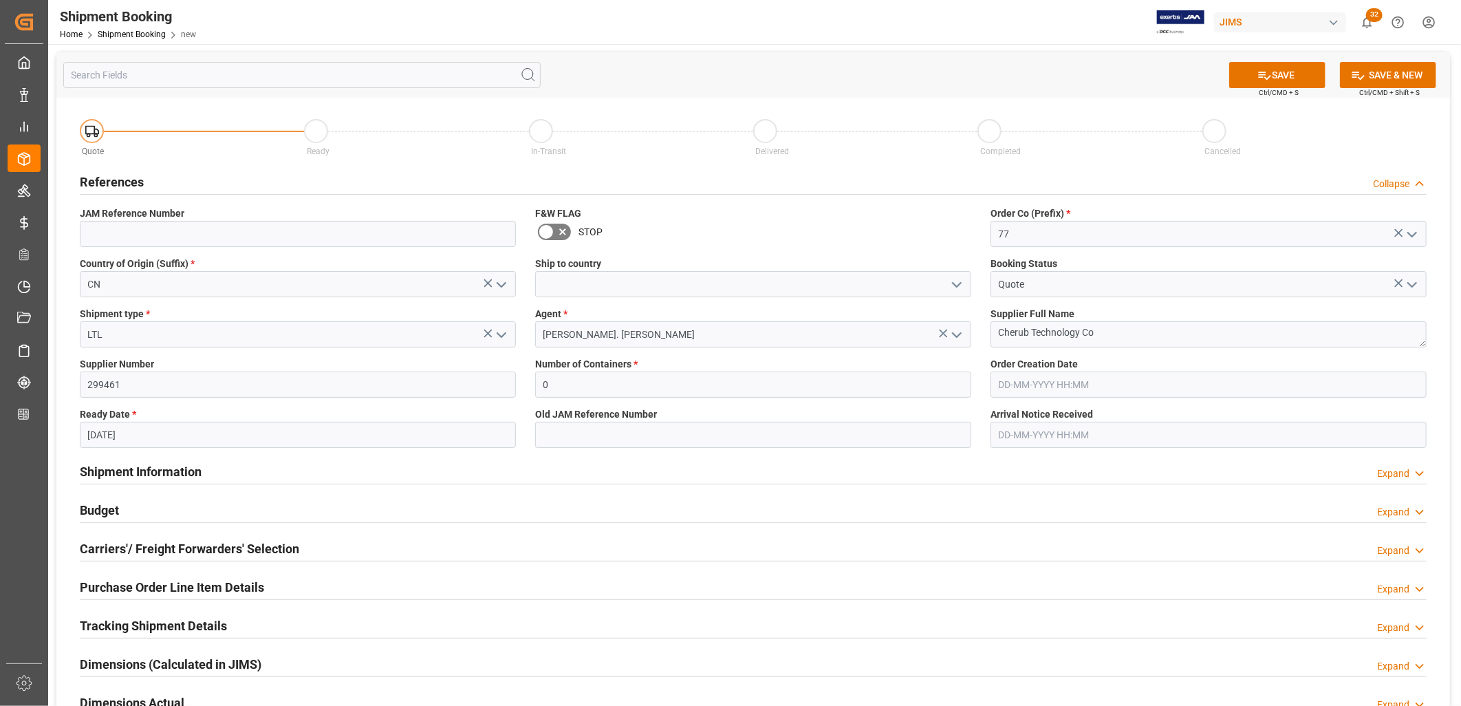
click at [959, 280] on icon "open menu" at bounding box center [956, 284] width 17 height 17
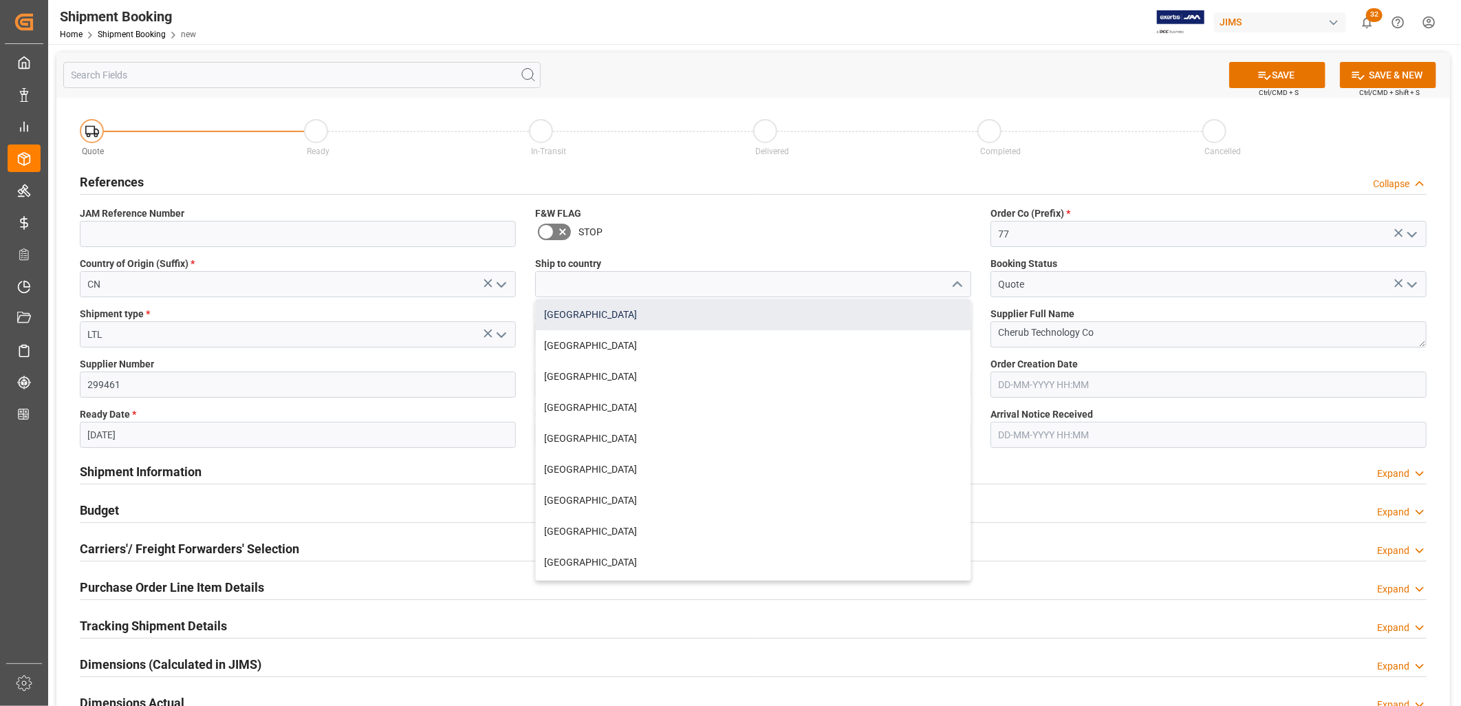
click at [579, 312] on div "[GEOGRAPHIC_DATA]" at bounding box center [753, 314] width 435 height 31
type input "[GEOGRAPHIC_DATA]"
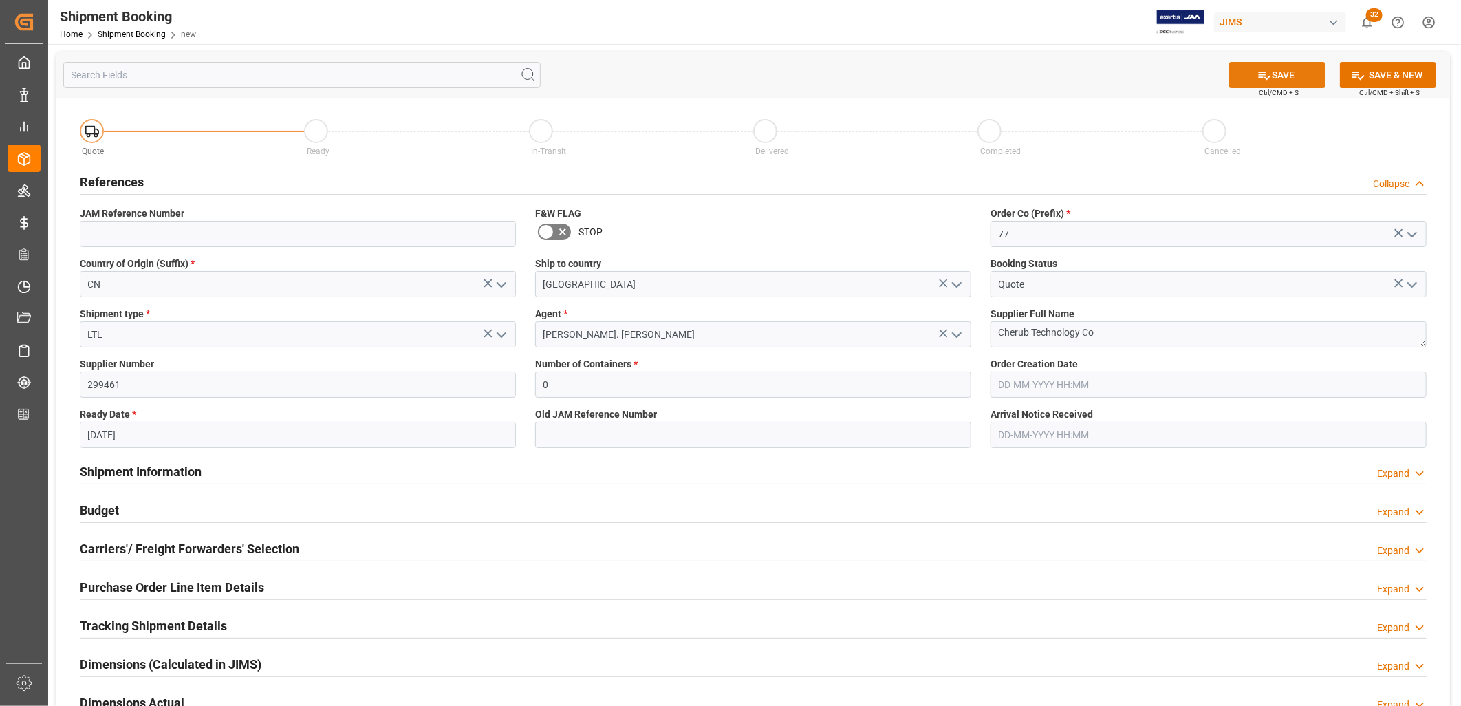
click at [1267, 74] on icon at bounding box center [1264, 75] width 14 height 14
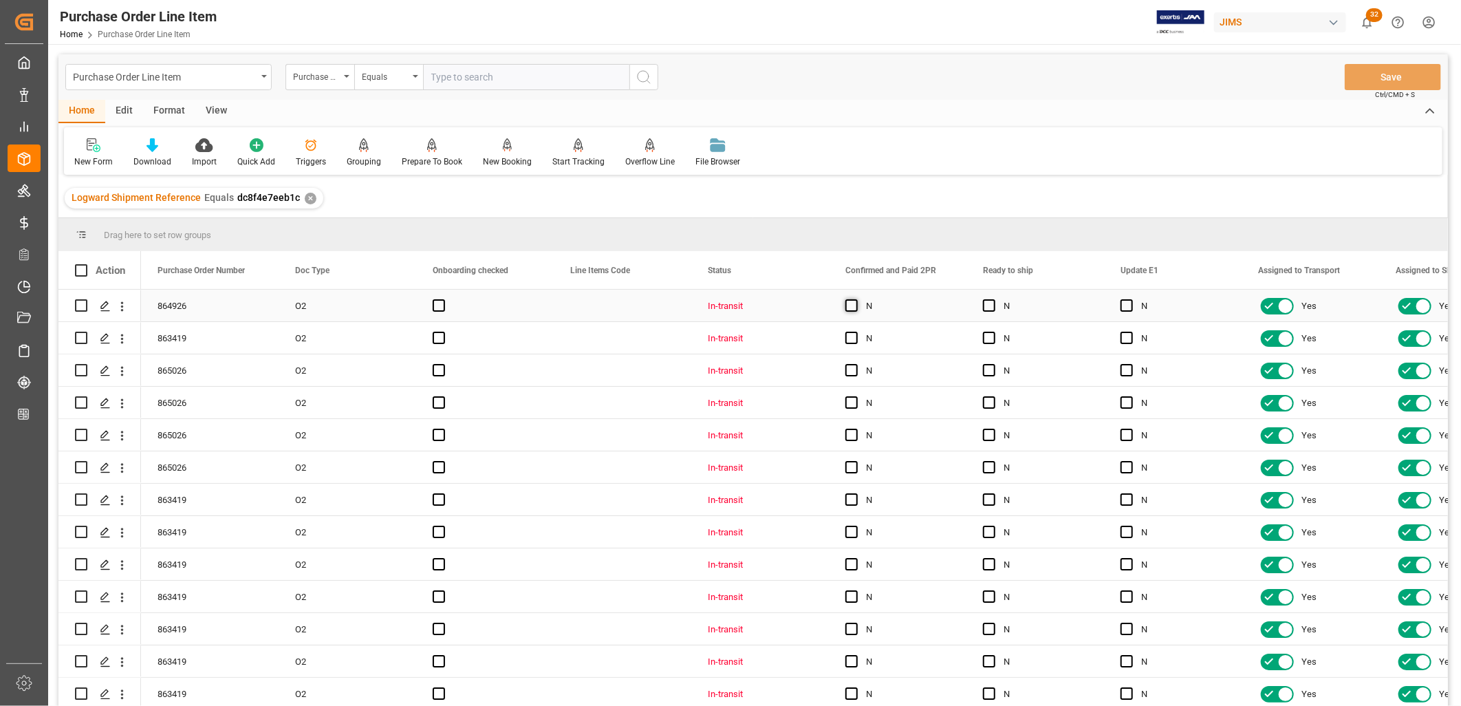
click at [848, 303] on span "Press SPACE to select this row." at bounding box center [851, 305] width 12 height 12
click at [855, 299] on input "Press SPACE to select this row." at bounding box center [855, 299] width 0 height 0
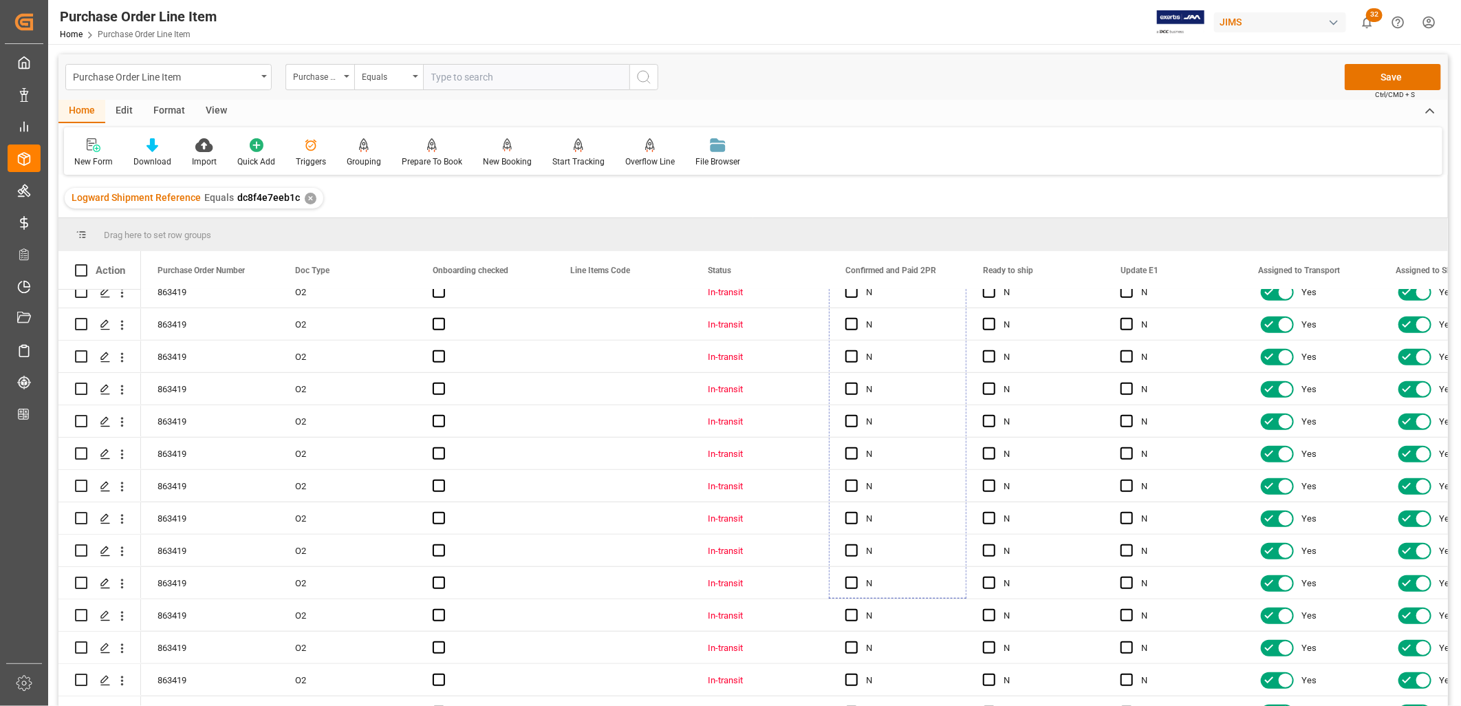
scroll to position [779, 0]
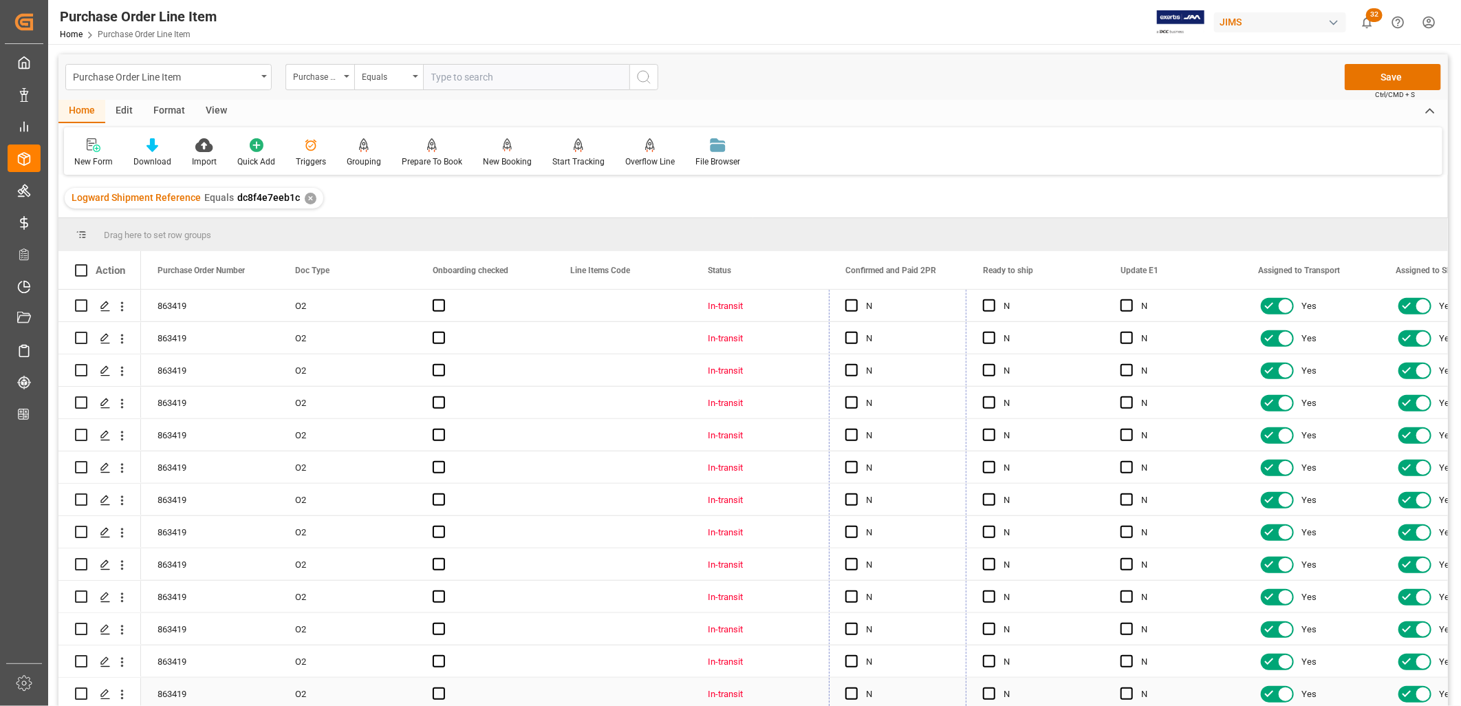
drag, startPoint x: 961, startPoint y: 318, endPoint x: 950, endPoint y: 700, distance: 381.8
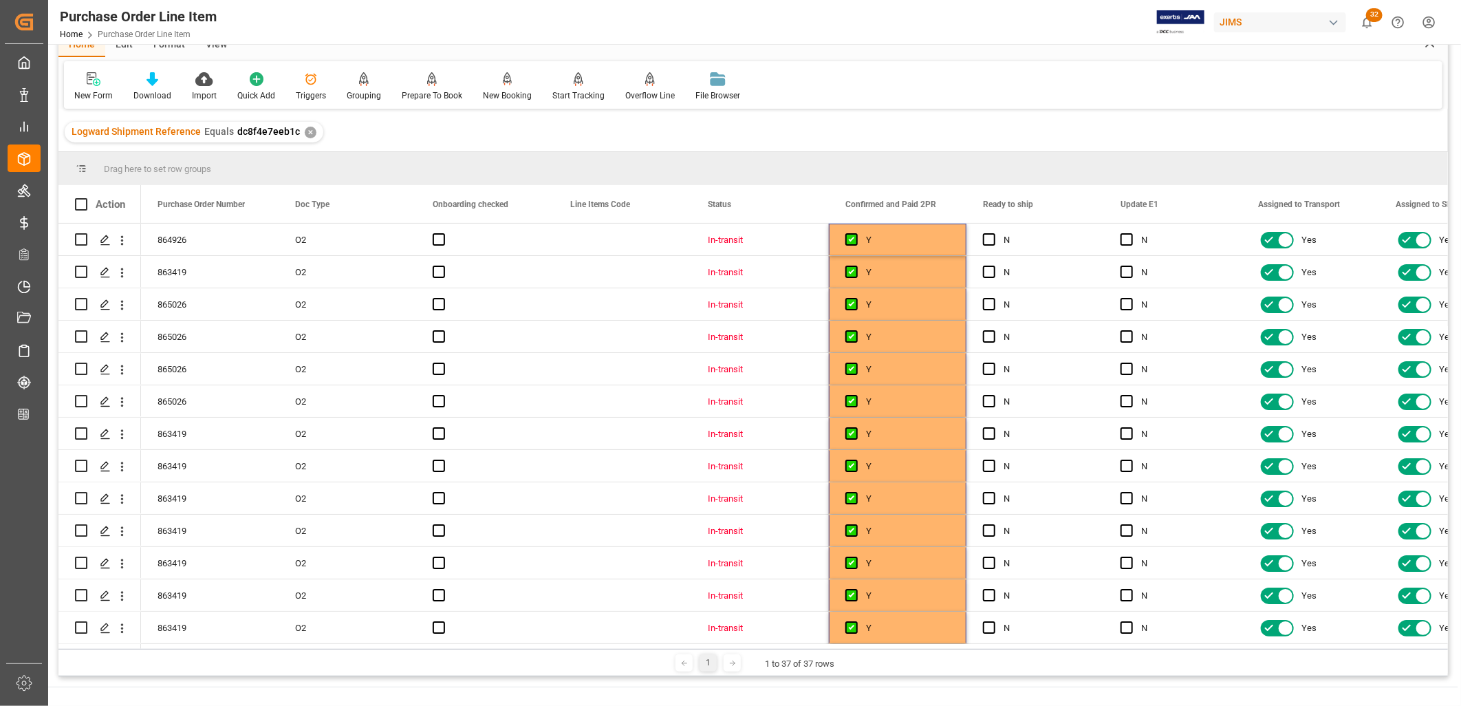
scroll to position [0, 0]
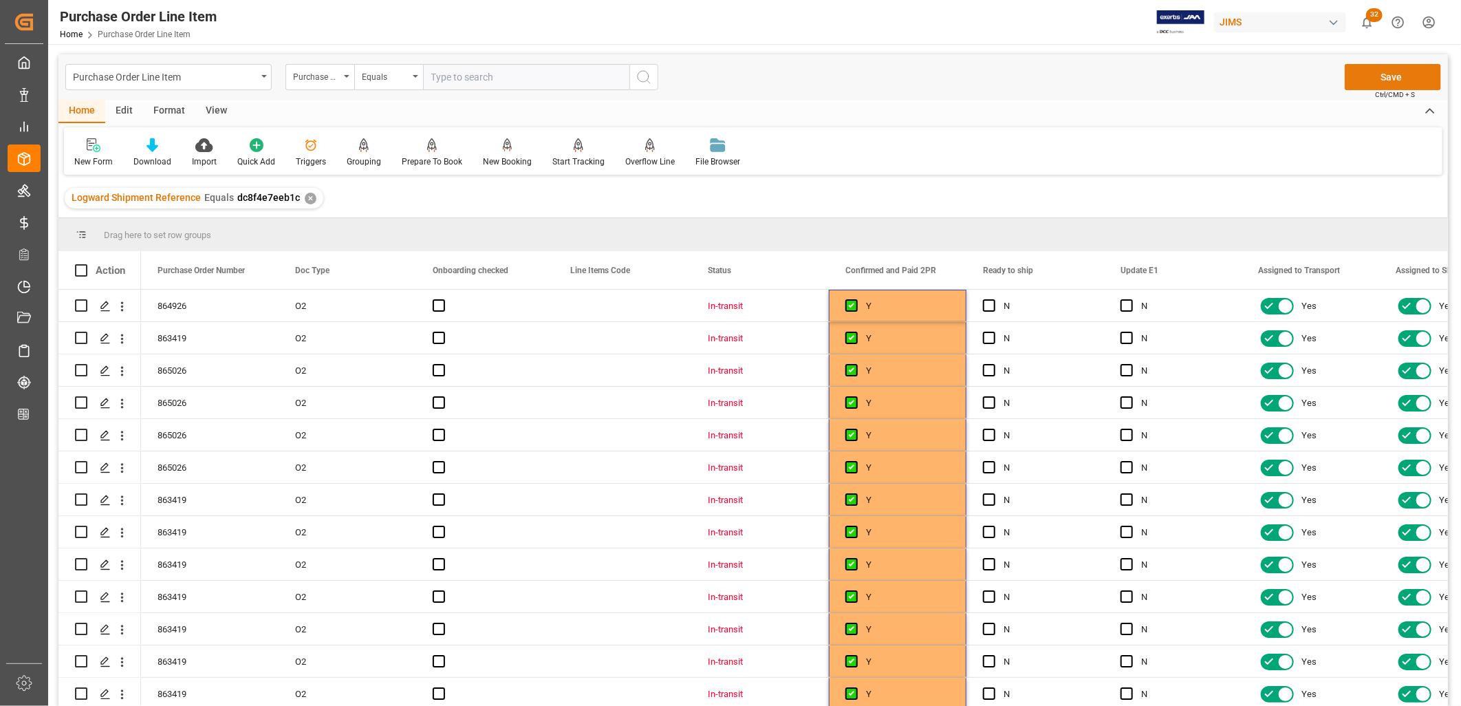
click at [1404, 85] on button "Save" at bounding box center [1392, 77] width 96 height 26
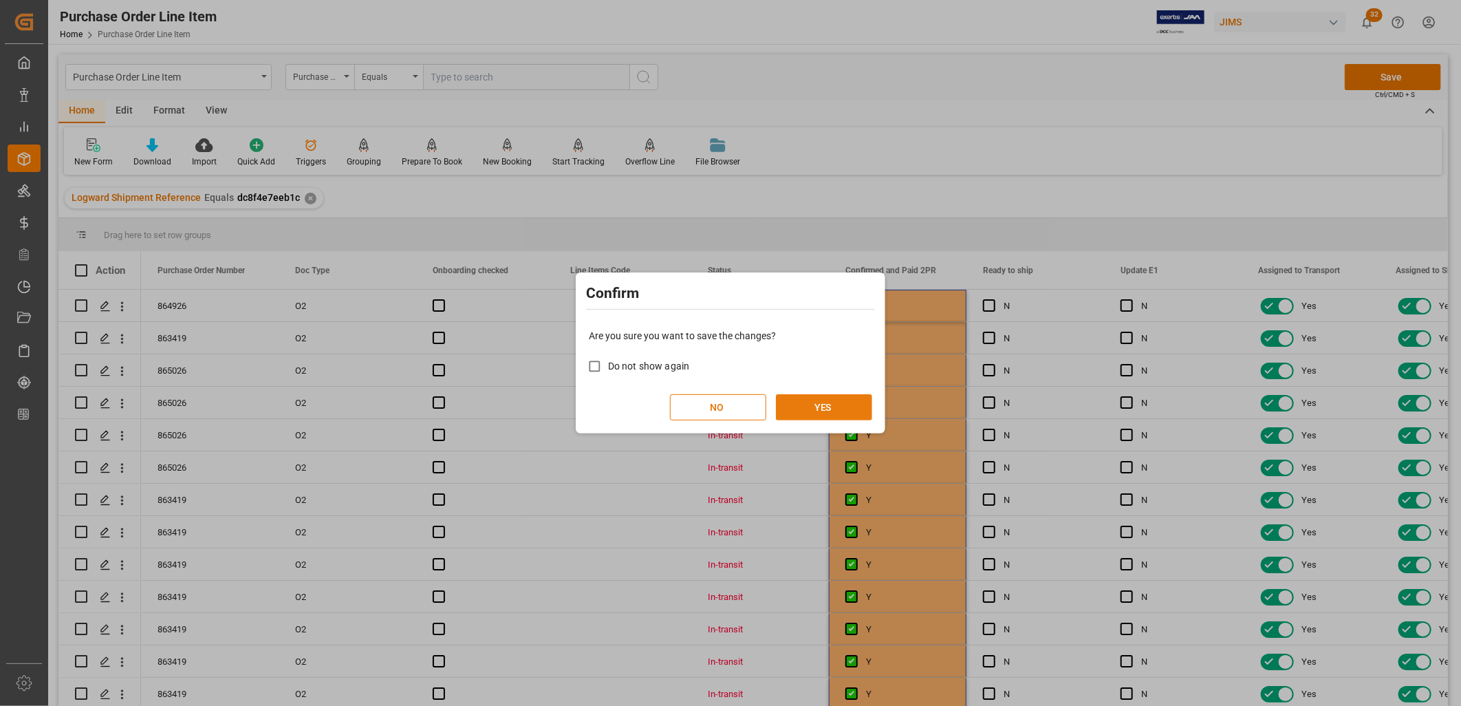
click at [842, 403] on button "YES" at bounding box center [824, 407] width 96 height 26
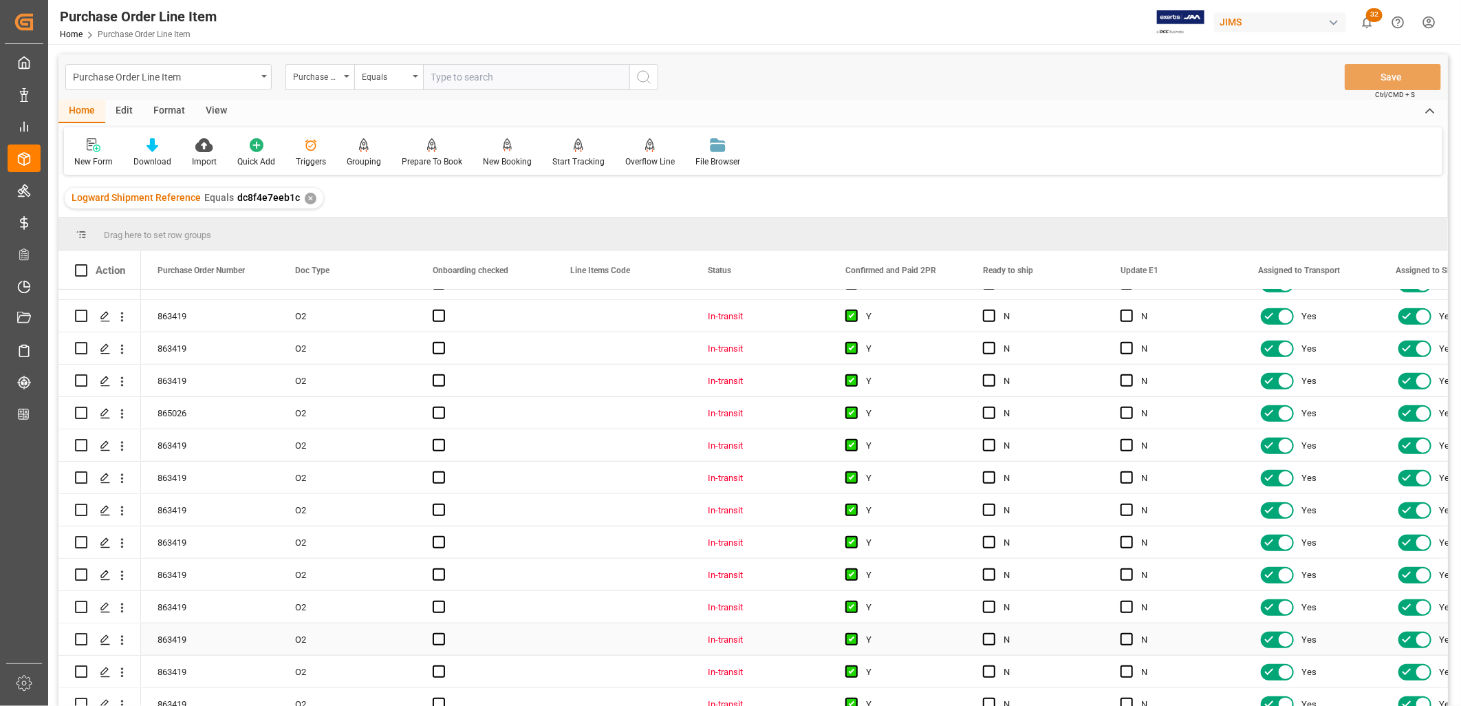
scroll to position [779, 0]
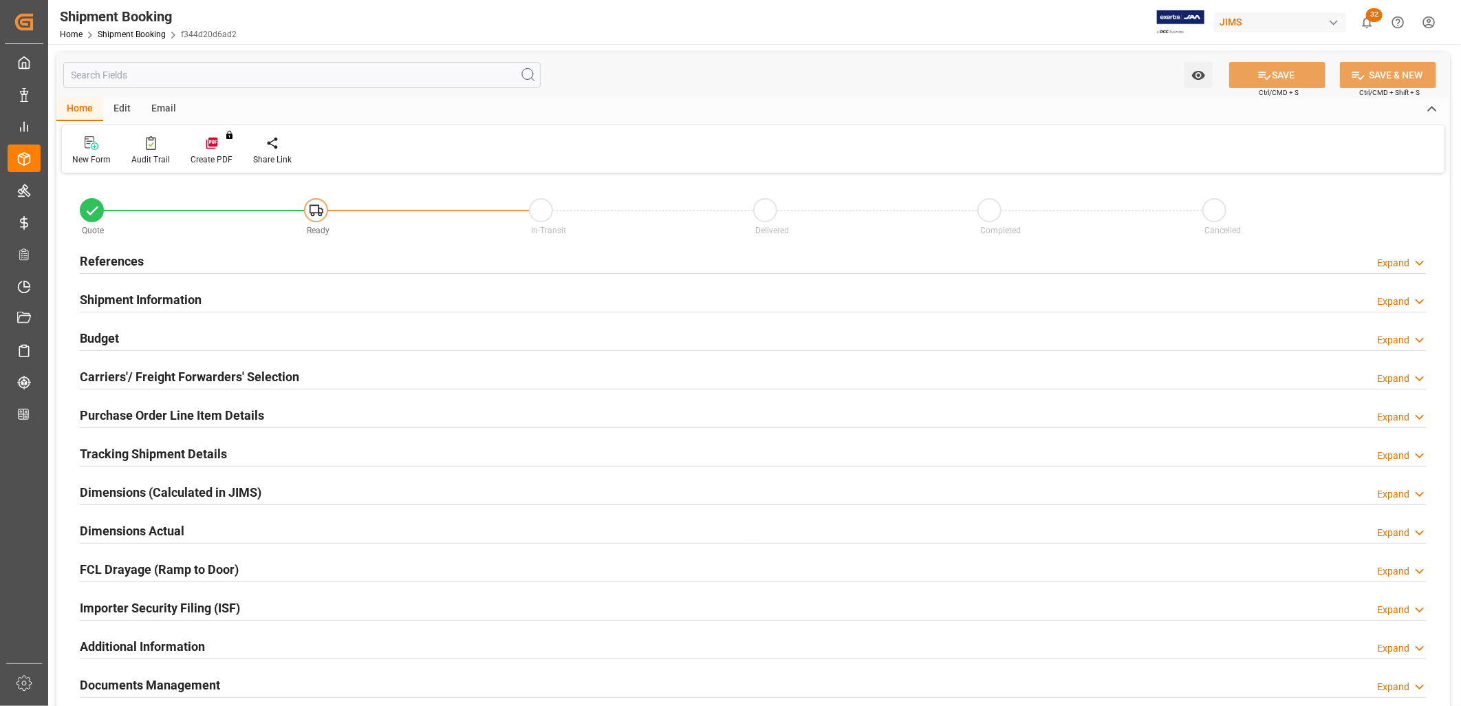
type input "0"
type input "[DATE]"
click at [121, 259] on h2 "References" at bounding box center [112, 261] width 64 height 19
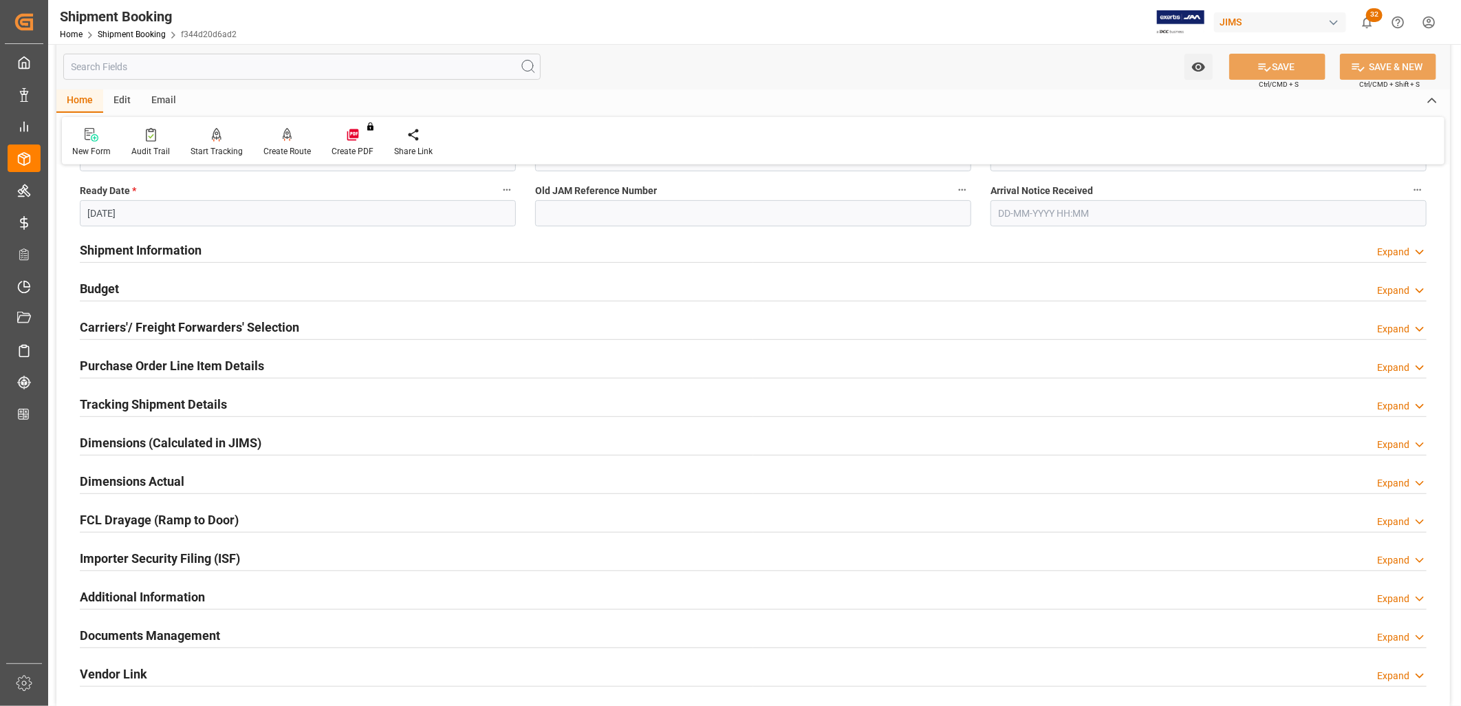
scroll to position [382, 0]
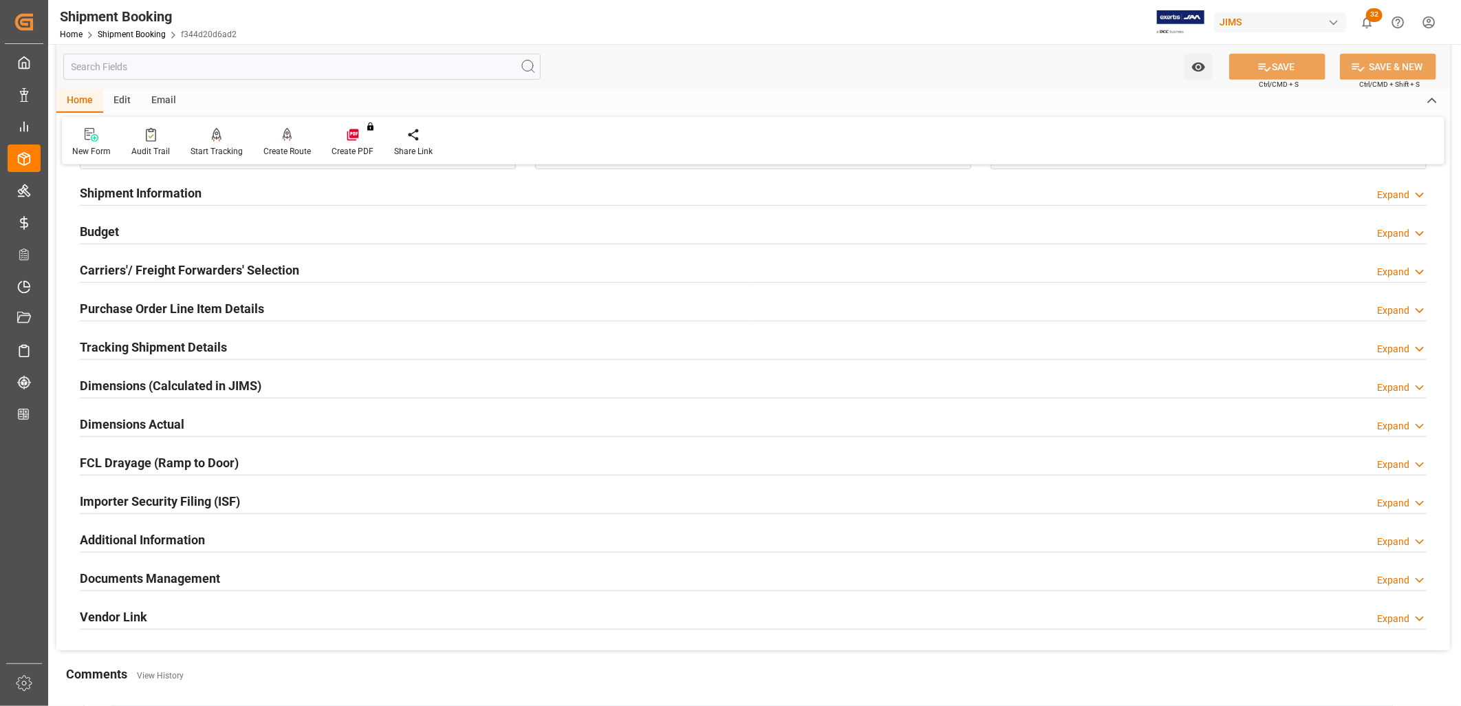
click at [186, 578] on h2 "Documents Management" at bounding box center [150, 578] width 140 height 19
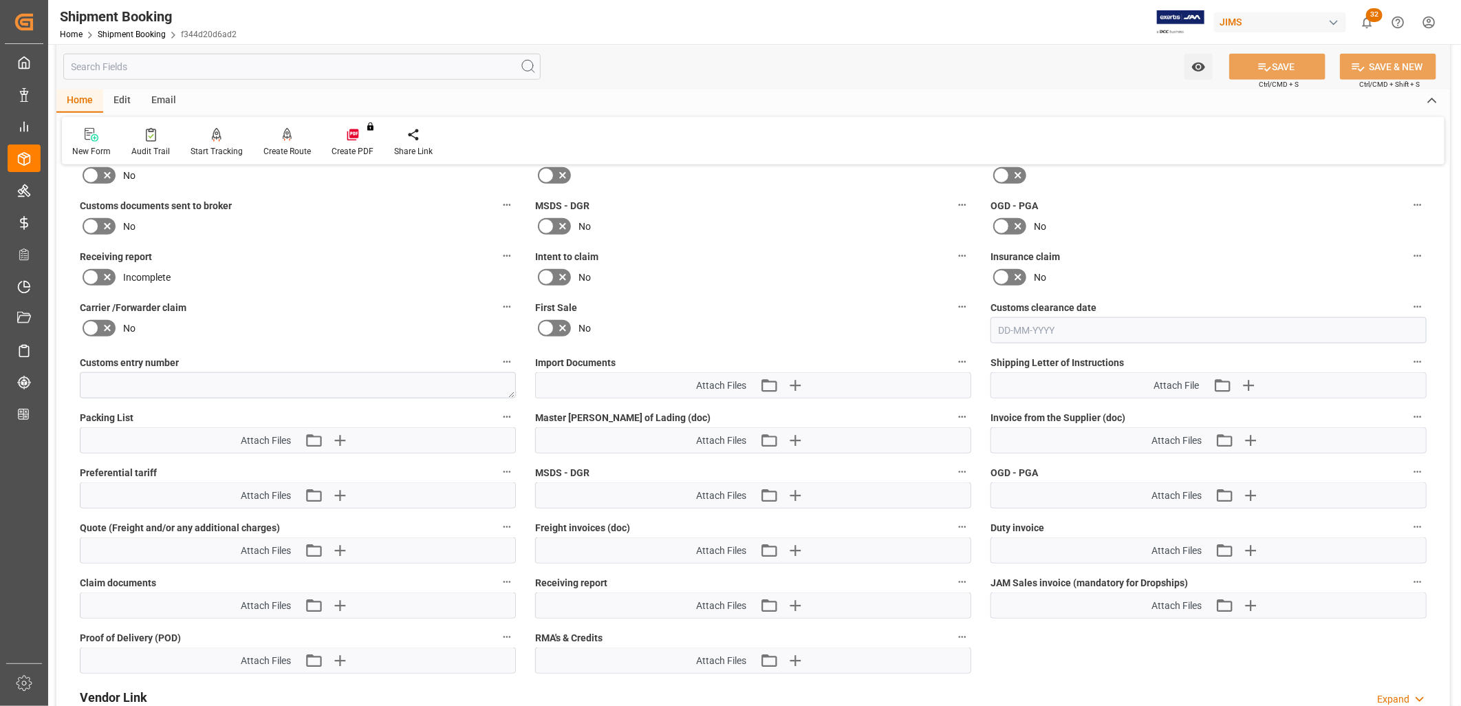
scroll to position [840, 0]
click at [802, 378] on icon "button" at bounding box center [795, 384] width 22 height 22
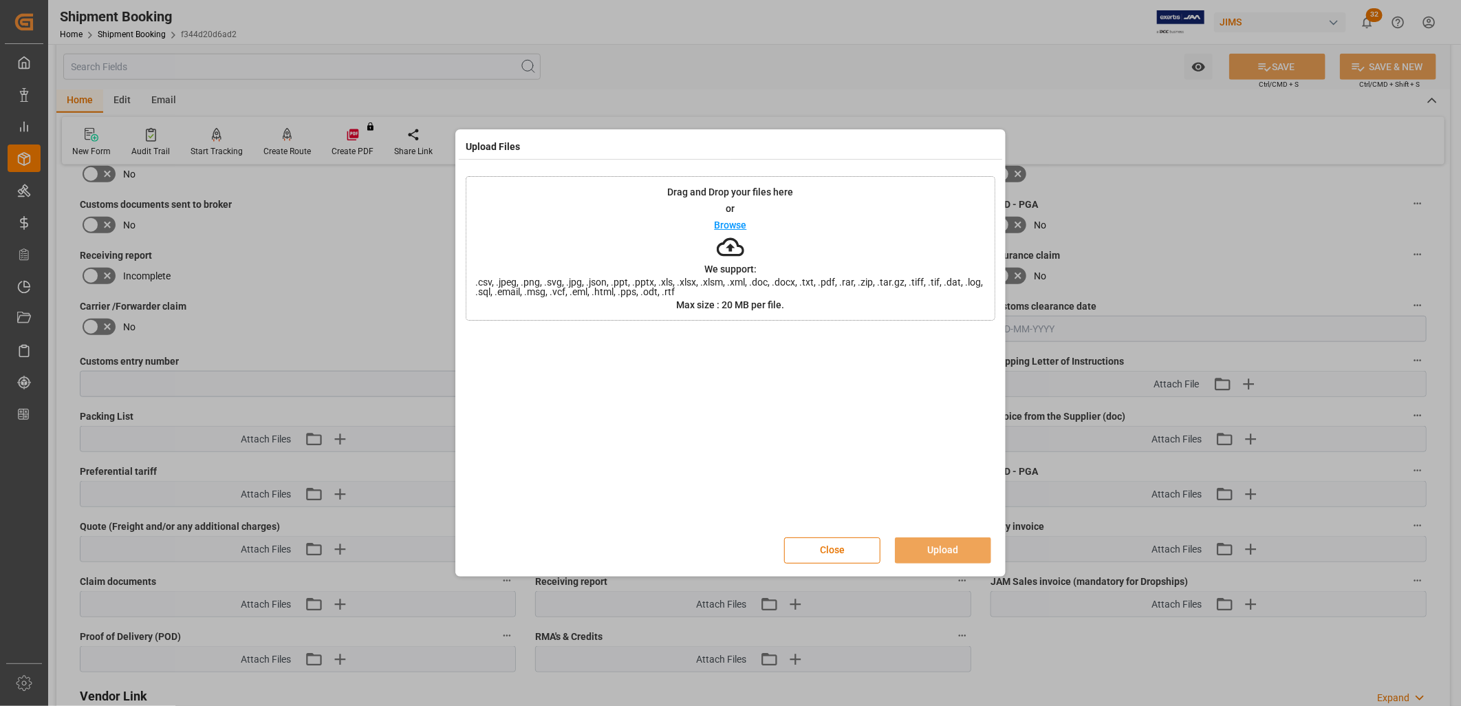
click at [741, 228] on p "Browse" at bounding box center [730, 225] width 32 height 10
click at [938, 551] on button "Upload" at bounding box center [943, 550] width 96 height 26
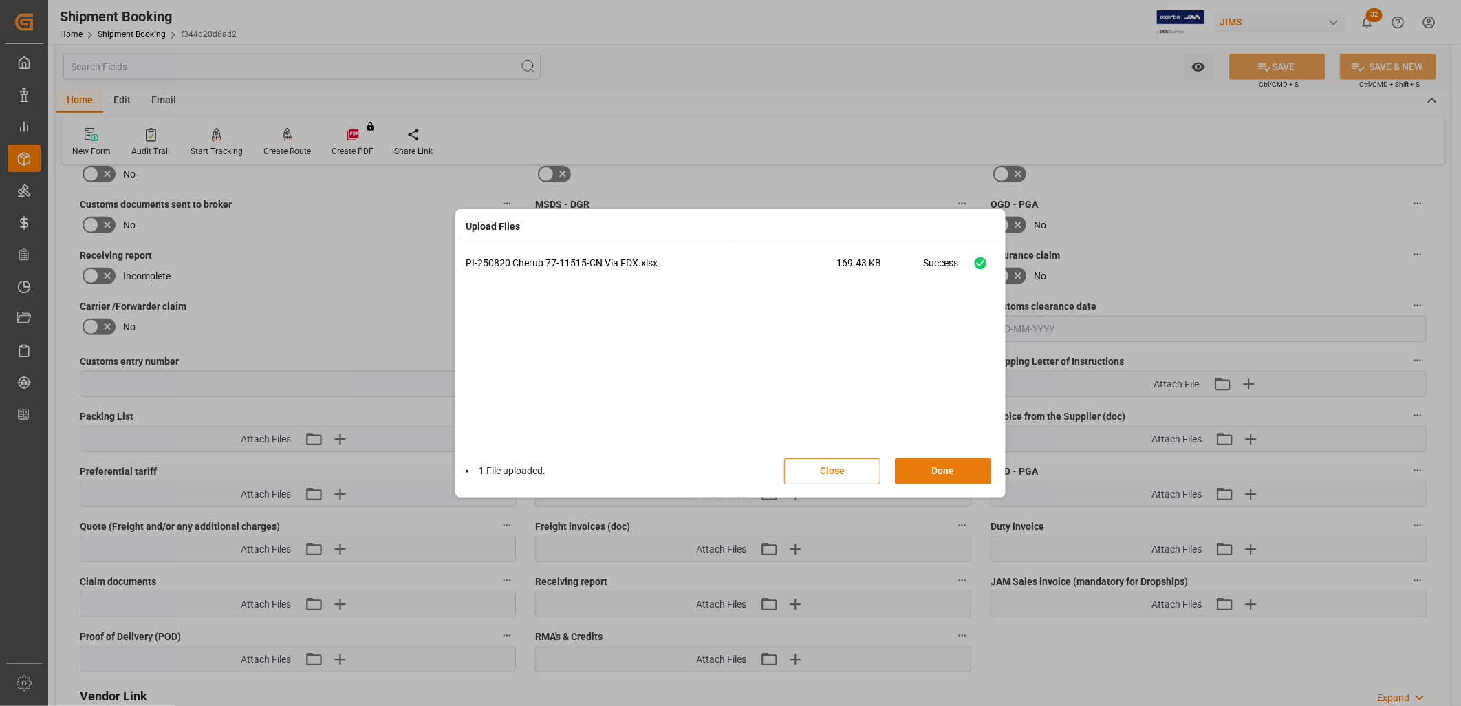
click at [938, 475] on button "Done" at bounding box center [943, 471] width 96 height 26
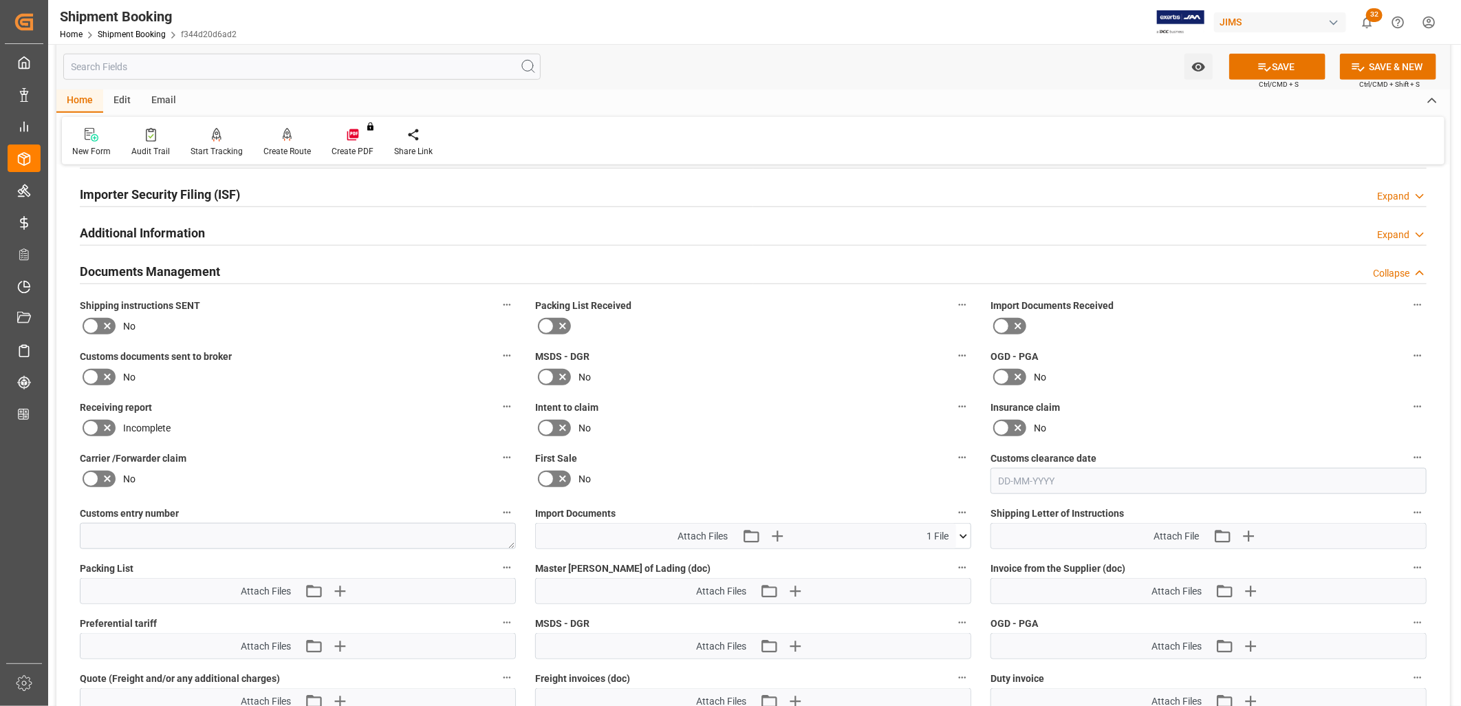
scroll to position [688, 0]
click at [97, 324] on icon at bounding box center [91, 326] width 17 height 17
click at [0, 0] on input "checkbox" at bounding box center [0, 0] width 0 height 0
click at [544, 324] on icon at bounding box center [546, 326] width 17 height 17
click at [0, 0] on input "checkbox" at bounding box center [0, 0] width 0 height 0
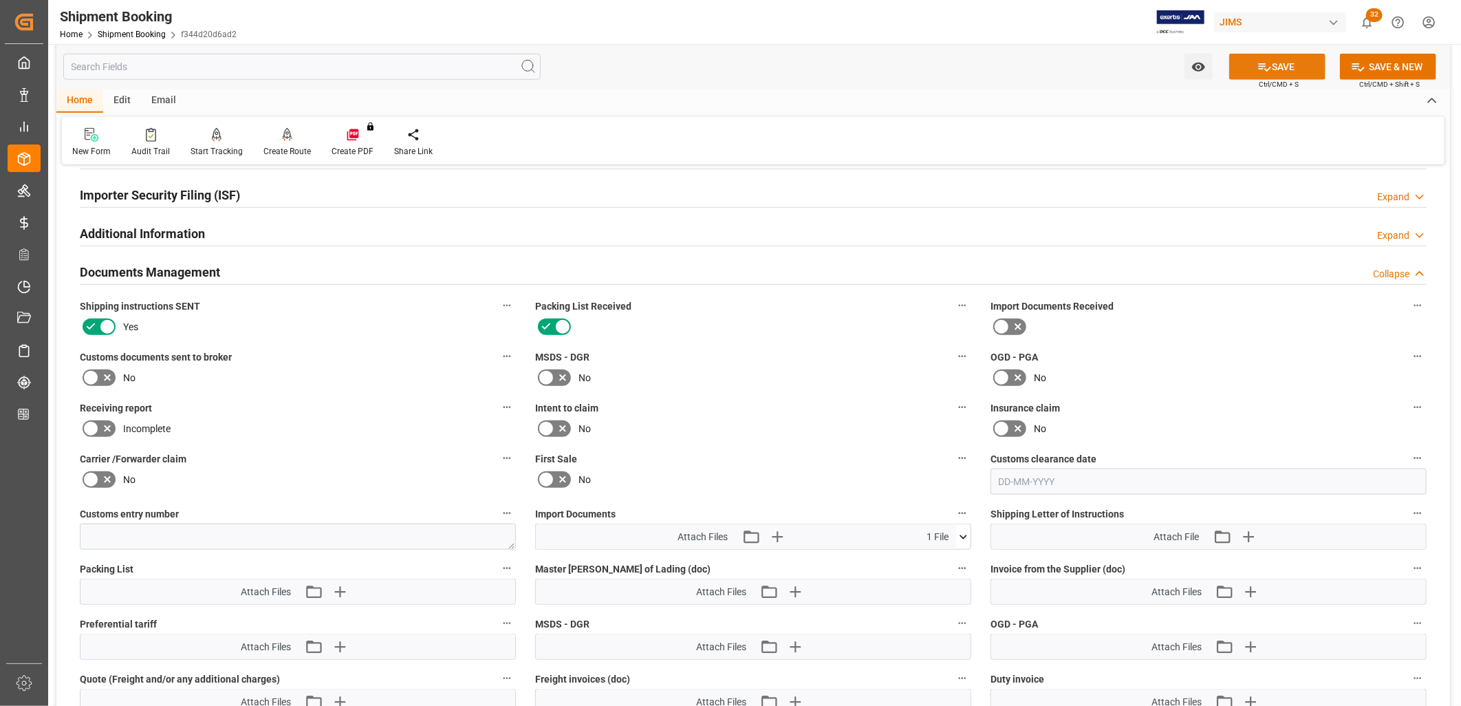
click at [1270, 63] on button "SAVE" at bounding box center [1277, 67] width 96 height 26
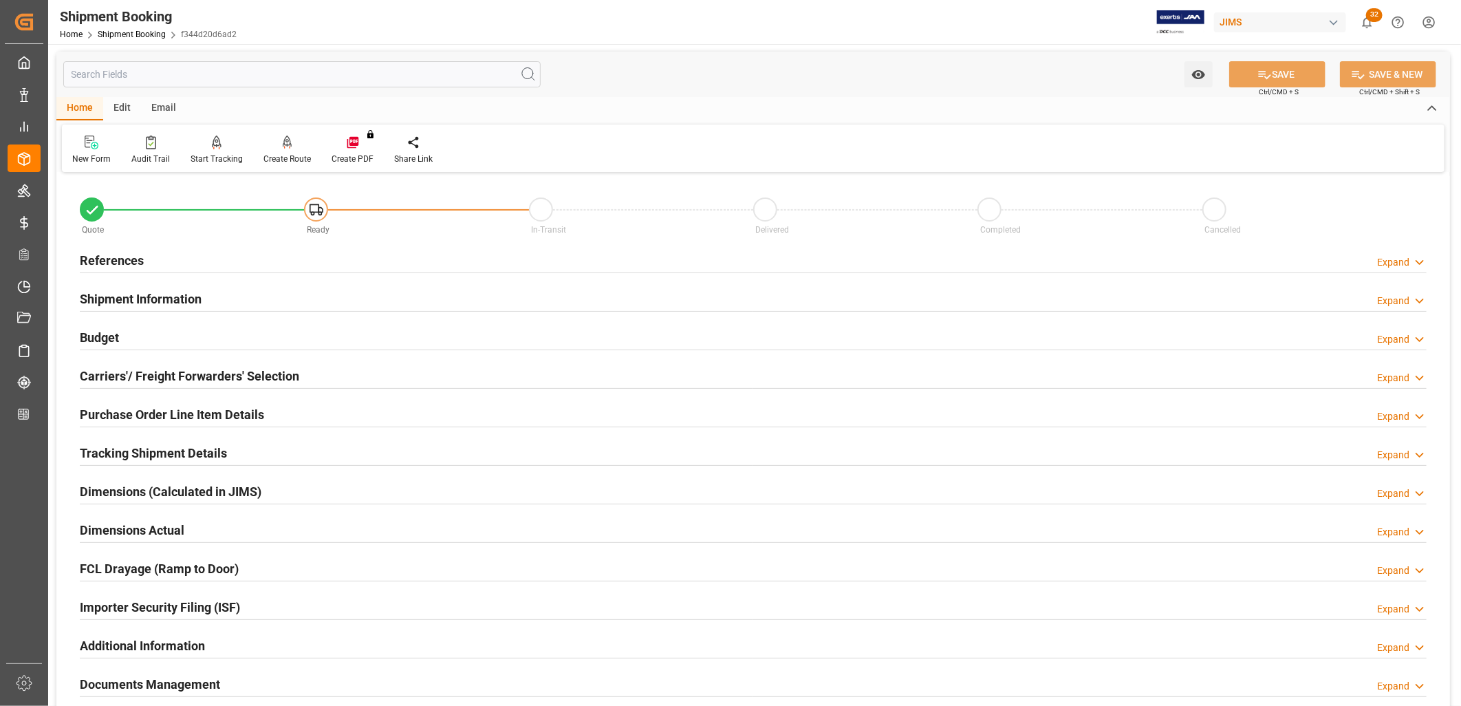
scroll to position [0, 0]
